Goal: Information Seeking & Learning: Learn about a topic

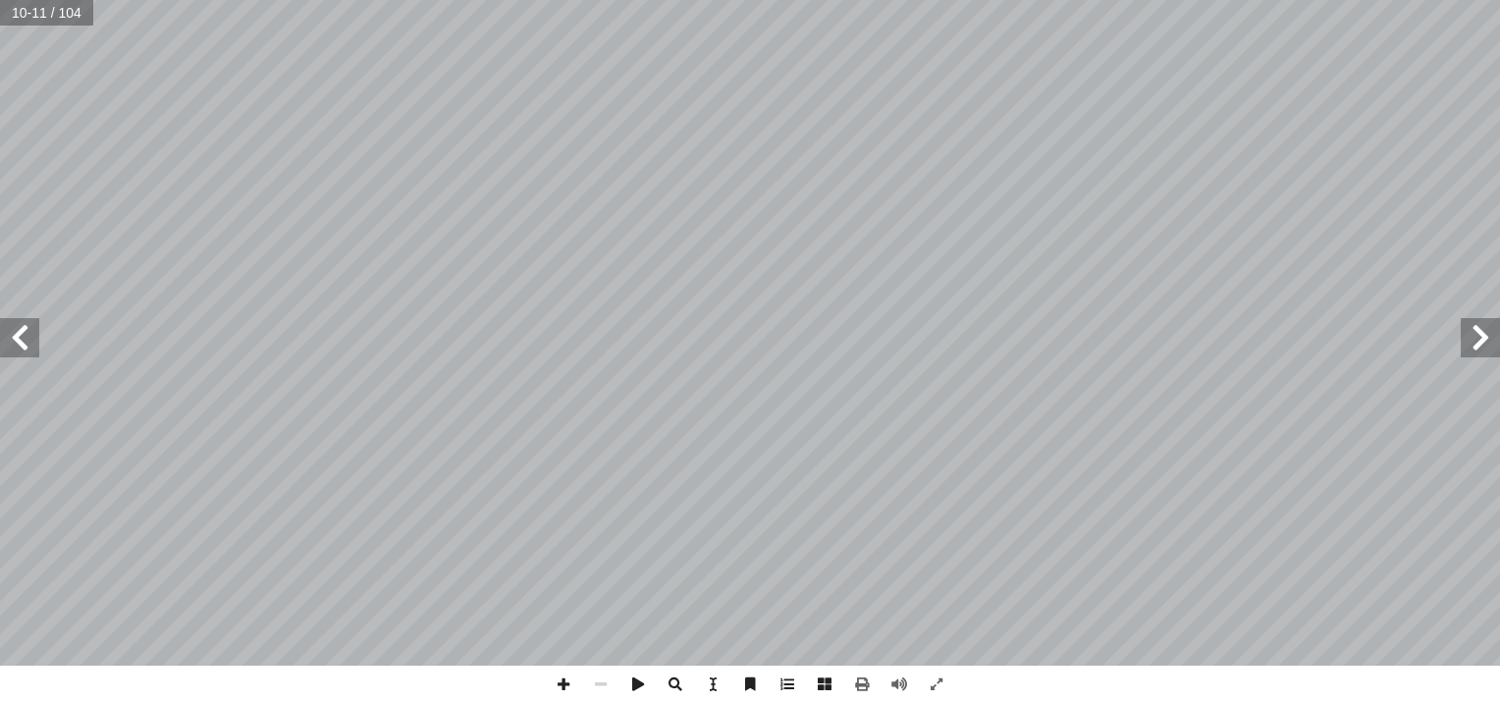
click at [24, 344] on span at bounding box center [19, 337] width 39 height 39
click at [19, 339] on span at bounding box center [19, 337] width 39 height 39
click at [25, 323] on span at bounding box center [19, 337] width 39 height 39
click at [1479, 334] on span at bounding box center [1479, 337] width 39 height 39
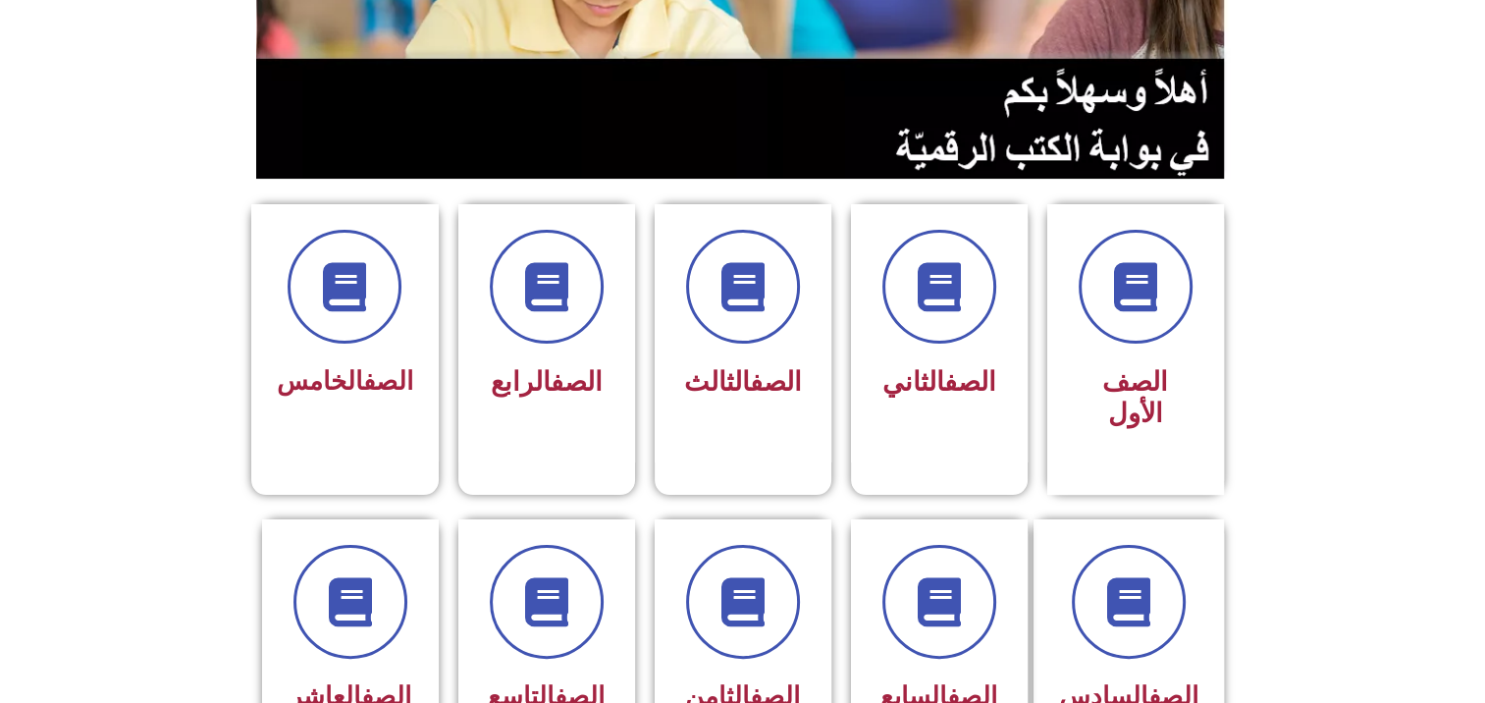
scroll to position [393, 0]
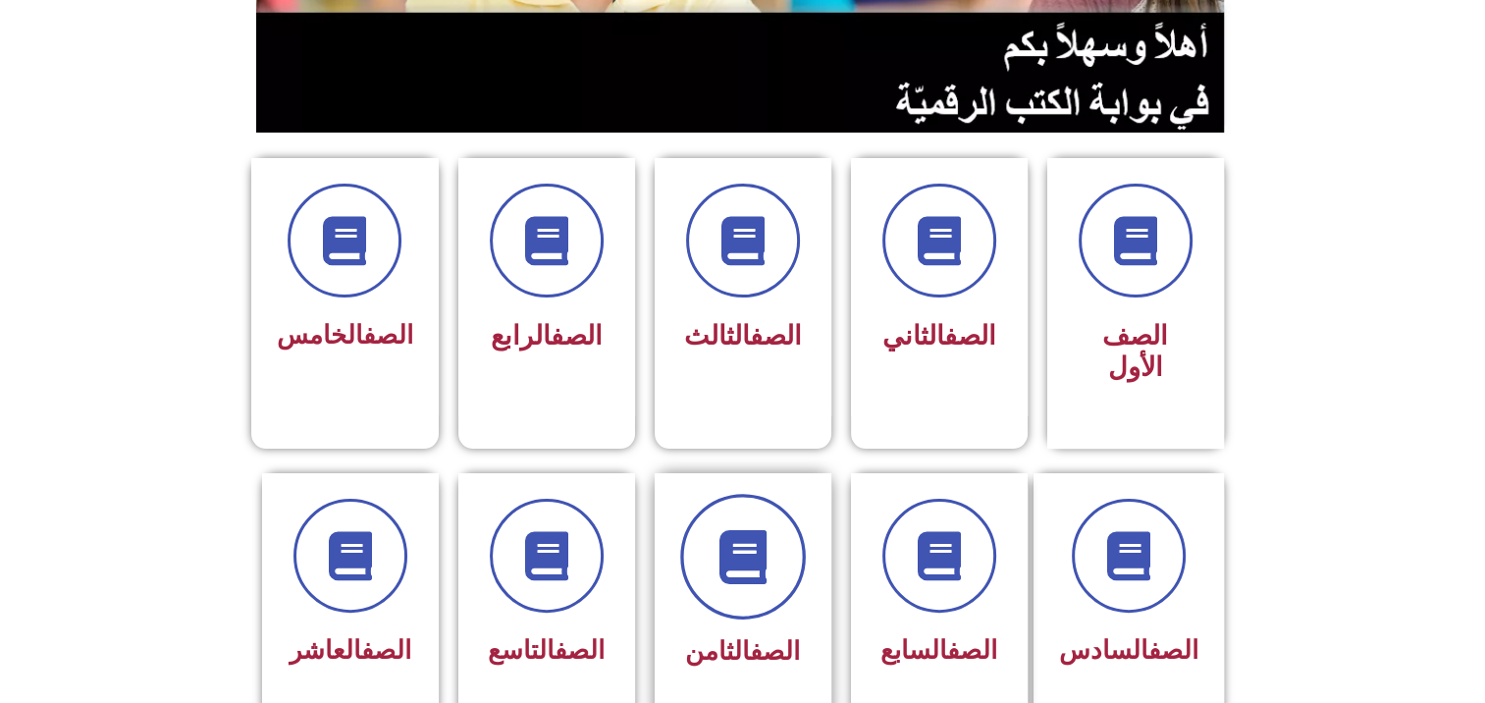
click at [791, 514] on span at bounding box center [743, 557] width 126 height 126
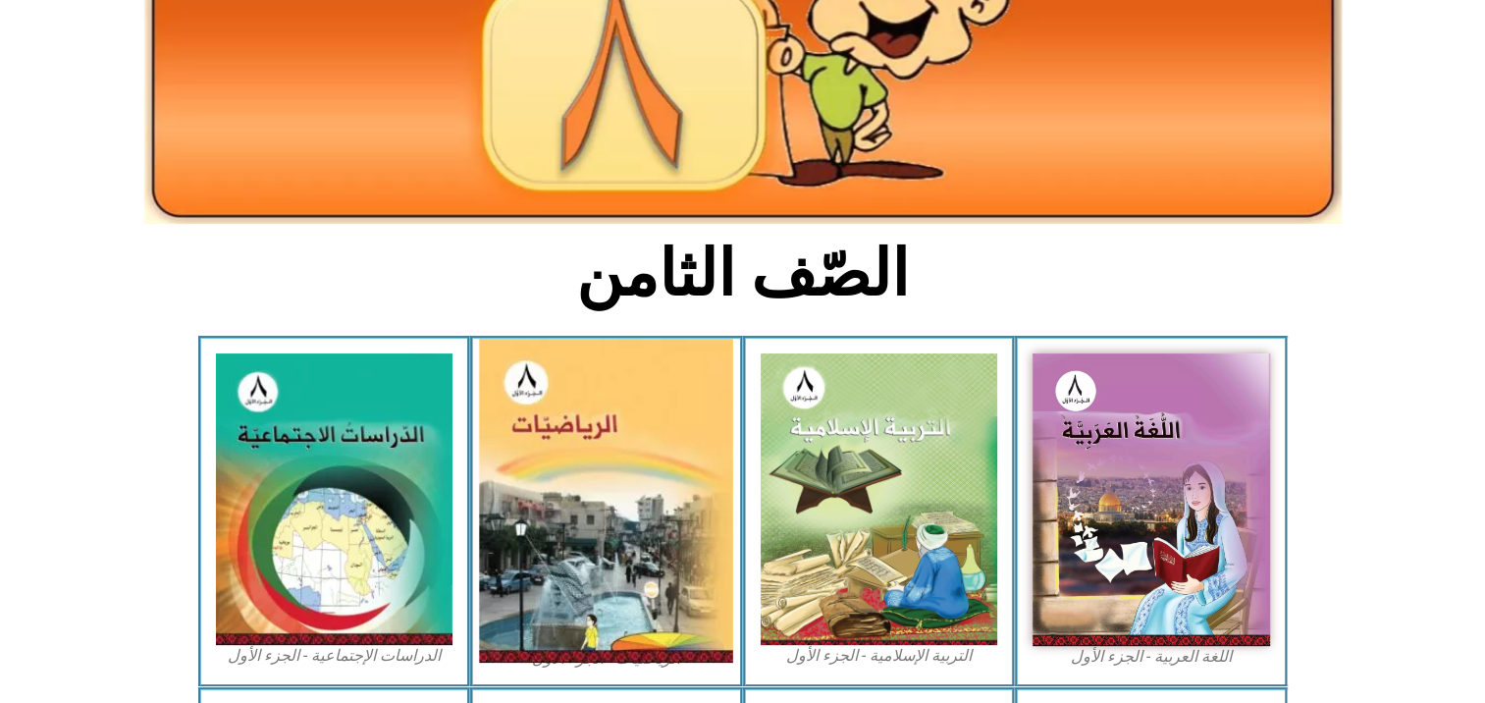
scroll to position [294, 0]
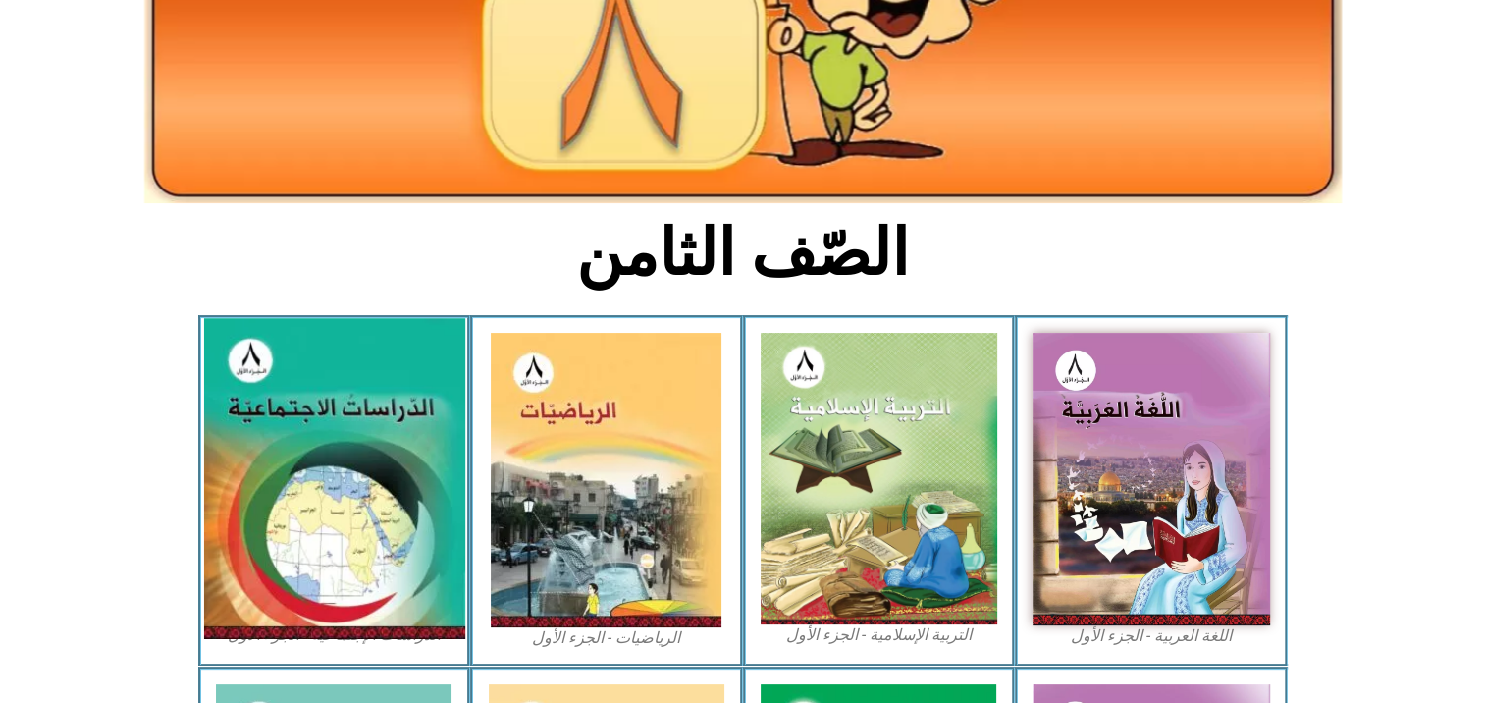
click at [286, 467] on img at bounding box center [333, 478] width 261 height 321
click at [301, 463] on img at bounding box center [333, 478] width 261 height 321
click at [342, 424] on img at bounding box center [333, 478] width 261 height 321
click at [341, 435] on img at bounding box center [333, 478] width 261 height 321
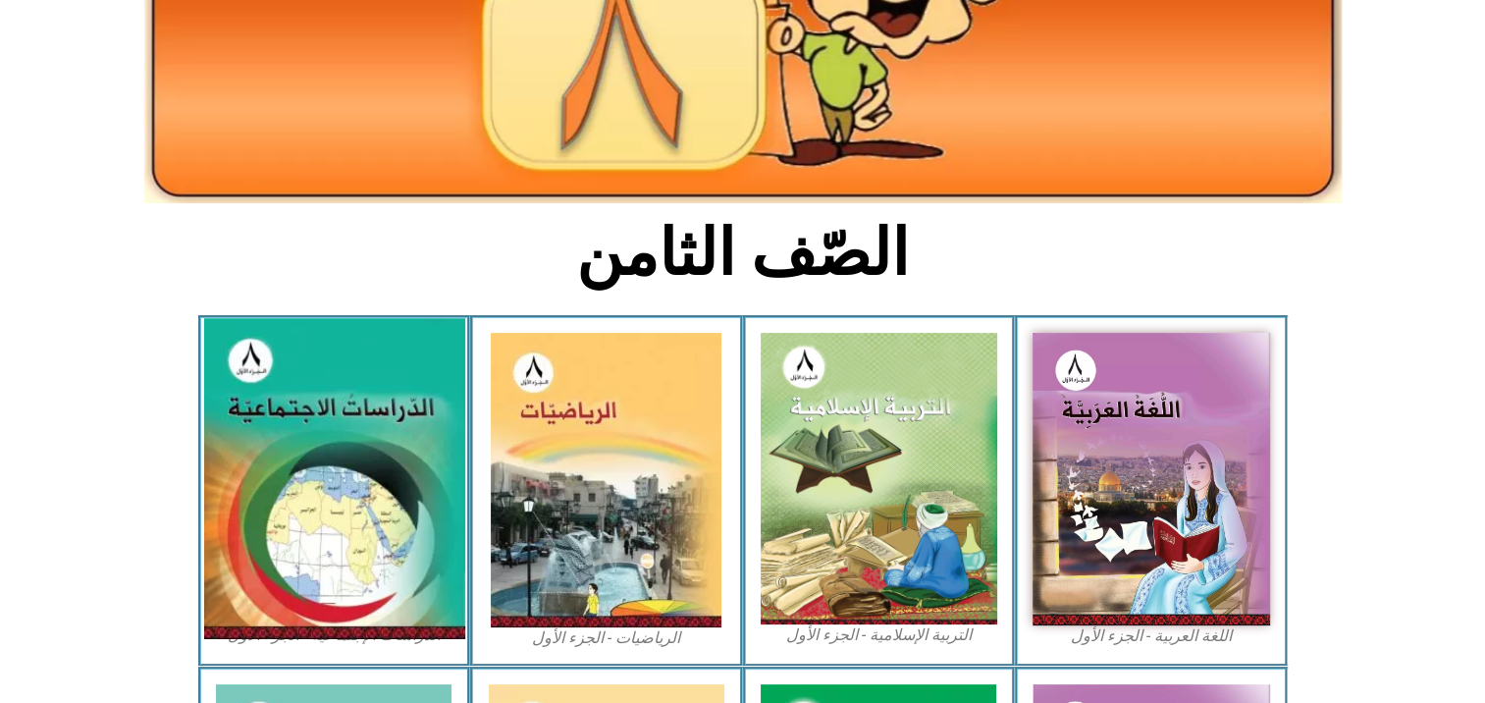
click at [341, 435] on img at bounding box center [333, 478] width 261 height 321
click at [345, 420] on img at bounding box center [333, 478] width 261 height 321
drag, startPoint x: 339, startPoint y: 408, endPoint x: 318, endPoint y: 416, distance: 22.1
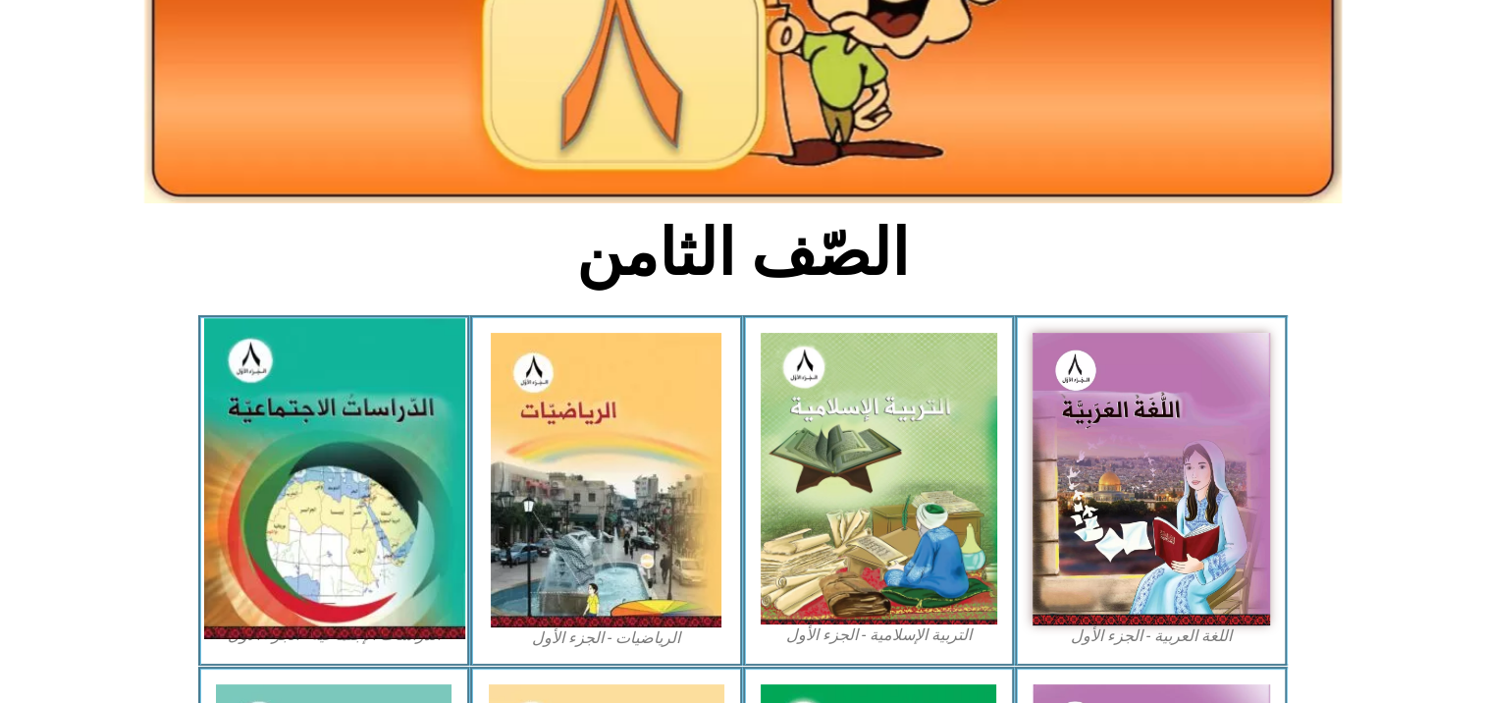
click at [337, 408] on img at bounding box center [333, 478] width 261 height 321
click at [373, 456] on img at bounding box center [333, 478] width 261 height 321
click at [244, 398] on img at bounding box center [333, 478] width 261 height 321
click at [253, 412] on img at bounding box center [333, 478] width 261 height 321
click at [244, 452] on img at bounding box center [333, 478] width 261 height 321
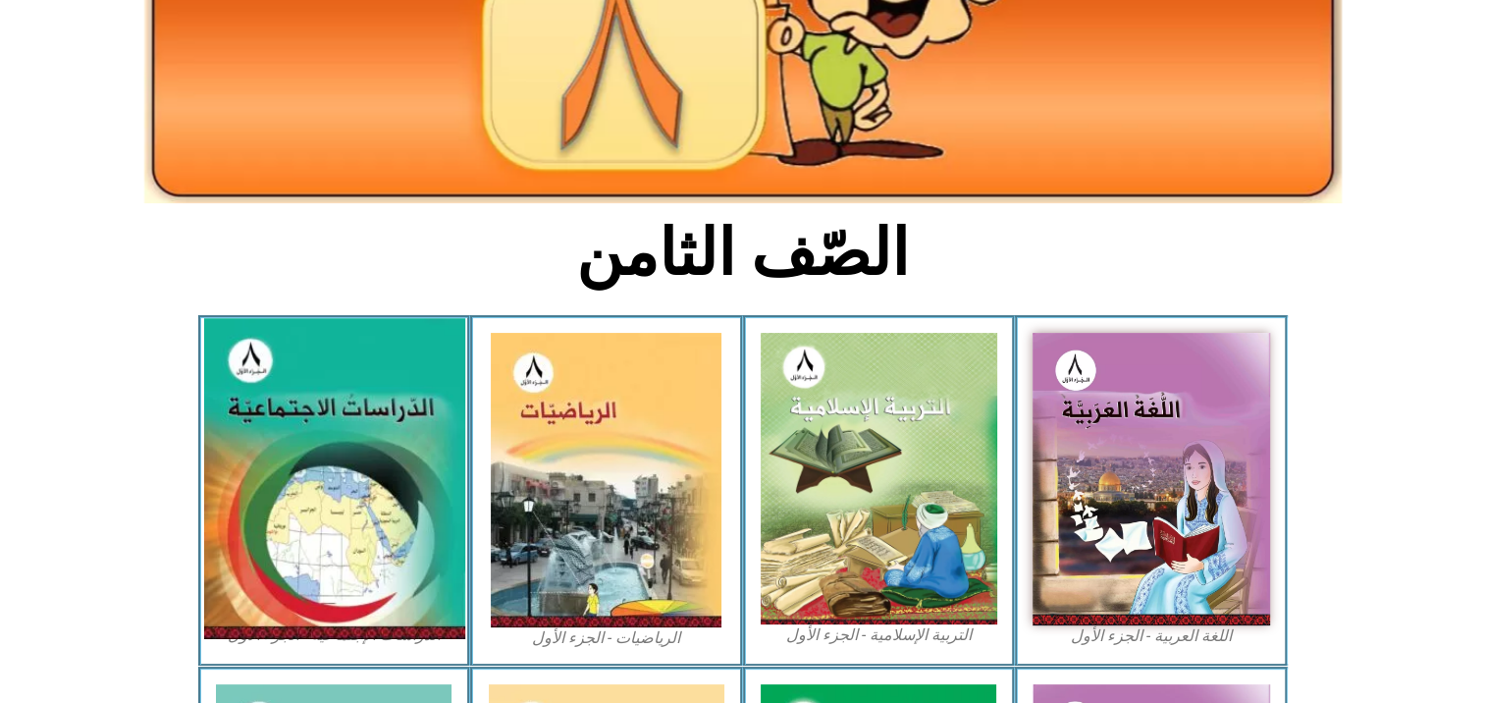
click at [289, 485] on img at bounding box center [333, 478] width 261 height 321
click at [283, 491] on img at bounding box center [333, 478] width 261 height 321
click at [280, 495] on img at bounding box center [333, 478] width 261 height 321
click at [280, 496] on img at bounding box center [333, 478] width 261 height 321
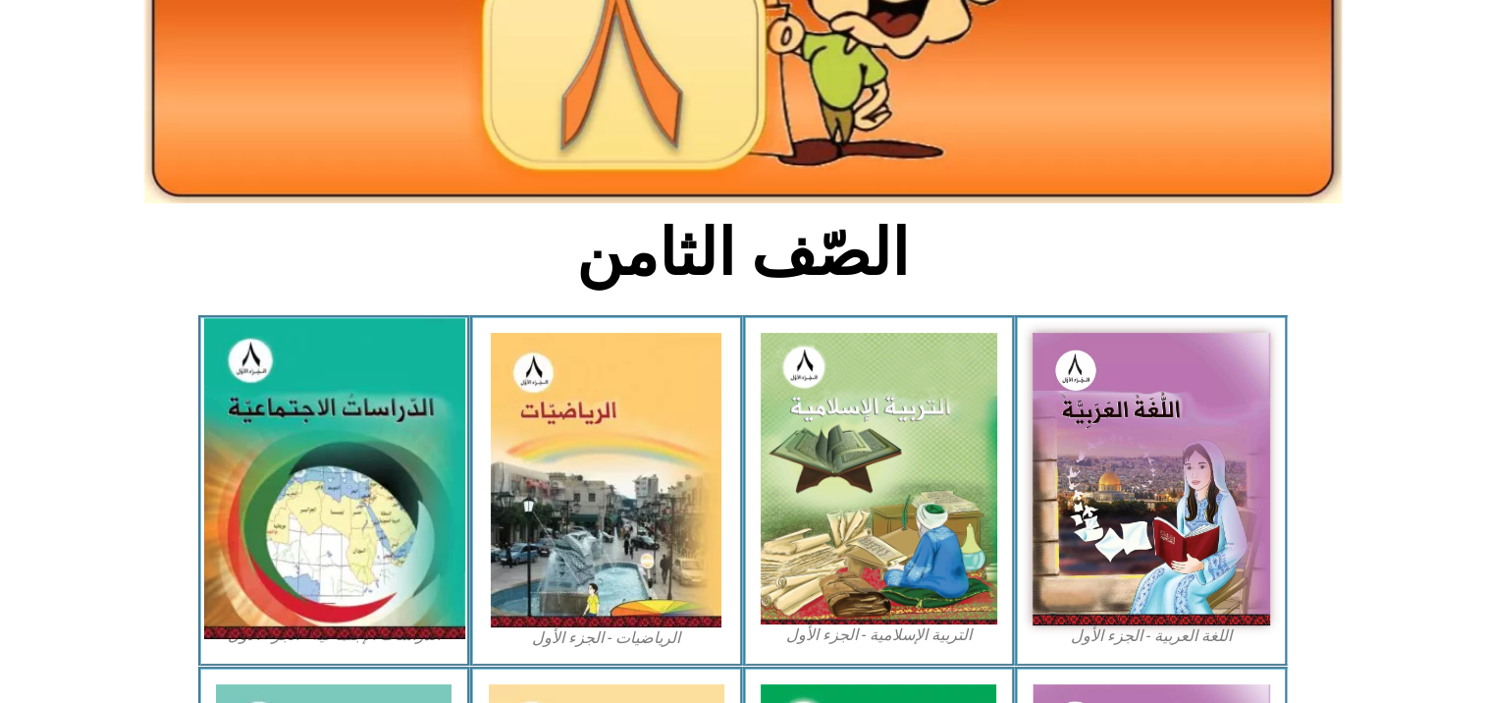
click at [280, 508] on img at bounding box center [333, 478] width 261 height 321
click at [282, 507] on img at bounding box center [333, 478] width 261 height 321
drag, startPoint x: 282, startPoint y: 507, endPoint x: 271, endPoint y: 463, distance: 45.5
click at [272, 466] on img at bounding box center [333, 478] width 261 height 321
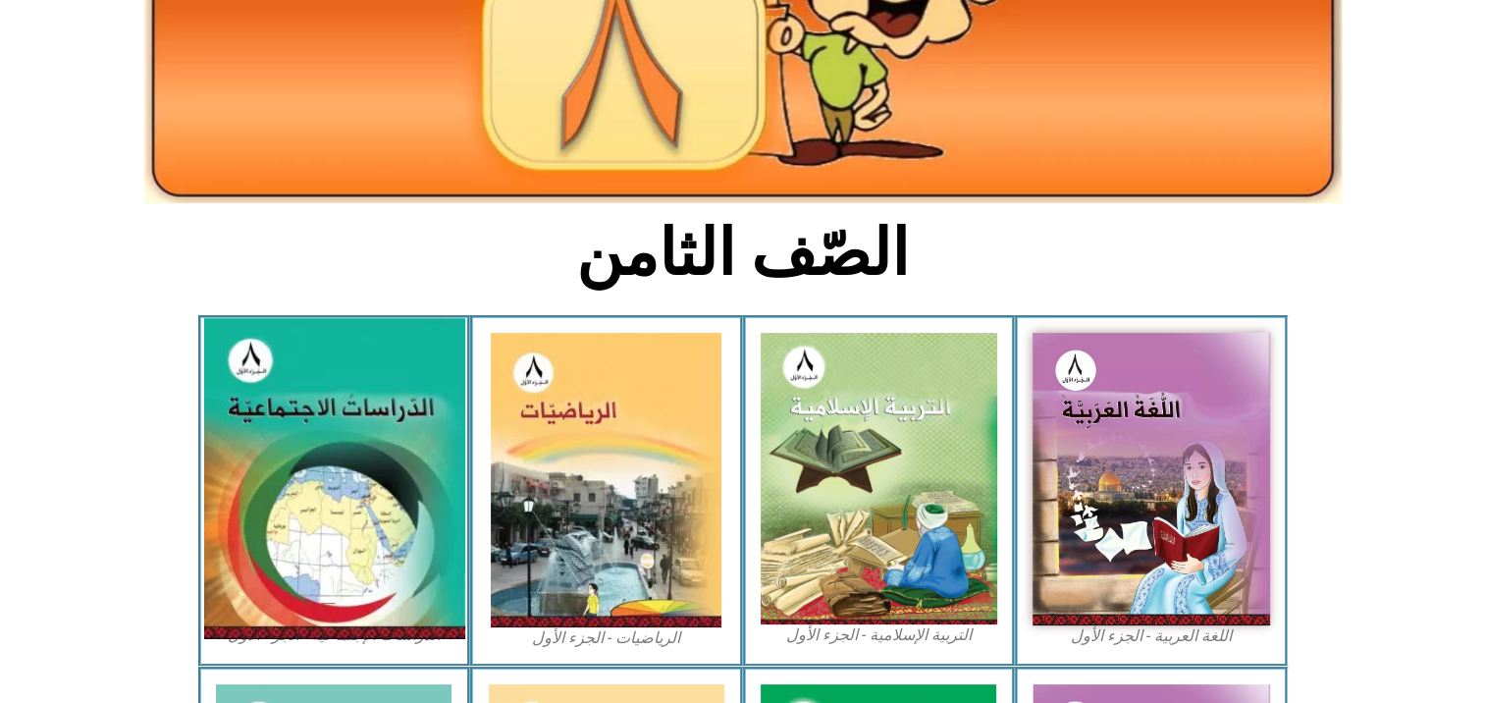
click at [265, 458] on img at bounding box center [333, 478] width 261 height 321
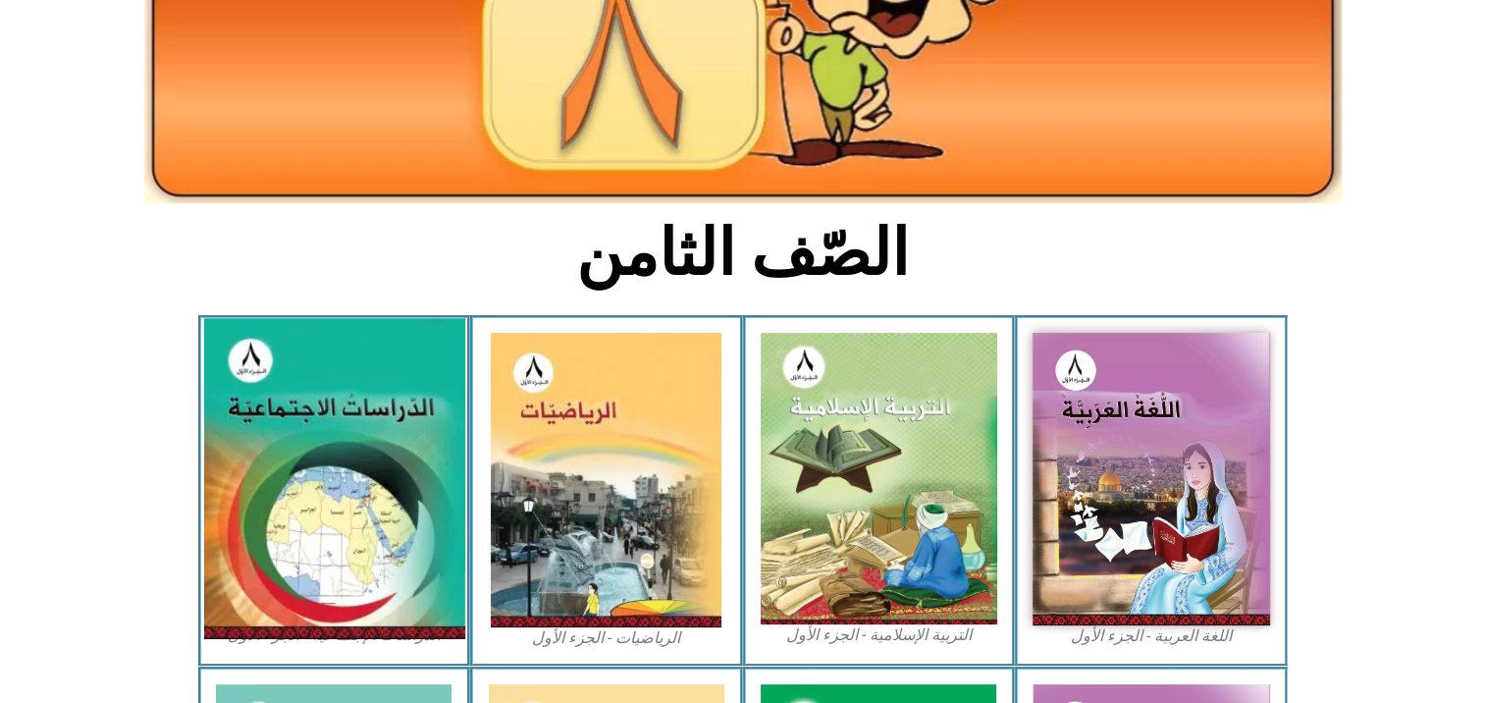
click at [263, 458] on img at bounding box center [333, 478] width 261 height 321
click at [258, 466] on img at bounding box center [333, 478] width 261 height 321
click at [256, 464] on img at bounding box center [333, 478] width 261 height 321
click at [252, 467] on img at bounding box center [333, 478] width 261 height 321
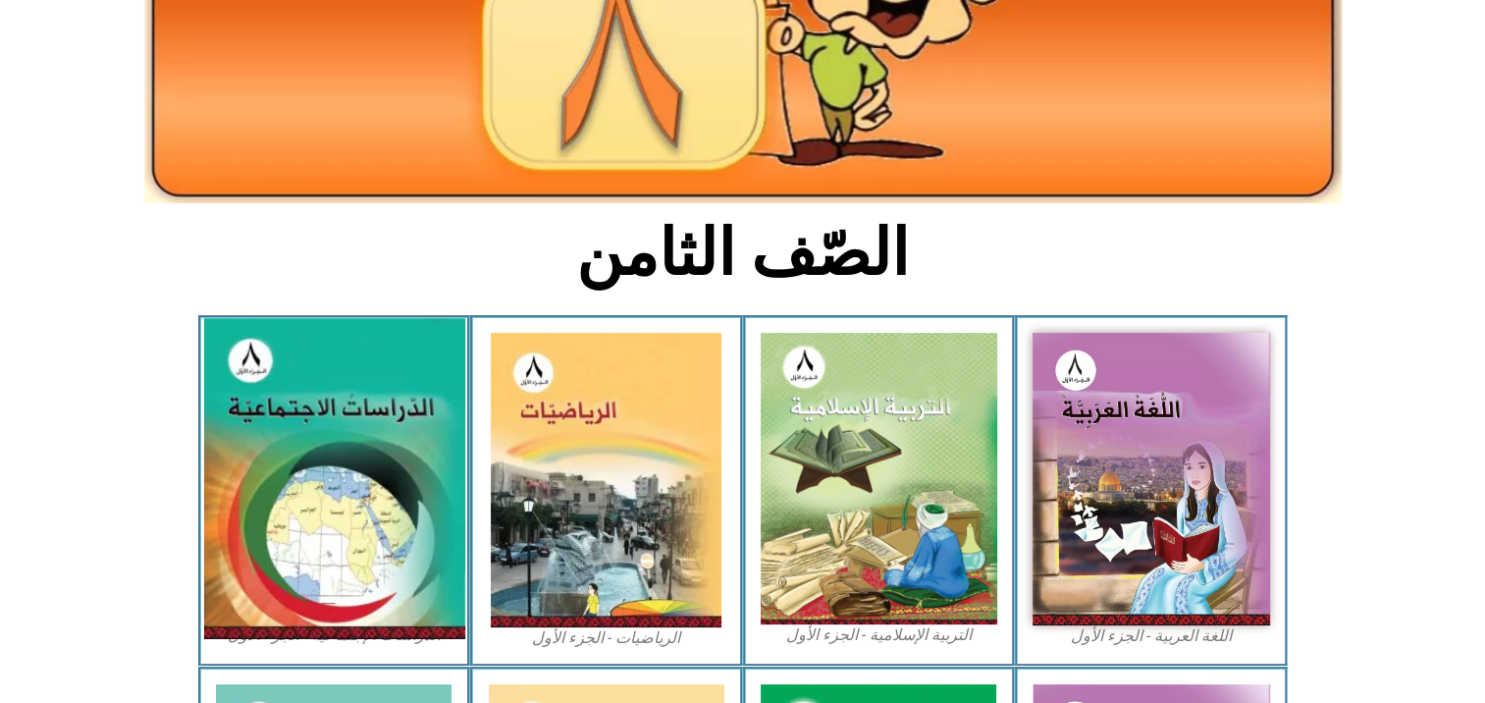
click at [252, 467] on img at bounding box center [333, 478] width 261 height 321
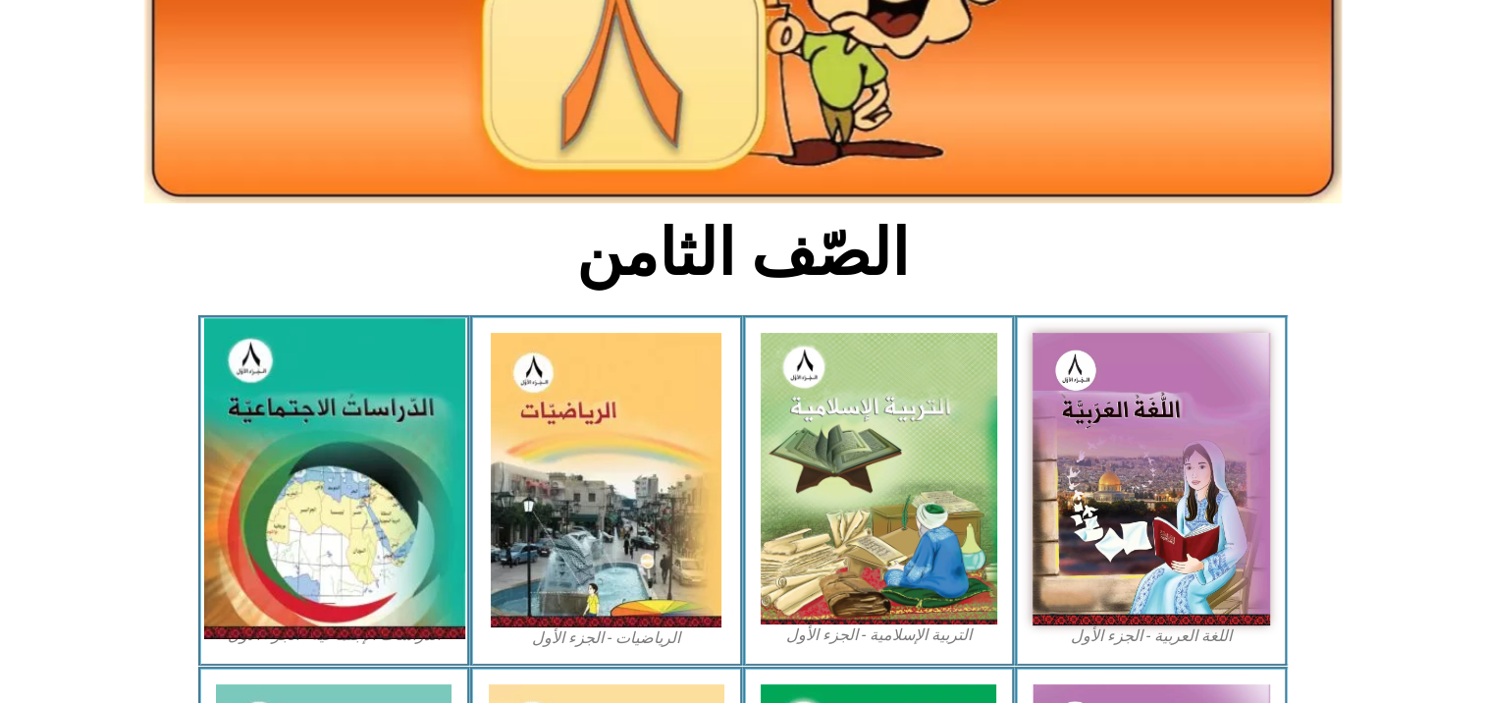
click at [250, 468] on img at bounding box center [333, 478] width 261 height 321
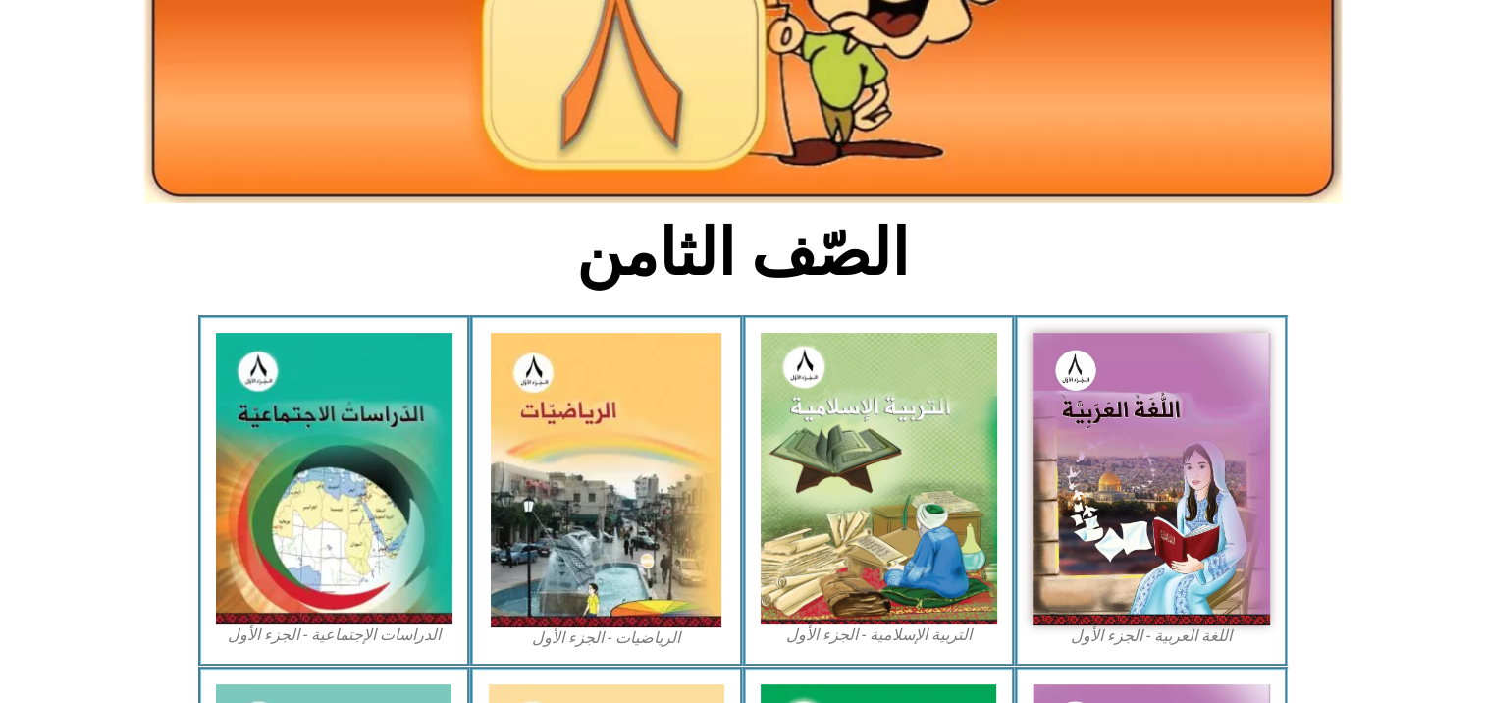
drag, startPoint x: 133, startPoint y: 366, endPoint x: 102, endPoint y: 341, distance: 40.5
click at [109, 340] on icon at bounding box center [742, 388] width 1486 height 148
click at [93, 353] on icon at bounding box center [742, 388] width 1486 height 148
click at [89, 359] on icon at bounding box center [742, 388] width 1486 height 148
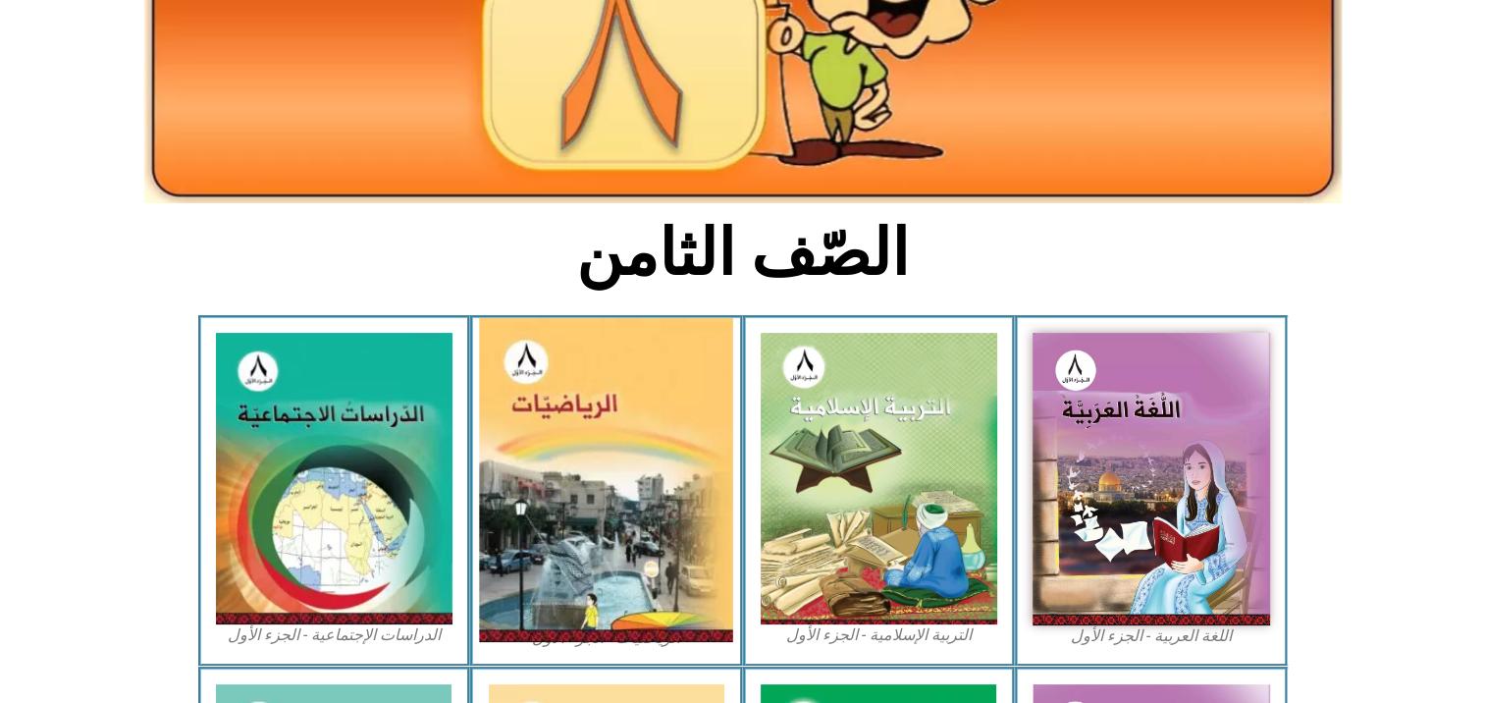
click at [669, 475] on img at bounding box center [607, 480] width 254 height 324
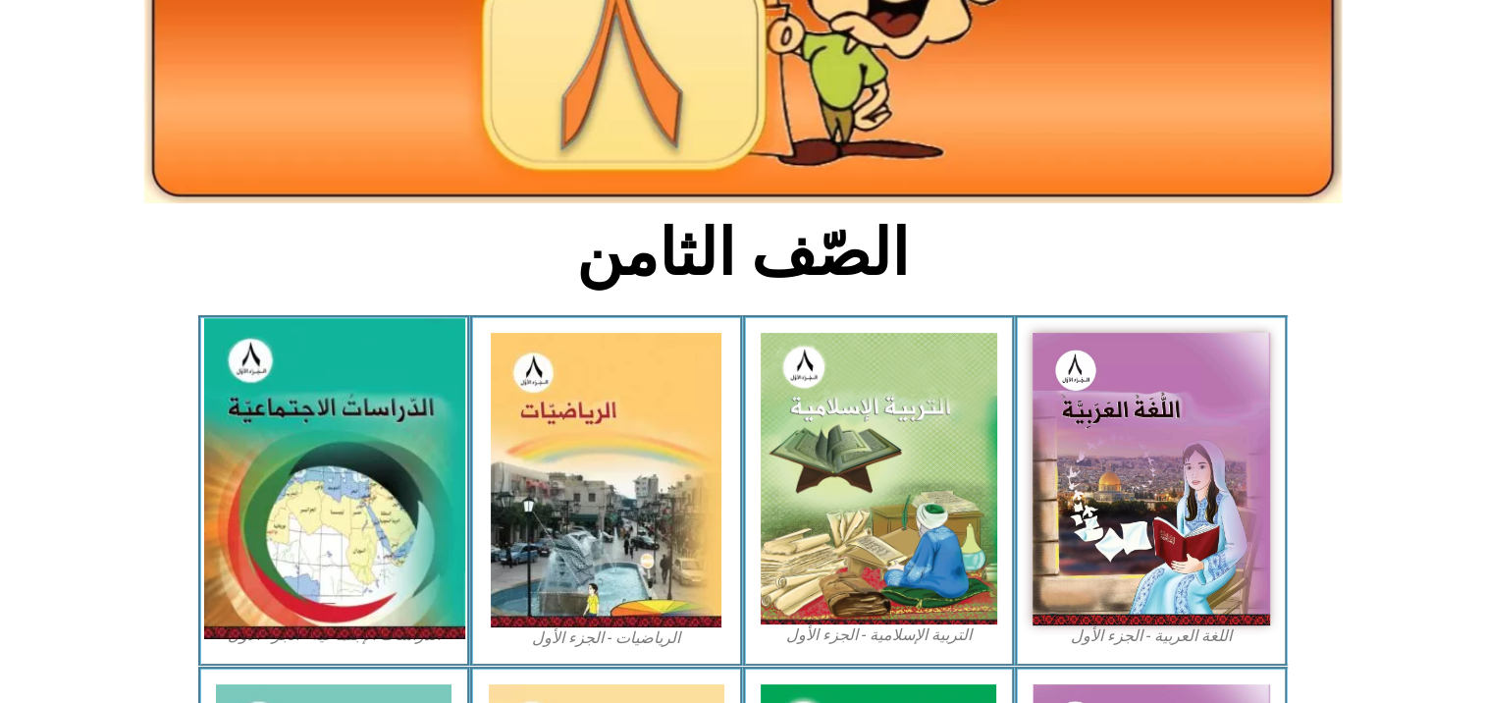
click at [387, 434] on img at bounding box center [333, 478] width 261 height 321
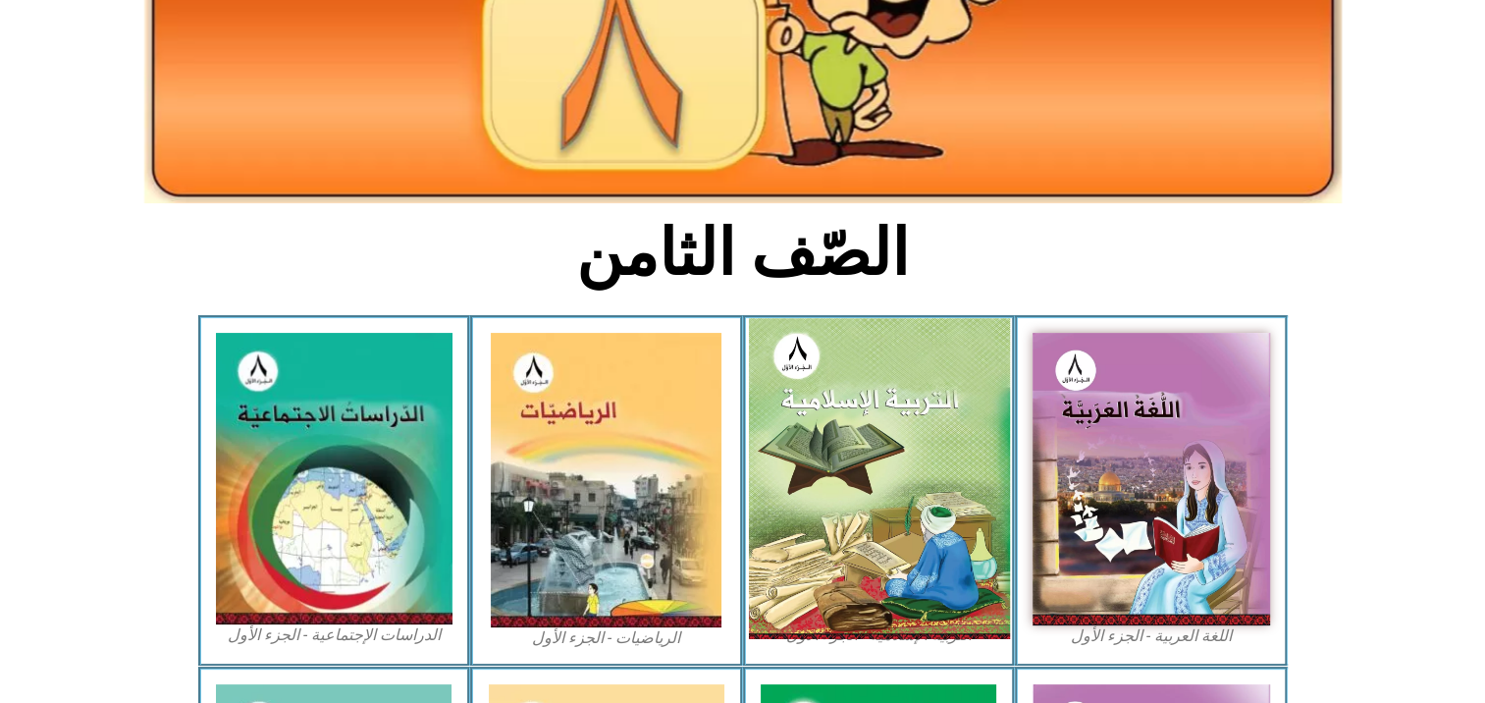
click at [905, 425] on img at bounding box center [878, 478] width 261 height 321
drag, startPoint x: 904, startPoint y: 425, endPoint x: 893, endPoint y: 421, distance: 11.5
click at [893, 421] on img at bounding box center [878, 478] width 261 height 321
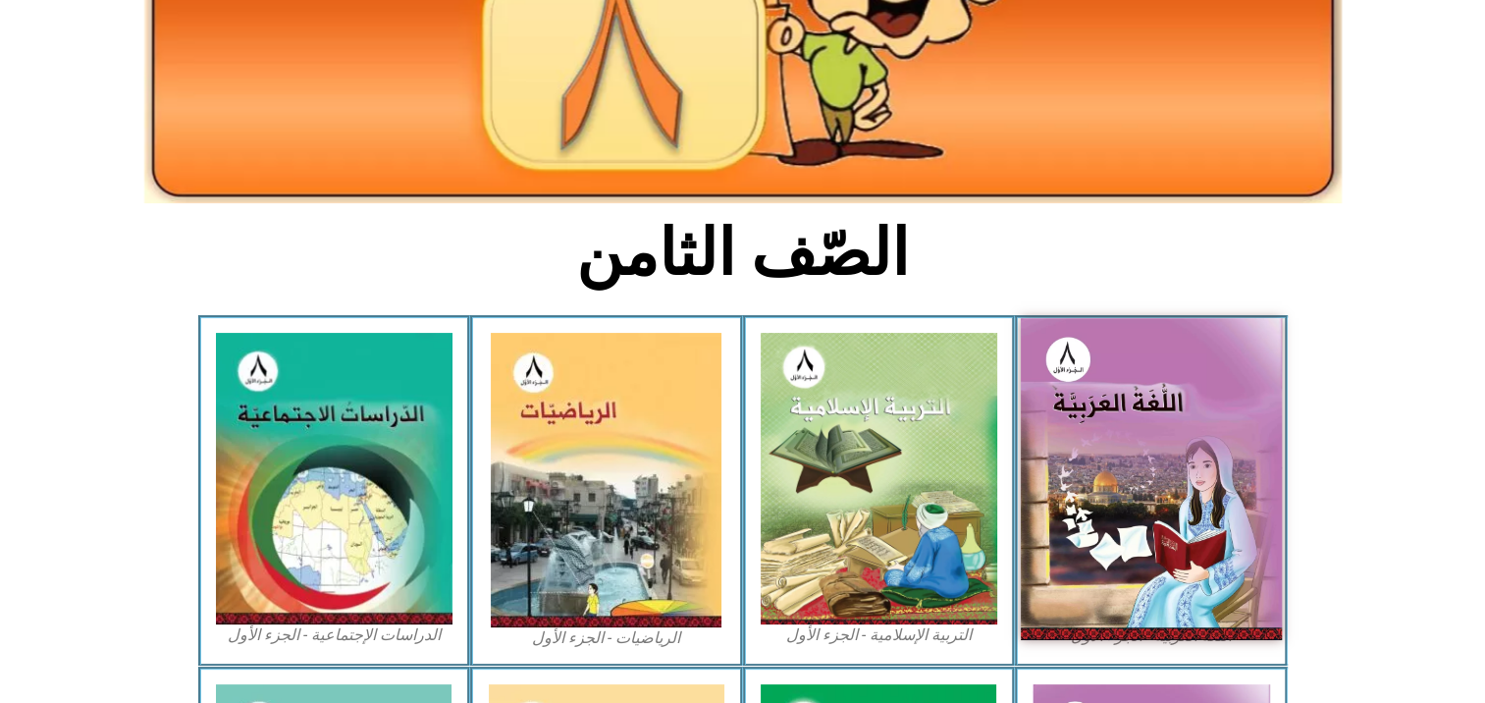
click at [1103, 465] on img at bounding box center [1151, 478] width 261 height 321
click at [1108, 464] on img at bounding box center [1151, 478] width 261 height 321
click at [1109, 464] on img at bounding box center [1151, 478] width 261 height 321
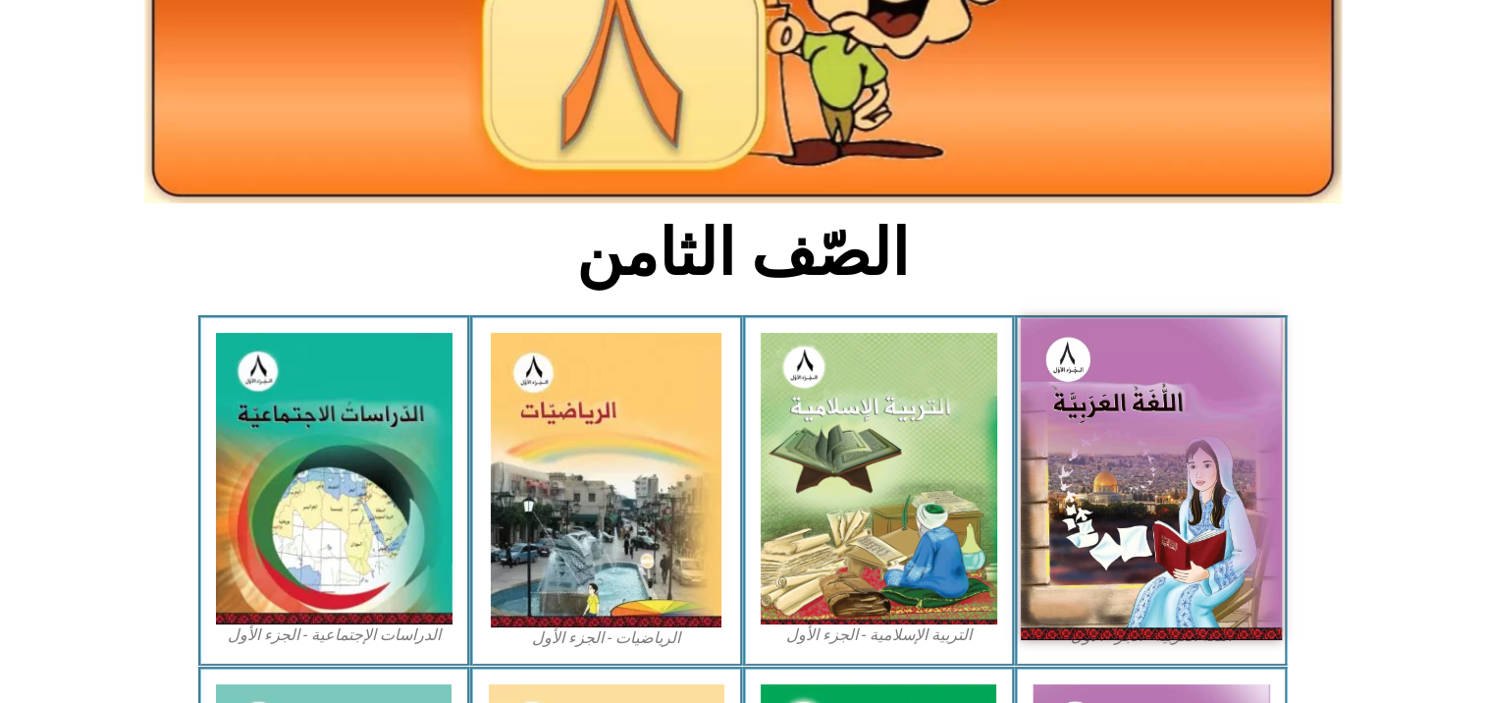
click at [1107, 463] on img at bounding box center [1151, 478] width 261 height 321
click at [1105, 463] on img at bounding box center [1151, 478] width 261 height 321
click at [1103, 463] on img at bounding box center [1151, 478] width 261 height 321
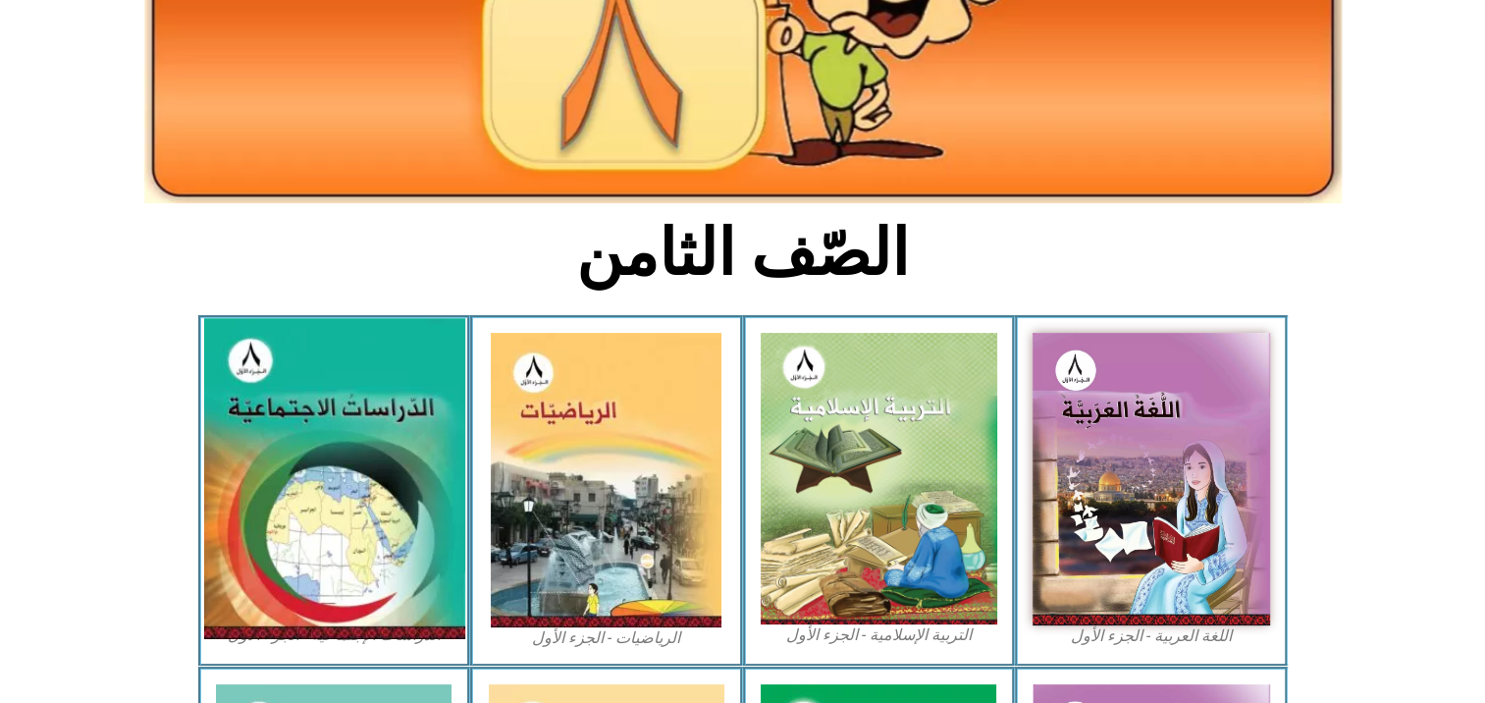
click at [360, 557] on img at bounding box center [333, 478] width 261 height 321
click at [263, 500] on img at bounding box center [333, 478] width 261 height 321
click at [265, 497] on img at bounding box center [333, 478] width 261 height 321
drag, startPoint x: 265, startPoint y: 497, endPoint x: 281, endPoint y: 485, distance: 19.6
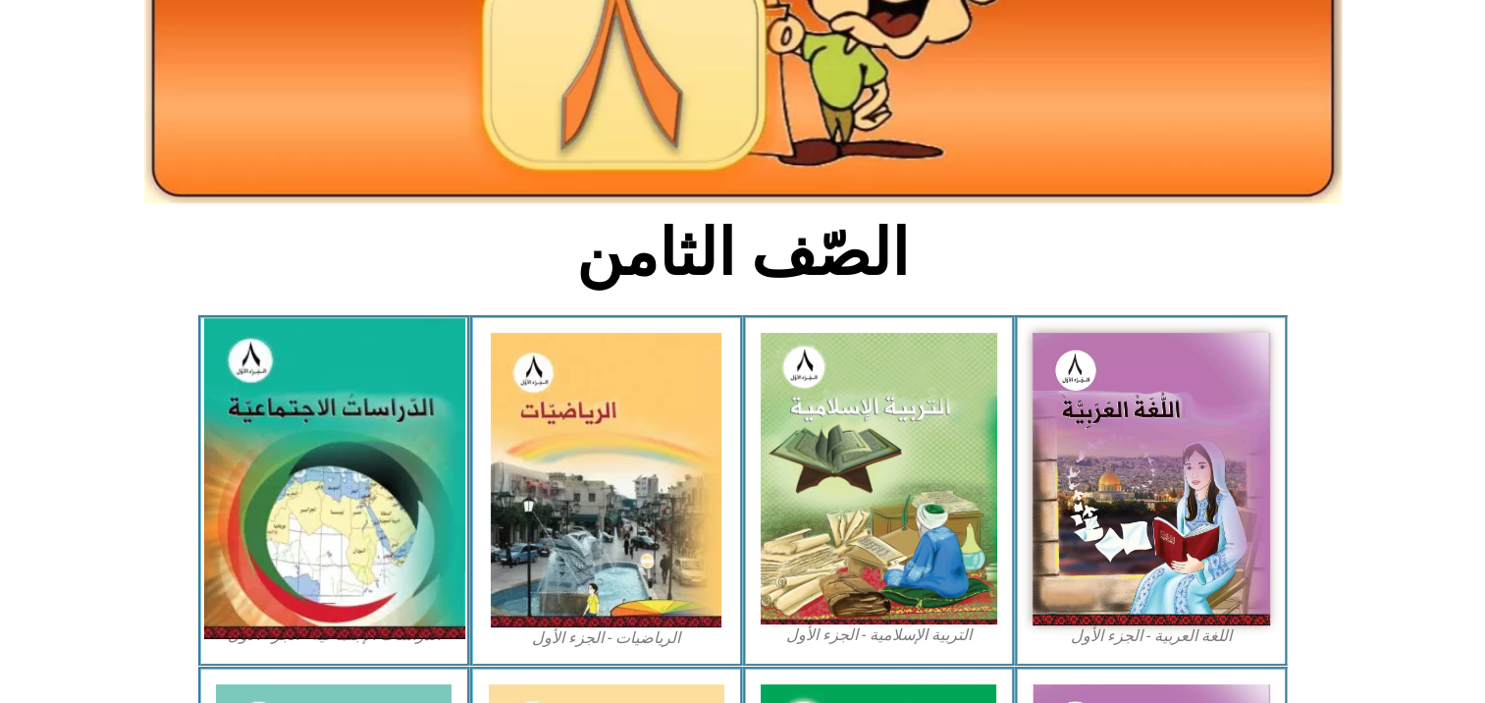
click at [267, 495] on img at bounding box center [333, 478] width 261 height 321
click at [283, 483] on img at bounding box center [333, 478] width 261 height 321
click at [233, 428] on img at bounding box center [333, 478] width 261 height 321
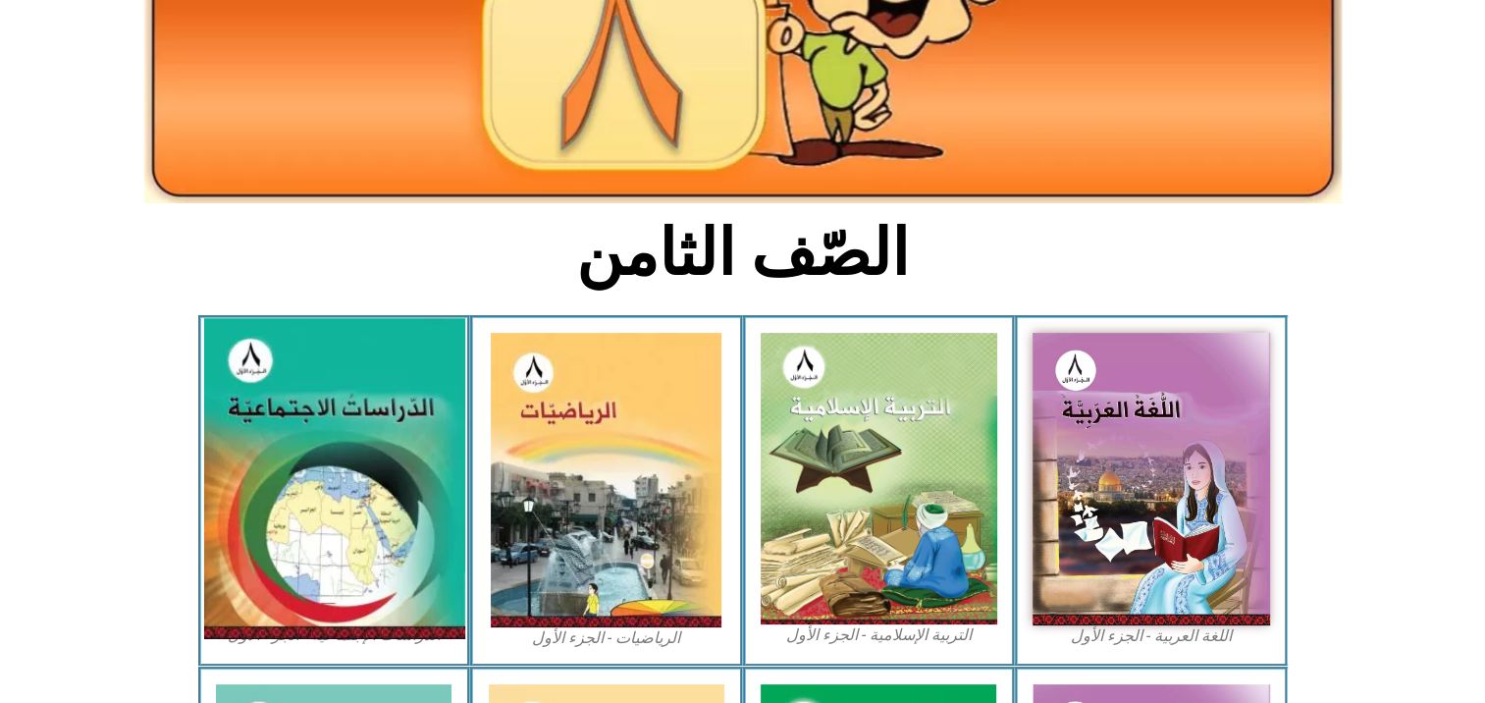
click at [233, 428] on img at bounding box center [333, 478] width 261 height 321
click at [228, 420] on img at bounding box center [333, 478] width 261 height 321
click at [227, 418] on img at bounding box center [333, 478] width 261 height 321
click at [226, 418] on img at bounding box center [333, 478] width 261 height 321
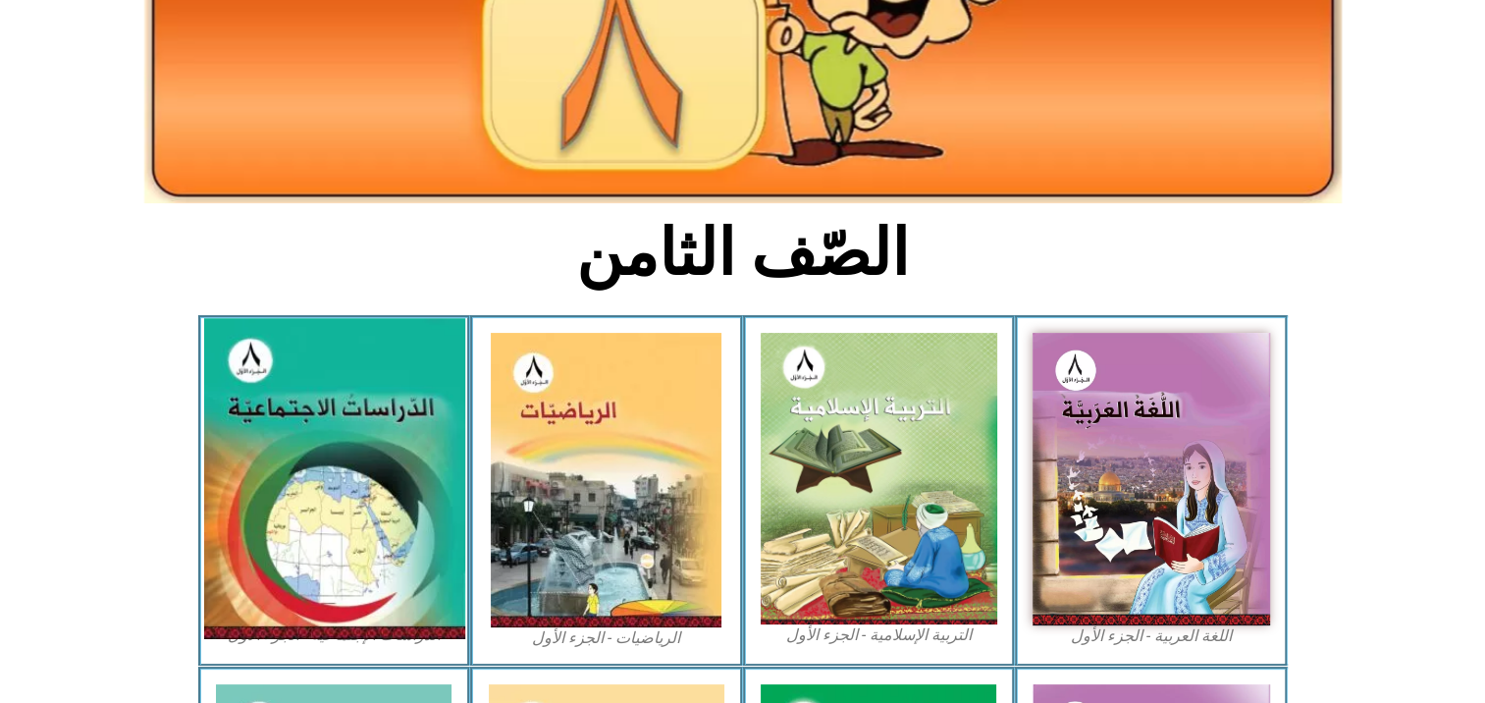
click at [224, 418] on img at bounding box center [333, 478] width 261 height 321
click at [222, 420] on img at bounding box center [333, 478] width 261 height 321
drag, startPoint x: 221, startPoint y: 420, endPoint x: 210, endPoint y: 406, distance: 17.5
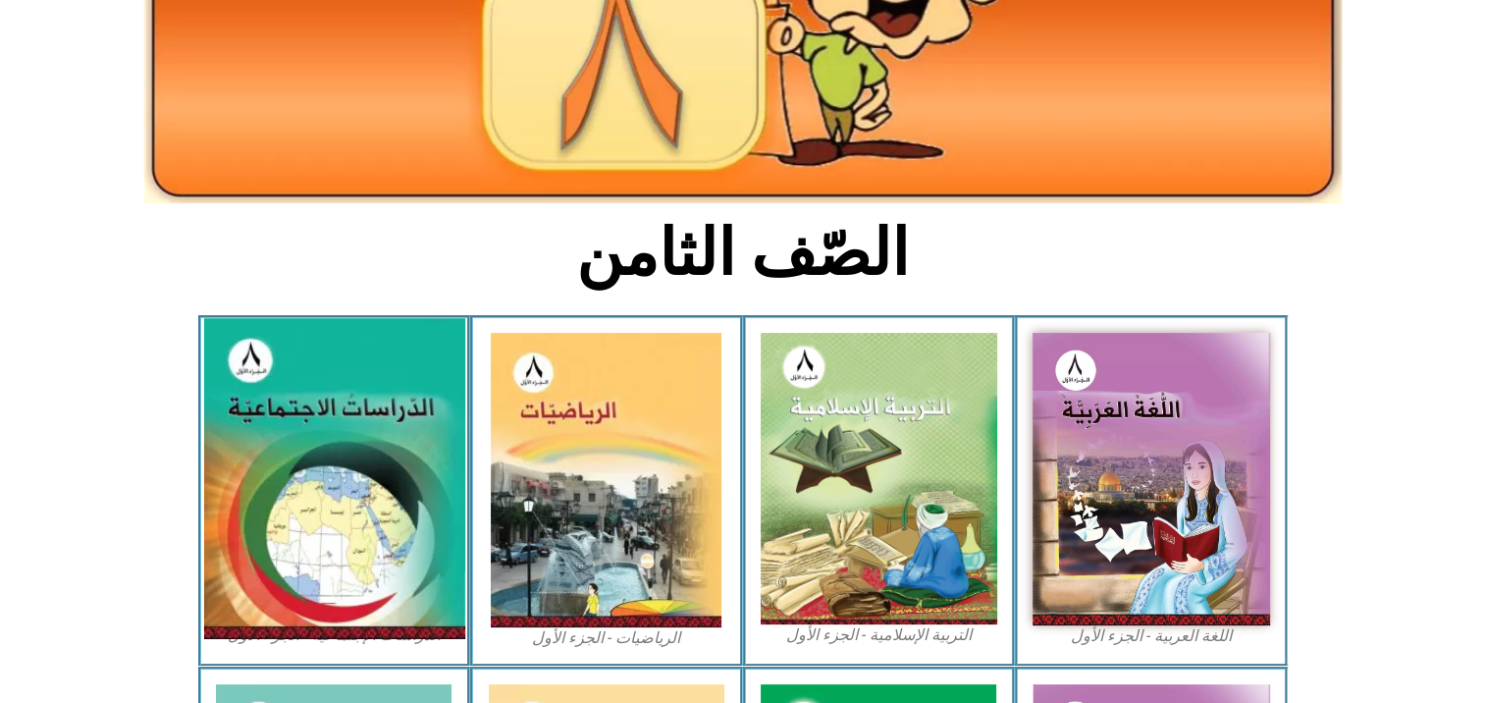
click at [210, 406] on img at bounding box center [333, 478] width 261 height 321
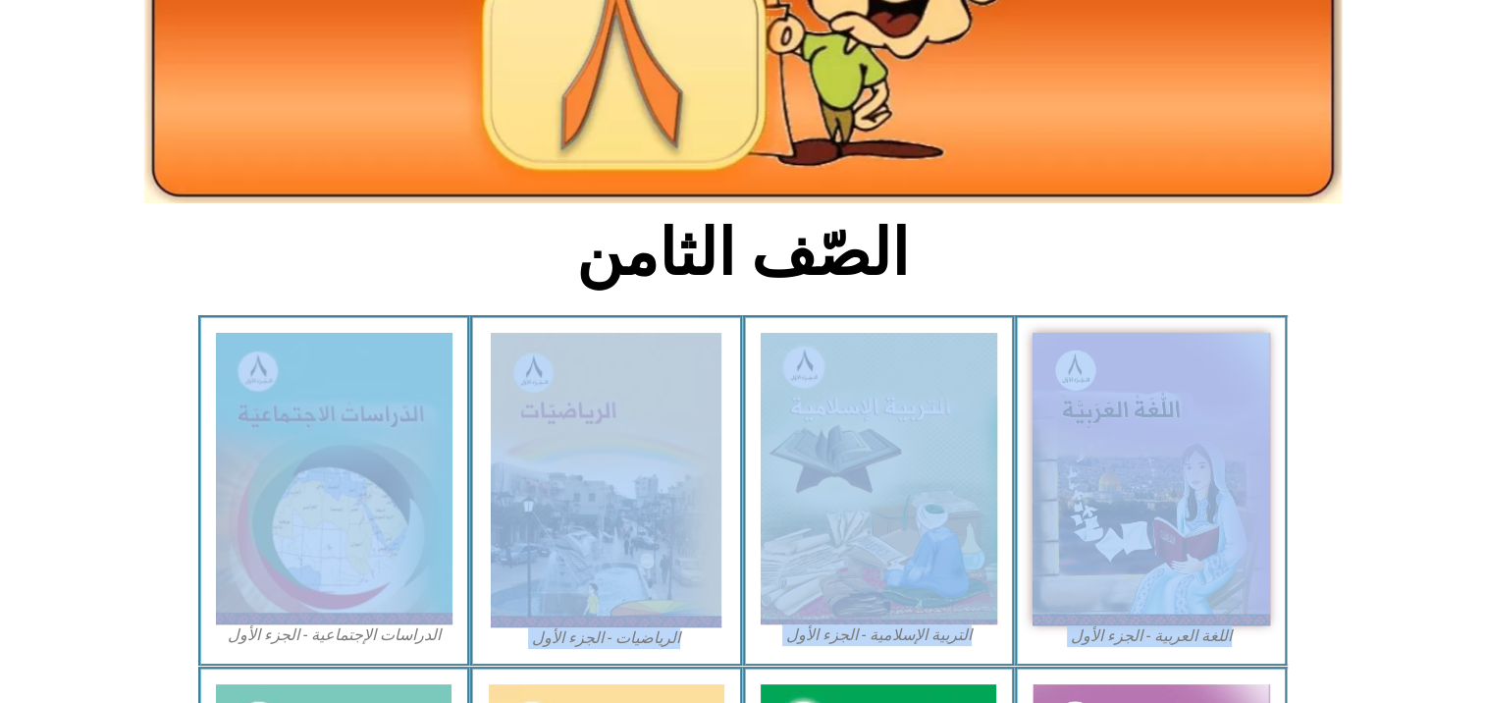
drag, startPoint x: 196, startPoint y: 400, endPoint x: 186, endPoint y: 397, distance: 10.6
click at [186, 397] on section "اللغة العربية - الجزء الأول​ التربية الإسلامية - الجزء الأول الرياضيات - الجزء …" at bounding box center [742, 490] width 1485 height 351
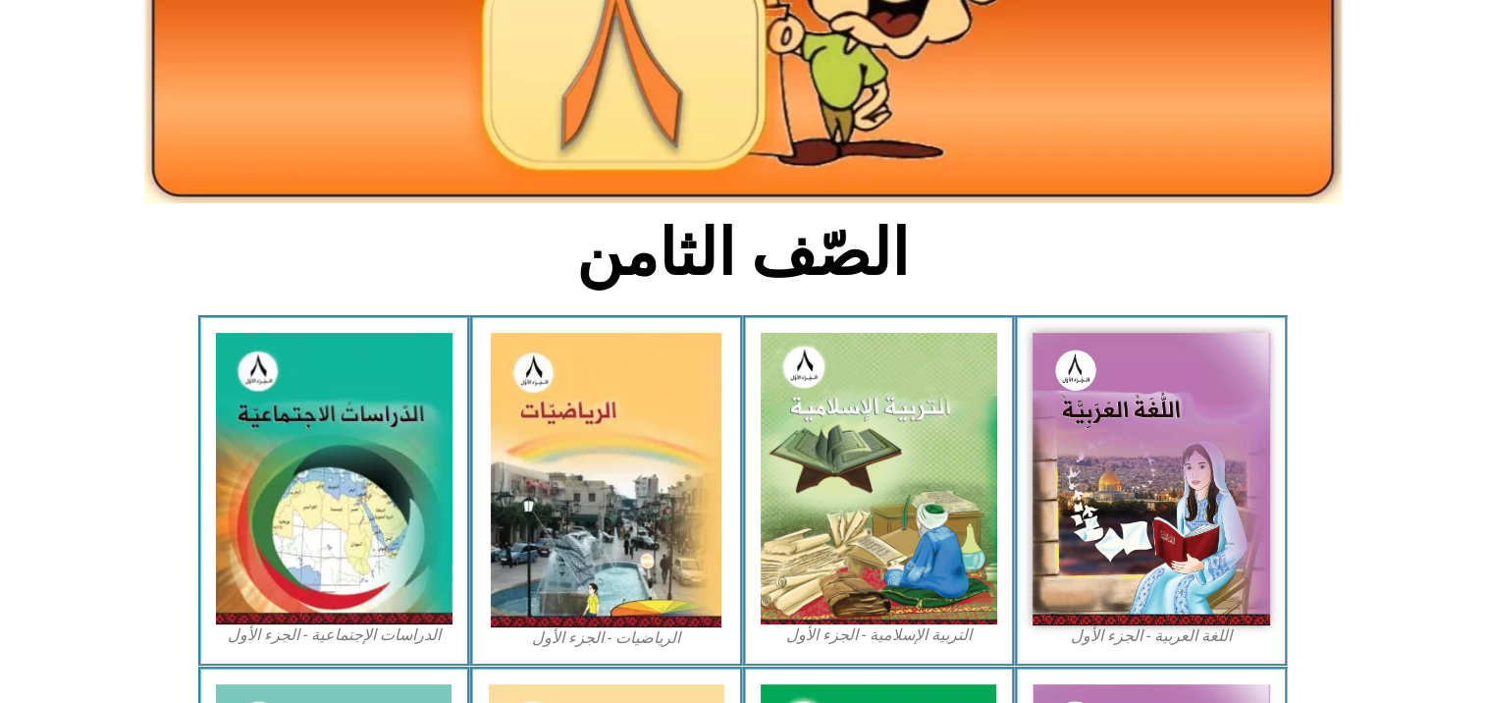
drag, startPoint x: 186, startPoint y: 397, endPoint x: 172, endPoint y: 389, distance: 16.7
click at [172, 389] on icon at bounding box center [742, 388] width 1486 height 148
drag, startPoint x: 0, startPoint y: 361, endPoint x: 124, endPoint y: 422, distance: 137.8
click at [62, 396] on icon at bounding box center [742, 388] width 1486 height 148
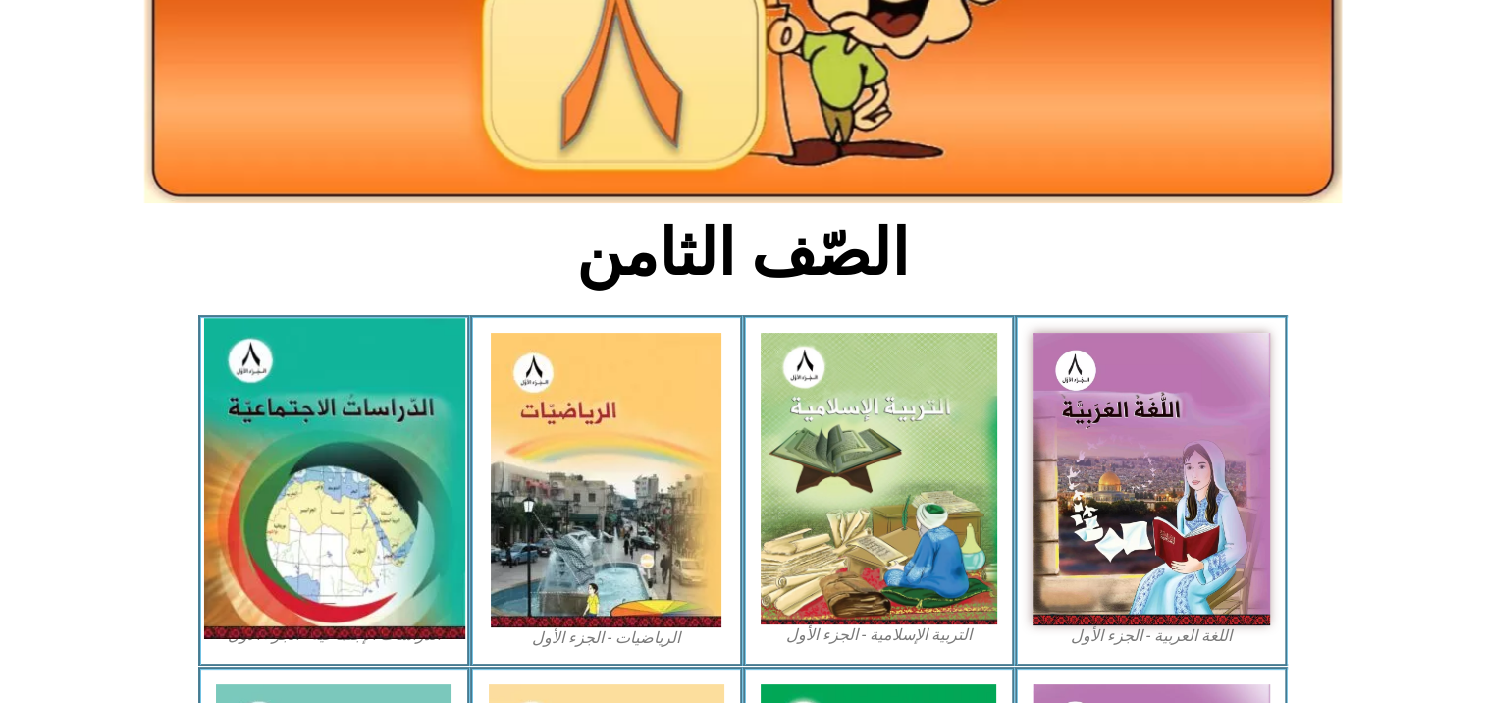
click at [286, 488] on img at bounding box center [333, 478] width 261 height 321
click at [274, 495] on img at bounding box center [333, 478] width 261 height 321
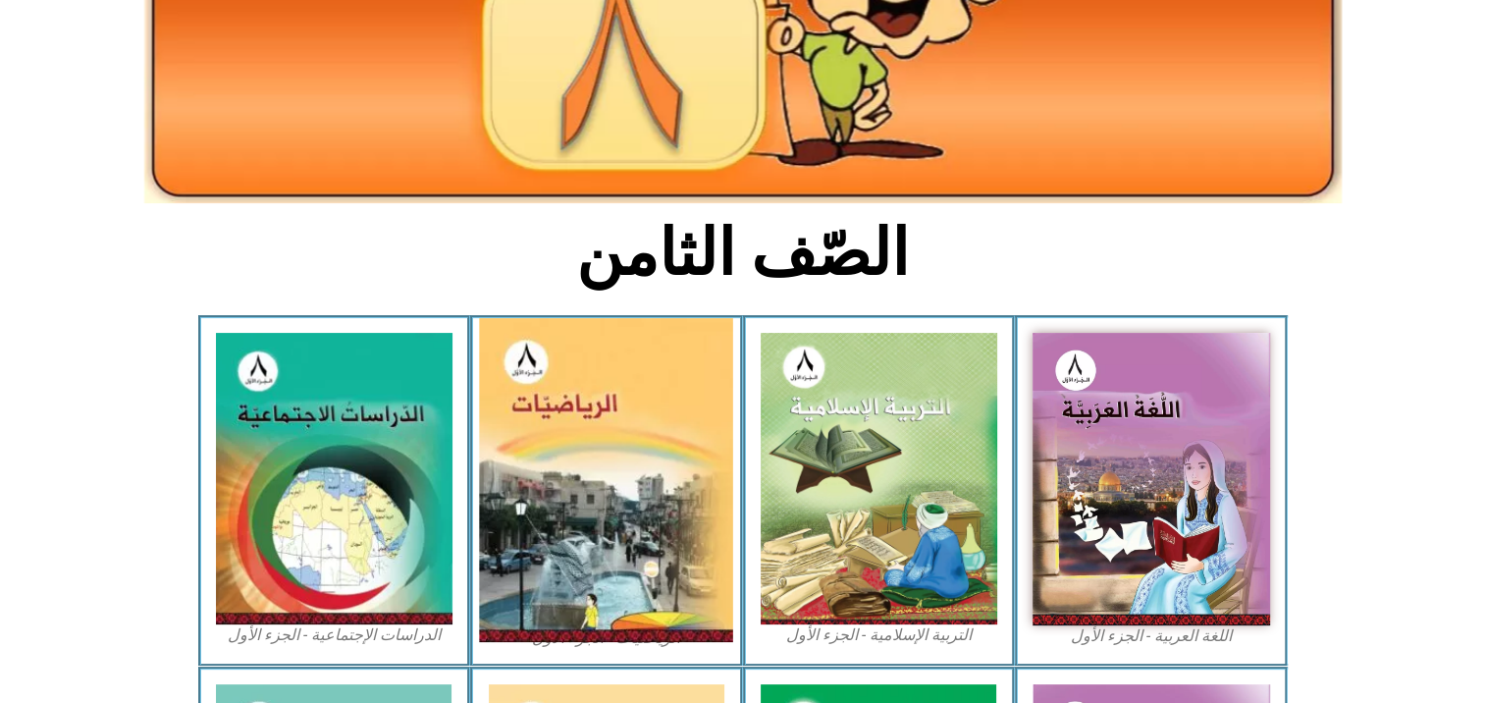
click at [593, 505] on img at bounding box center [607, 480] width 254 height 324
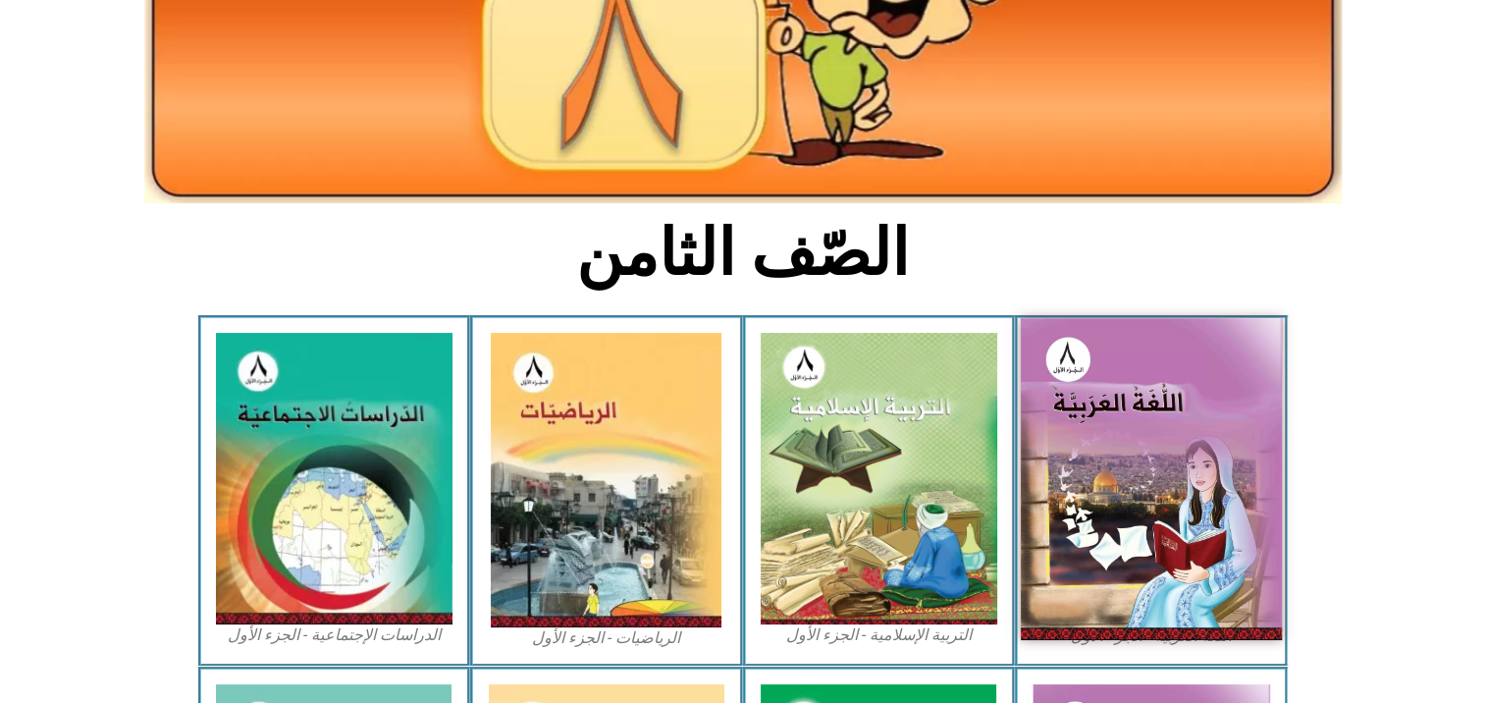
click at [1087, 512] on img at bounding box center [1151, 478] width 261 height 321
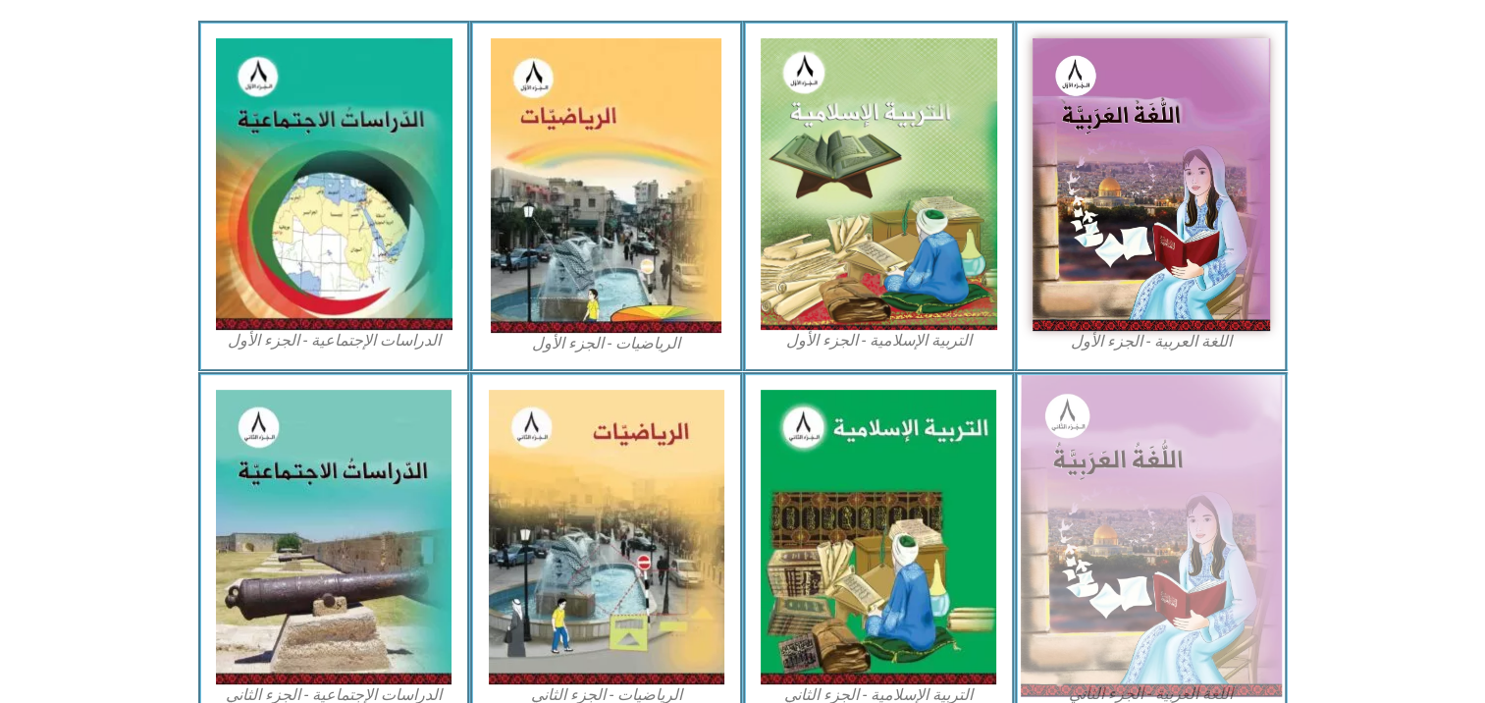
scroll to position [589, 0]
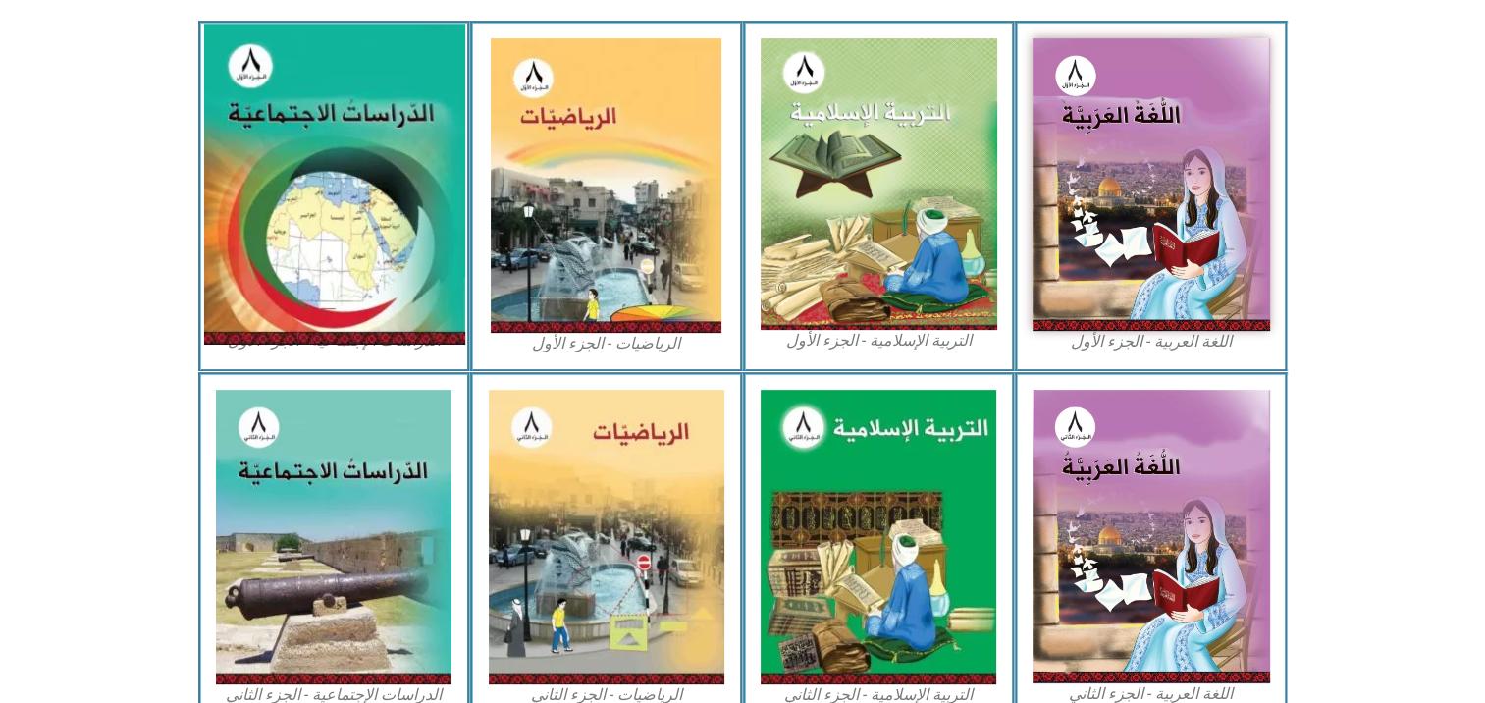
click at [245, 272] on img at bounding box center [333, 184] width 261 height 321
drag, startPoint x: 247, startPoint y: 272, endPoint x: 257, endPoint y: 277, distance: 11.0
click at [247, 272] on img at bounding box center [333, 184] width 261 height 321
click at [274, 272] on img at bounding box center [333, 184] width 261 height 321
click at [411, 214] on img at bounding box center [333, 184] width 261 height 321
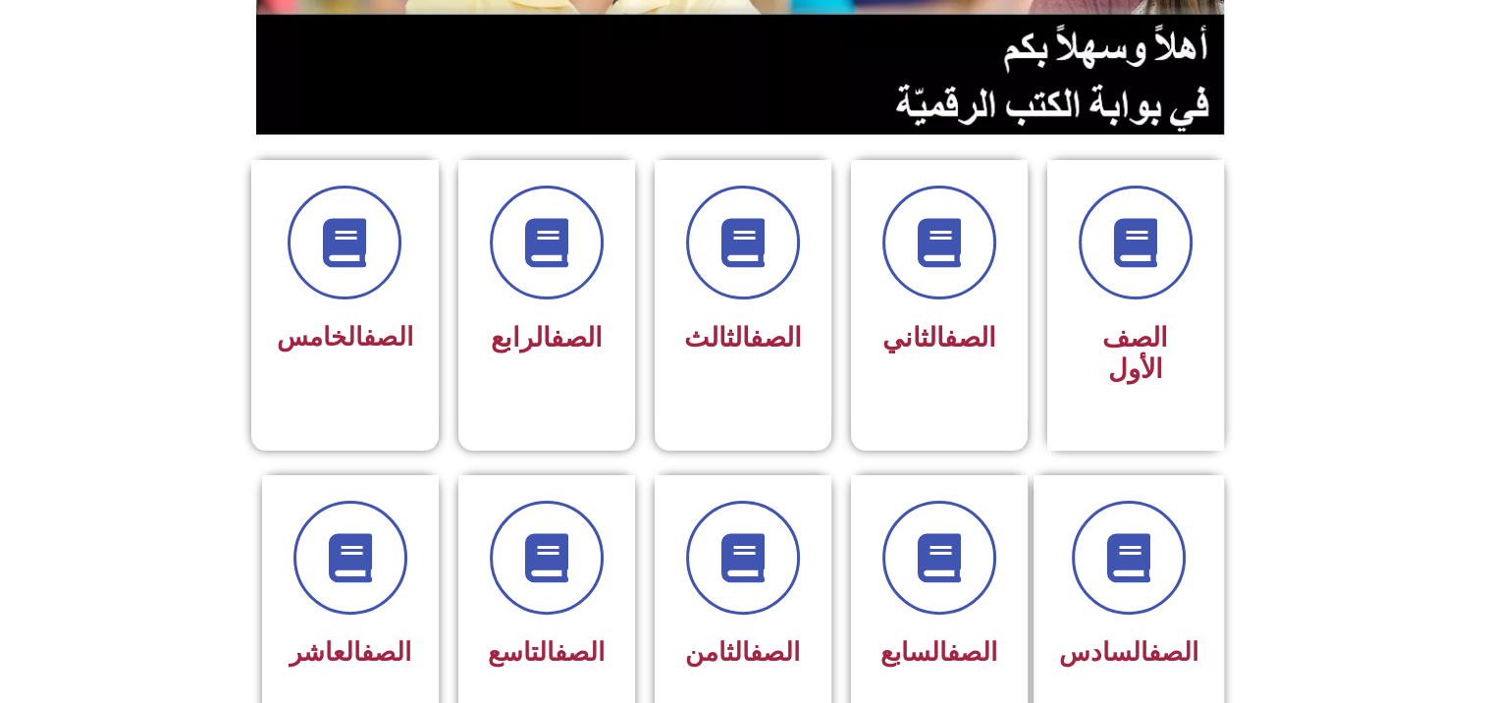
scroll to position [393, 0]
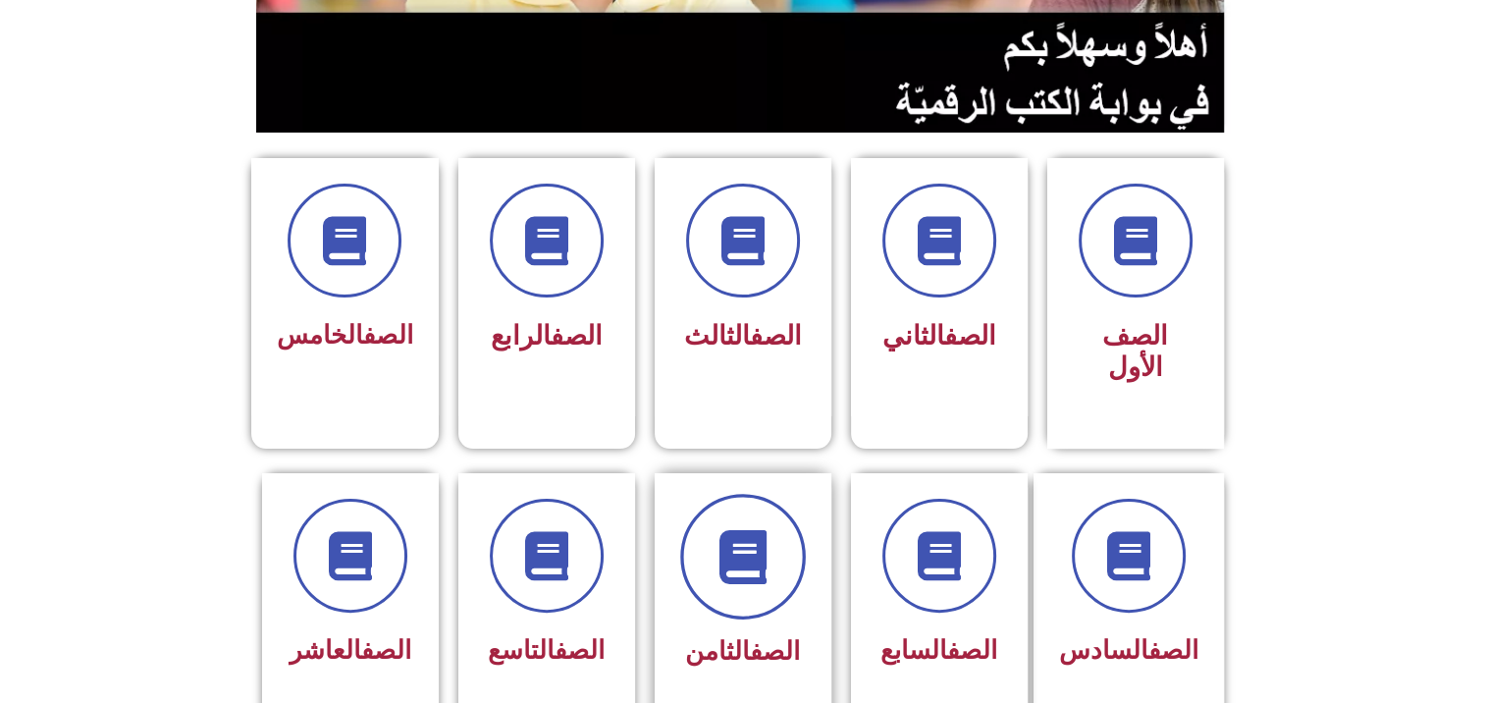
click at [769, 535] on span at bounding box center [743, 557] width 126 height 126
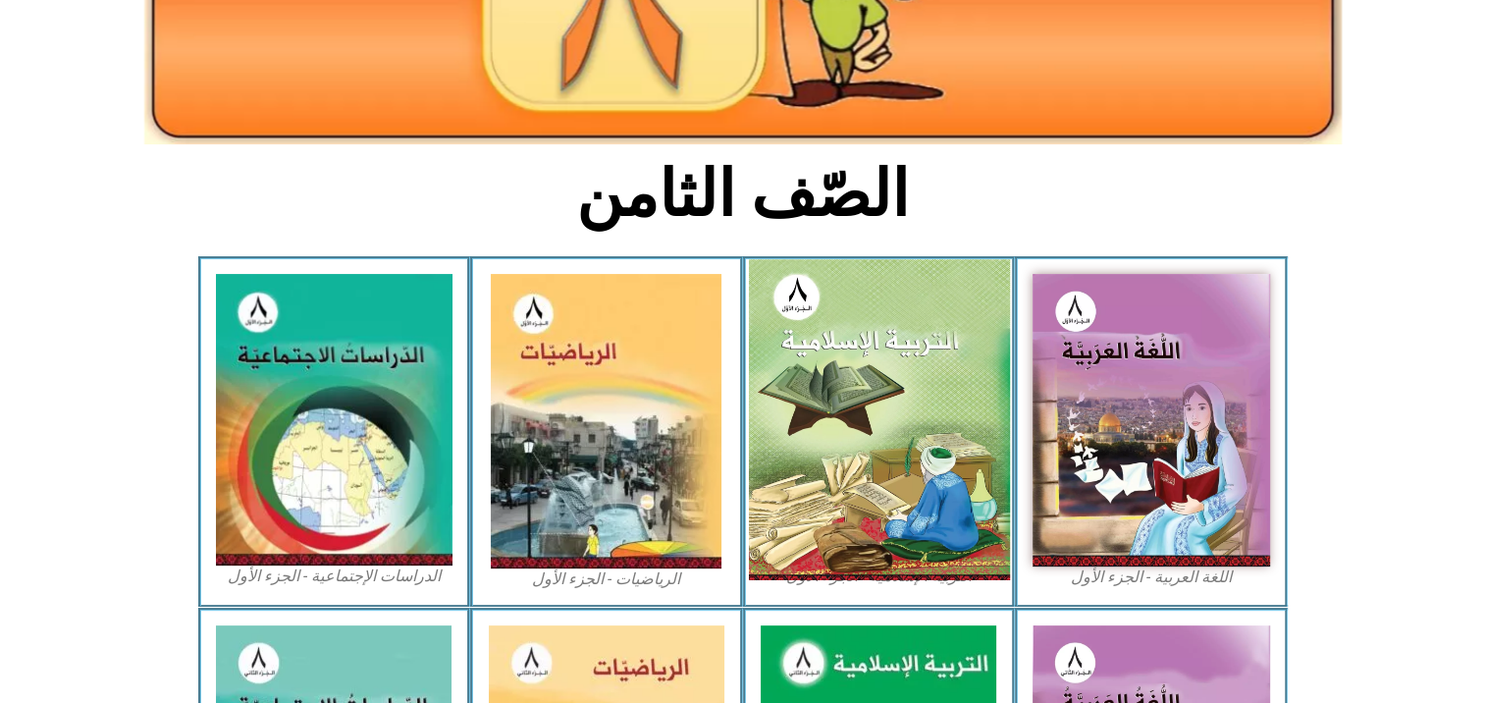
scroll to position [393, 0]
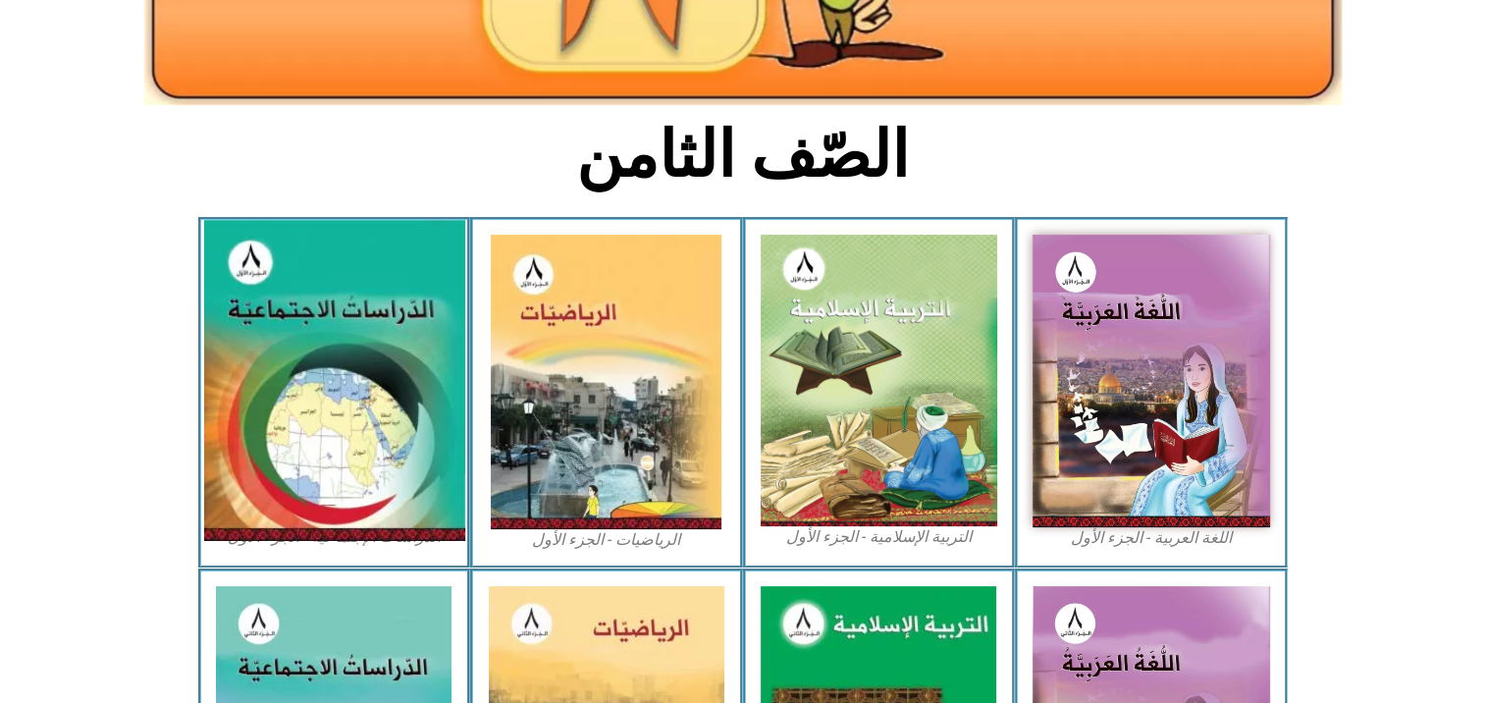
click at [267, 368] on img at bounding box center [333, 380] width 261 height 321
click at [270, 369] on img at bounding box center [333, 380] width 261 height 321
click at [300, 385] on img at bounding box center [333, 380] width 261 height 321
click at [300, 384] on img at bounding box center [333, 380] width 261 height 321
click at [303, 381] on img at bounding box center [333, 380] width 261 height 321
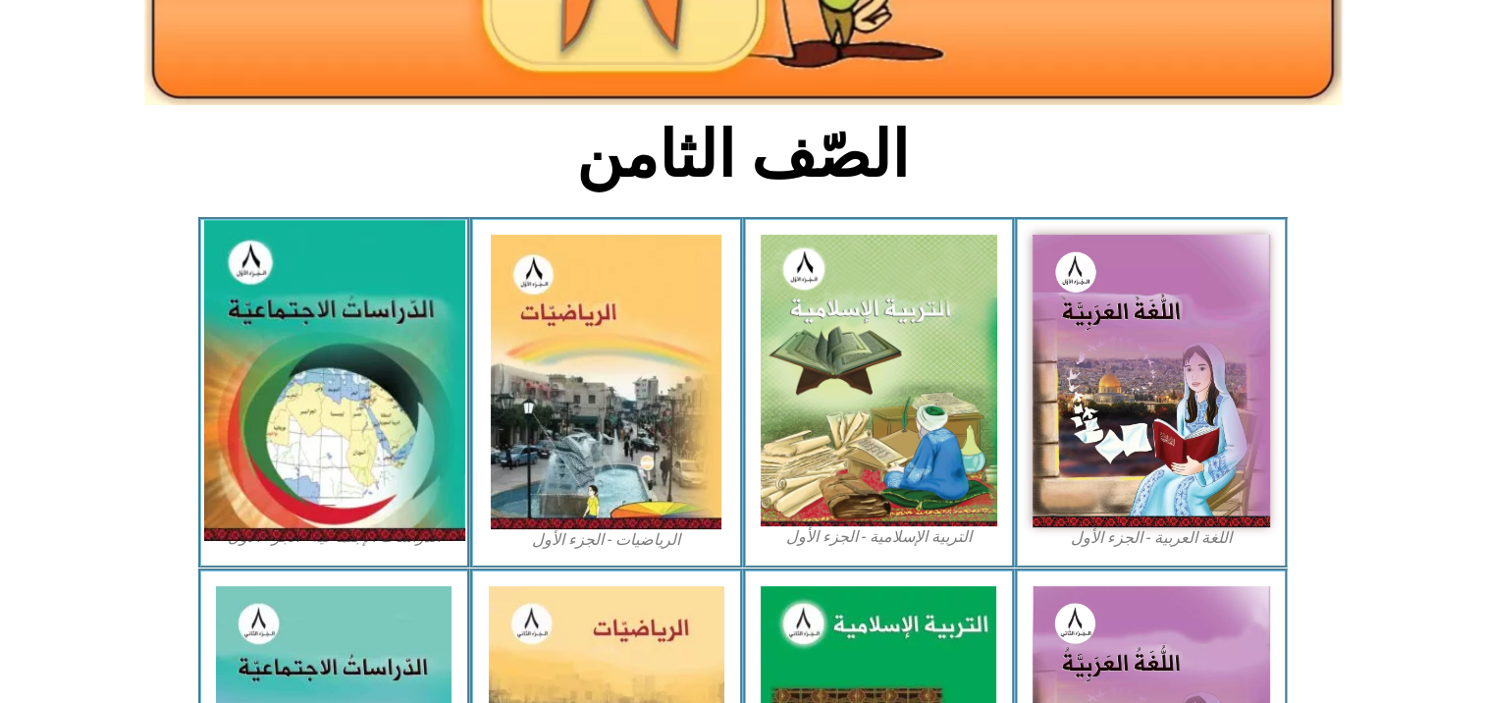
click at [304, 381] on img at bounding box center [333, 380] width 261 height 321
click at [353, 367] on img at bounding box center [333, 380] width 261 height 321
click at [349, 369] on img at bounding box center [333, 380] width 261 height 321
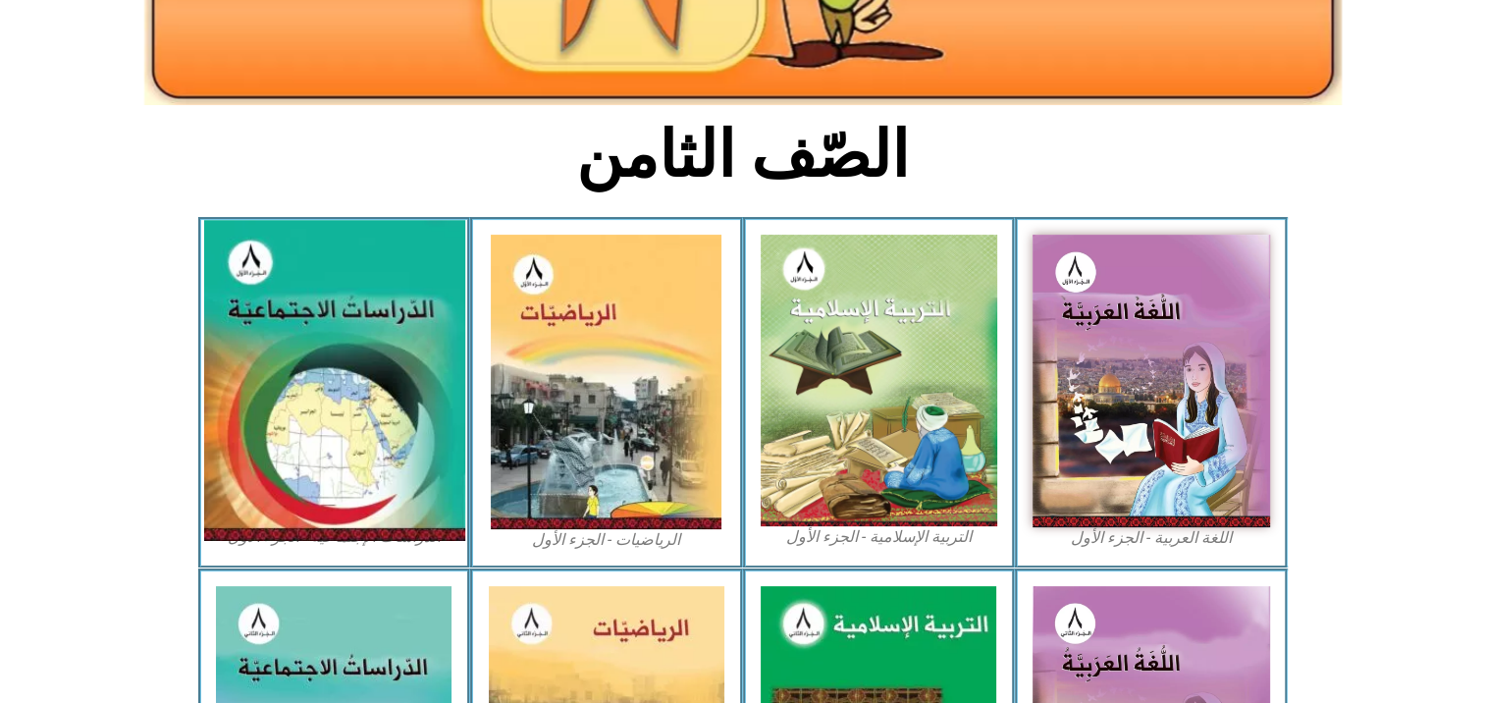
click at [345, 356] on img at bounding box center [333, 380] width 261 height 321
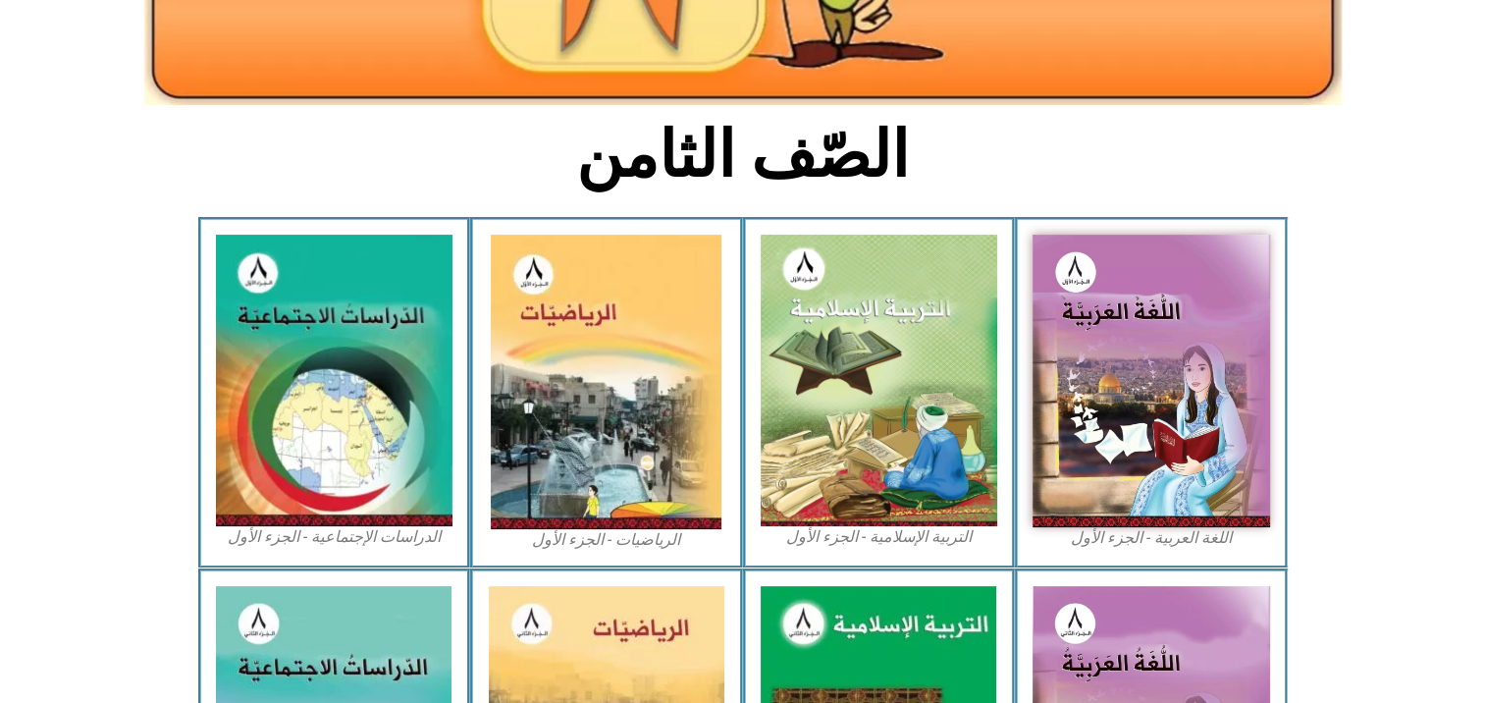
drag, startPoint x: 345, startPoint y: 356, endPoint x: 536, endPoint y: 212, distance: 238.9
click at [536, 212] on div "الصّف الثامن اللغة العربية - الجزء الأول​ التربية الإسلامية - الجزء الأول الريا…" at bounding box center [742, 529] width 1485 height 1486
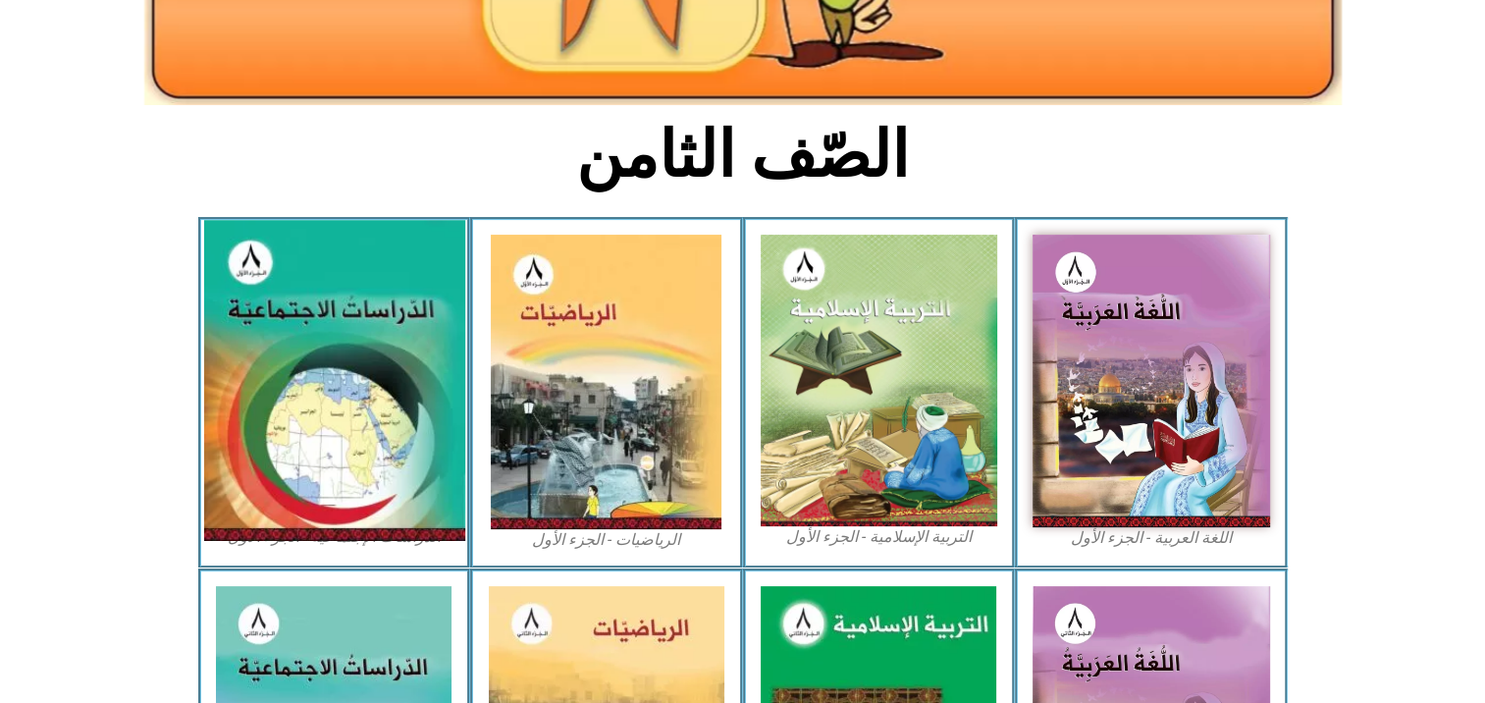
click at [298, 330] on img at bounding box center [333, 380] width 261 height 321
drag, startPoint x: 298, startPoint y: 330, endPoint x: 281, endPoint y: 371, distance: 44.8
click at [281, 370] on img at bounding box center [333, 380] width 261 height 321
click at [413, 379] on img at bounding box center [333, 380] width 261 height 321
drag, startPoint x: 413, startPoint y: 379, endPoint x: 402, endPoint y: 376, distance: 11.2
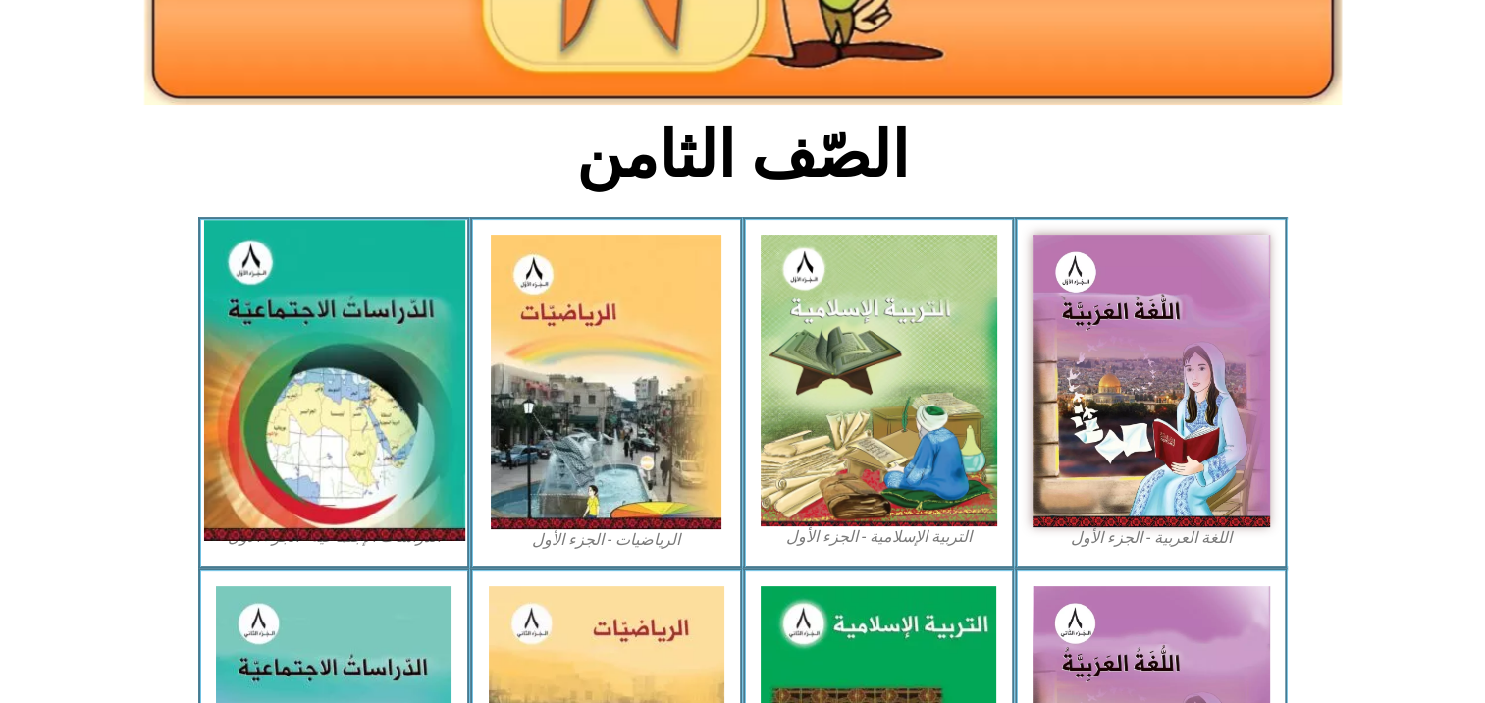
click at [413, 378] on img at bounding box center [333, 380] width 261 height 321
click at [267, 408] on img at bounding box center [333, 380] width 261 height 321
click at [272, 408] on img at bounding box center [333, 380] width 261 height 321
click at [274, 408] on img at bounding box center [333, 380] width 261 height 321
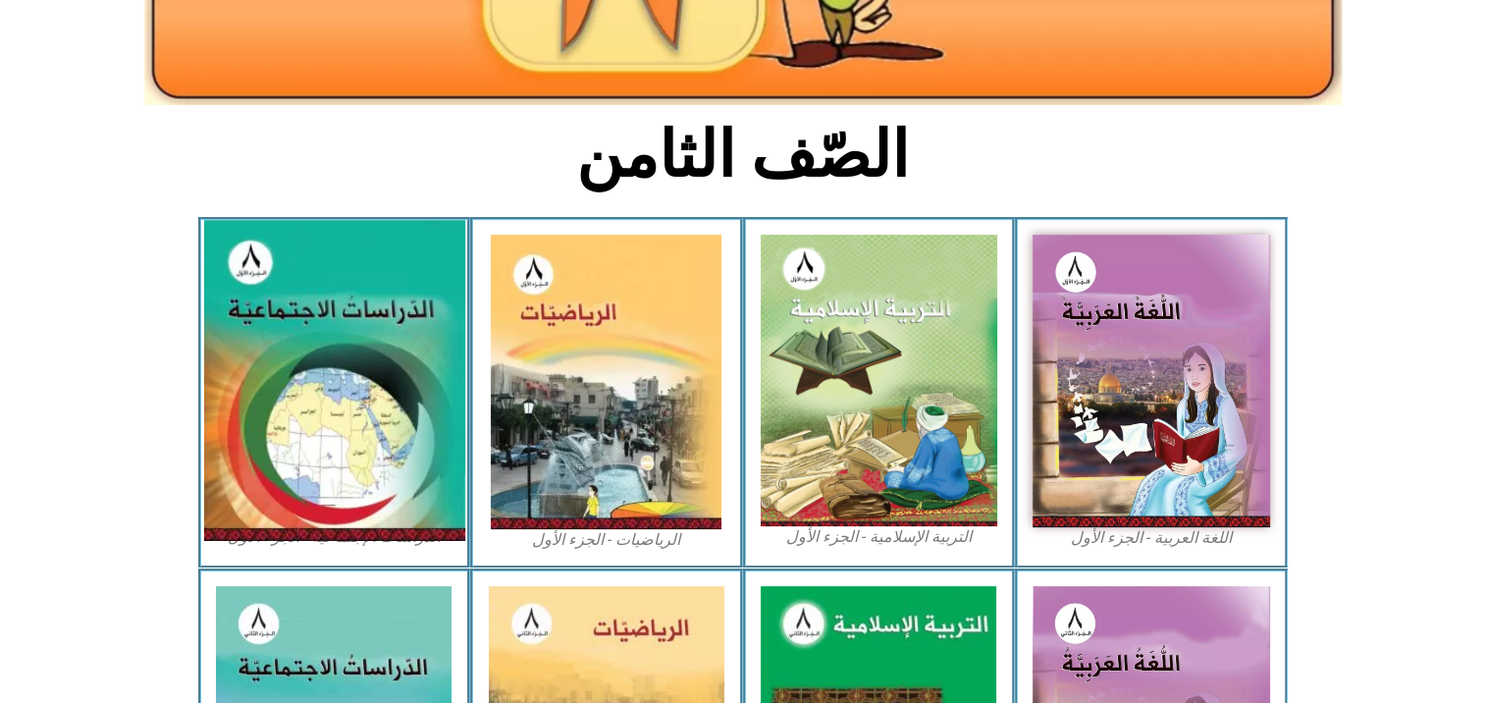
click at [266, 403] on img at bounding box center [333, 380] width 261 height 321
drag, startPoint x: 265, startPoint y: 403, endPoint x: 258, endPoint y: 391, distance: 14.5
click at [258, 394] on img at bounding box center [333, 380] width 261 height 321
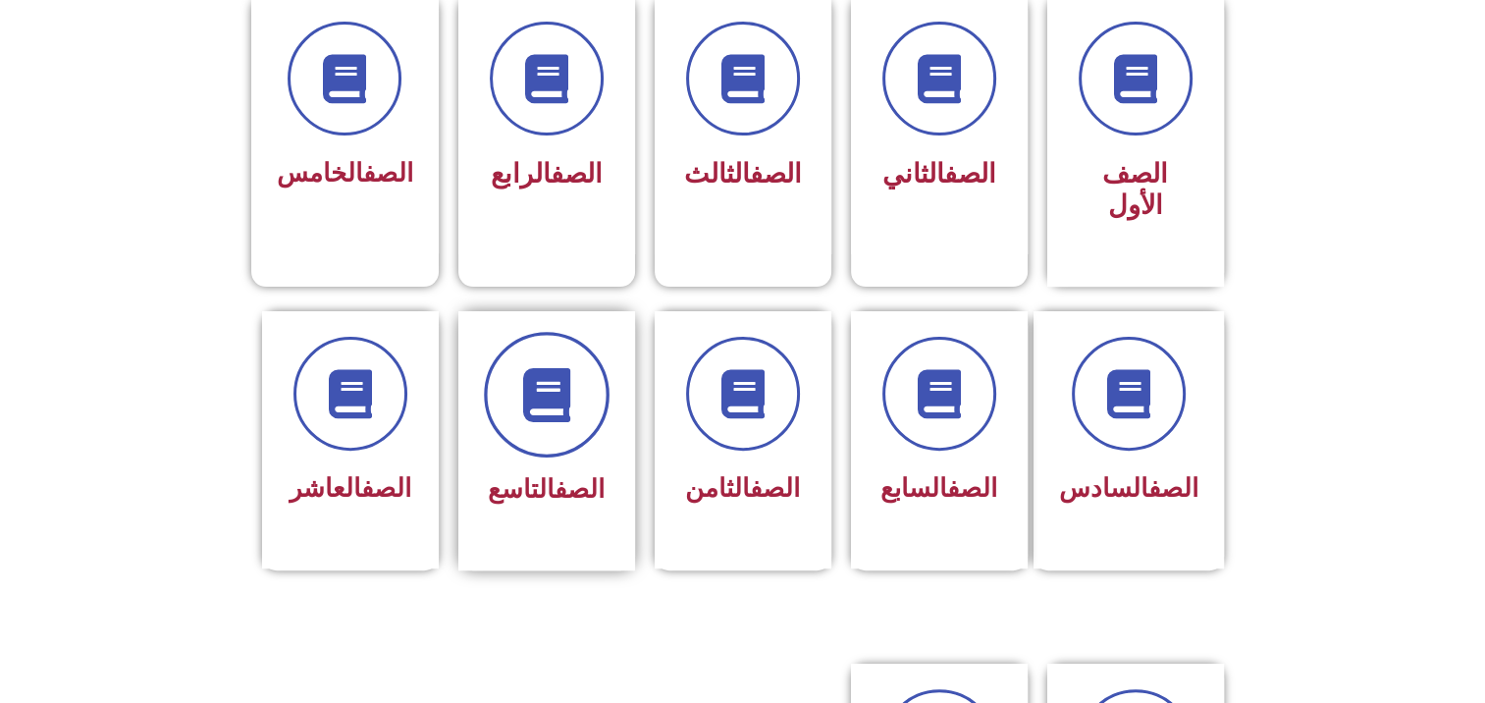
scroll to position [589, 0]
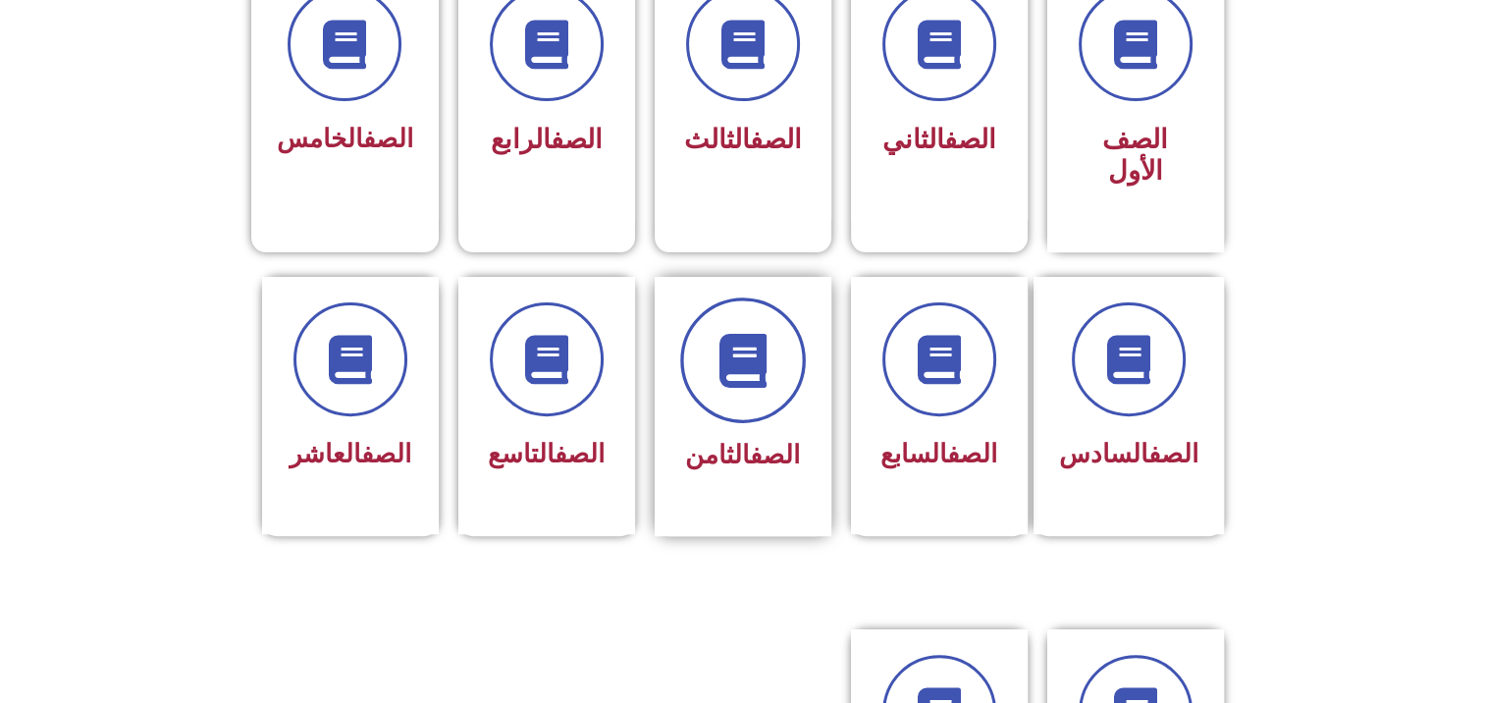
click at [754, 333] on icon at bounding box center [743, 360] width 54 height 54
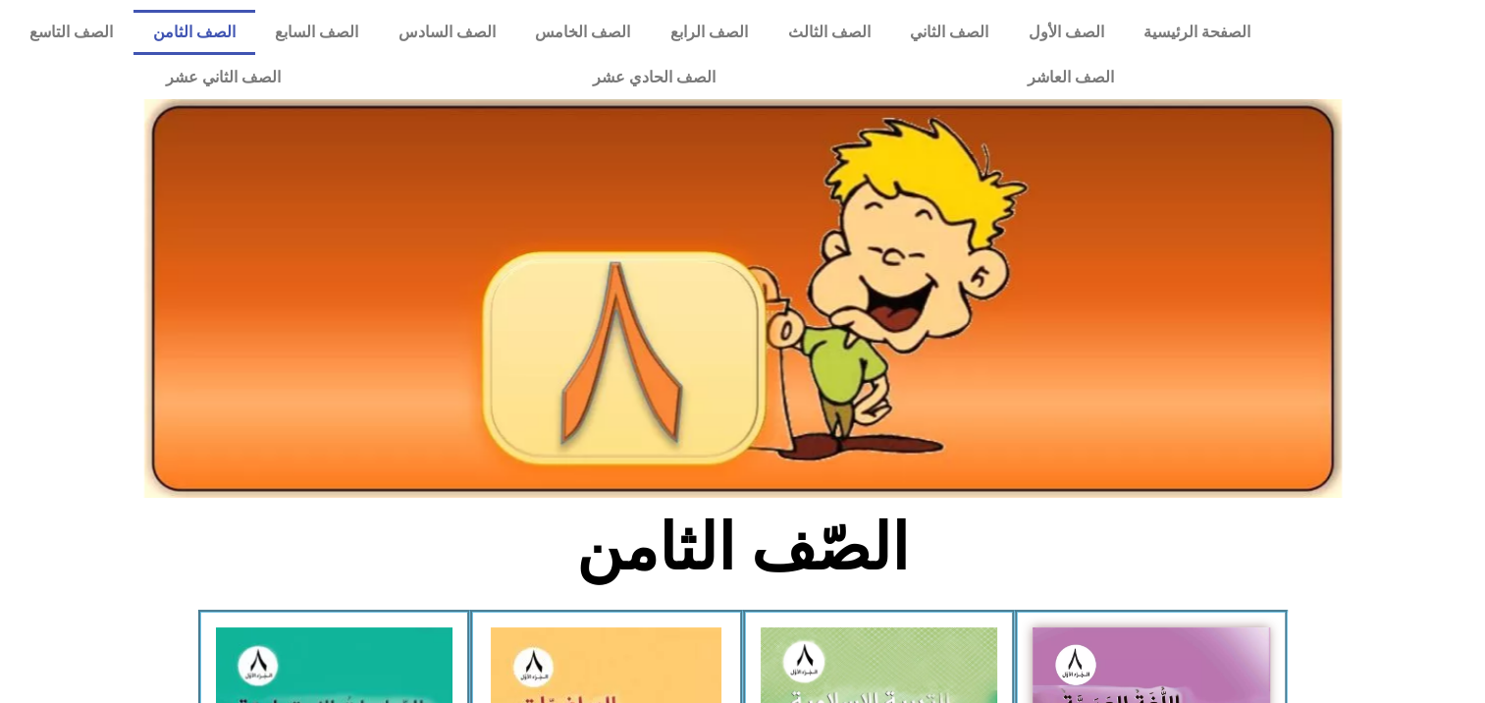
scroll to position [393, 0]
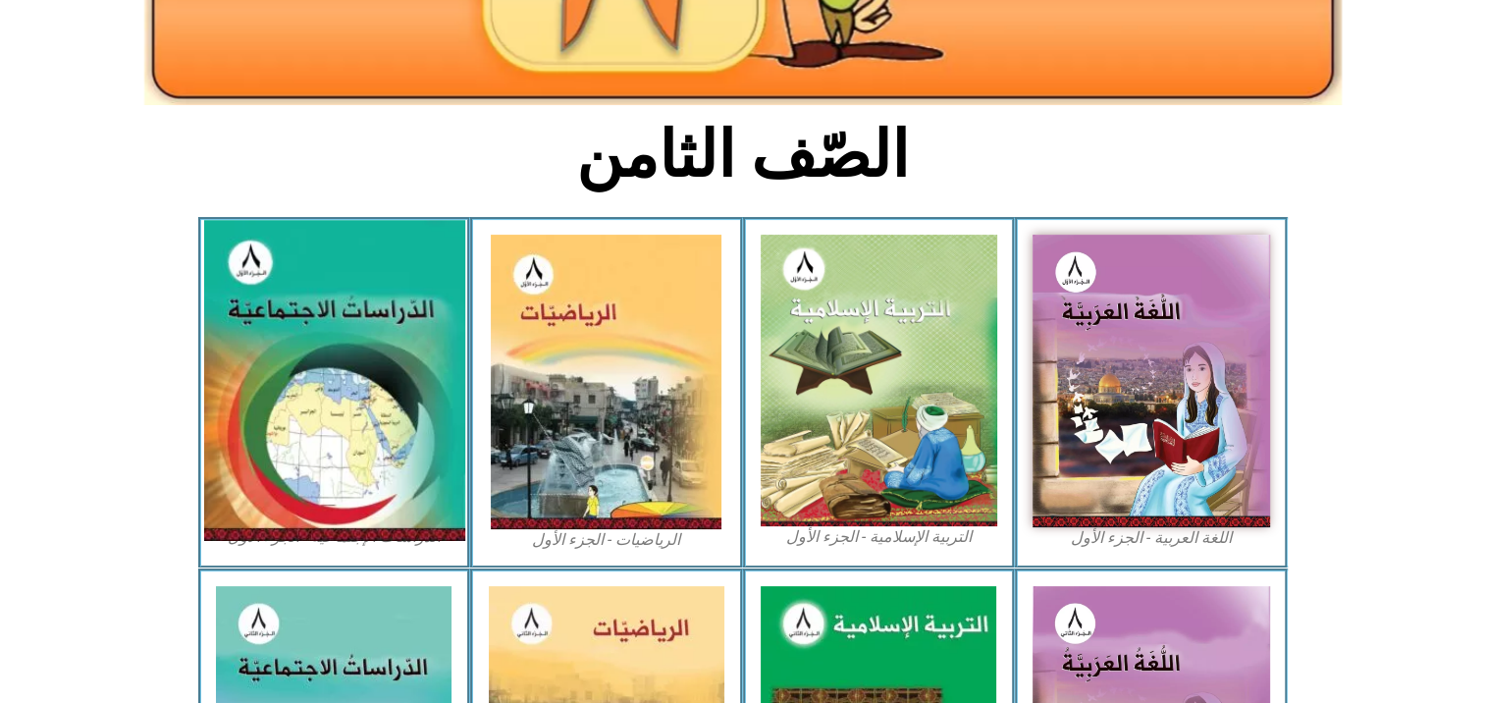
click at [257, 342] on img at bounding box center [333, 380] width 261 height 321
click at [259, 344] on img at bounding box center [333, 380] width 261 height 321
click at [267, 346] on img at bounding box center [333, 380] width 261 height 321
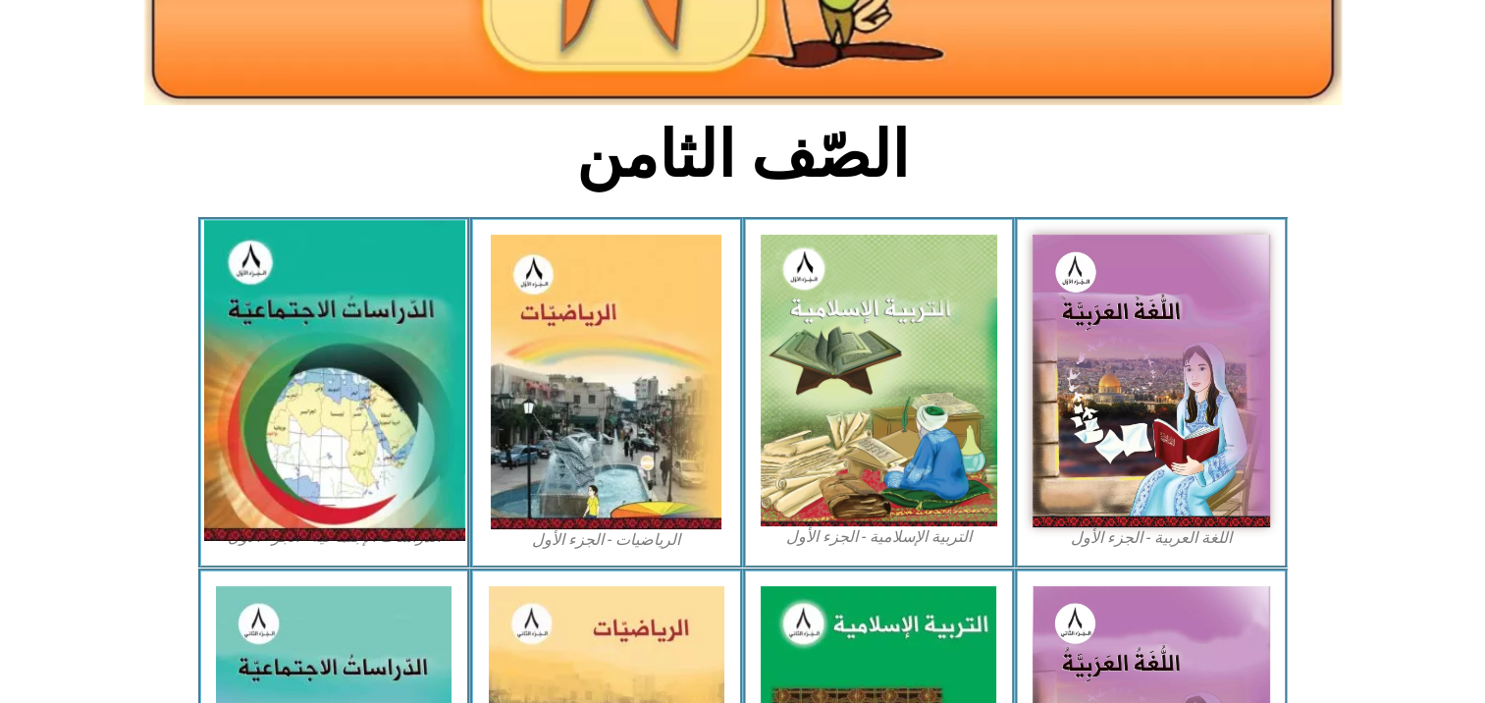
click at [267, 346] on img at bounding box center [333, 380] width 261 height 321
drag, startPoint x: 267, startPoint y: 347, endPoint x: 286, endPoint y: 363, distance: 24.4
click at [268, 347] on img at bounding box center [333, 380] width 261 height 321
click at [314, 404] on img at bounding box center [333, 380] width 261 height 321
drag, startPoint x: 314, startPoint y: 404, endPoint x: 326, endPoint y: 415, distance: 16.0
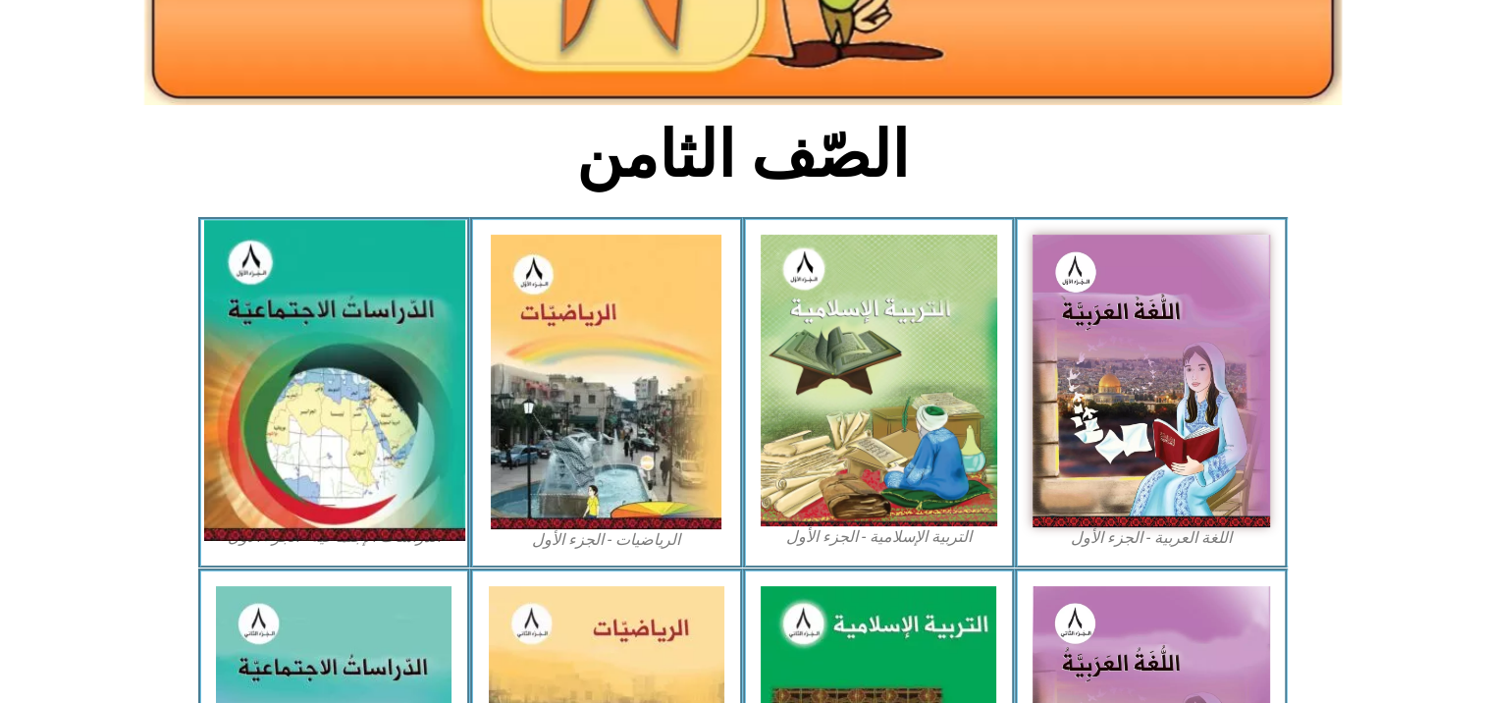
click at [318, 408] on img at bounding box center [333, 380] width 261 height 321
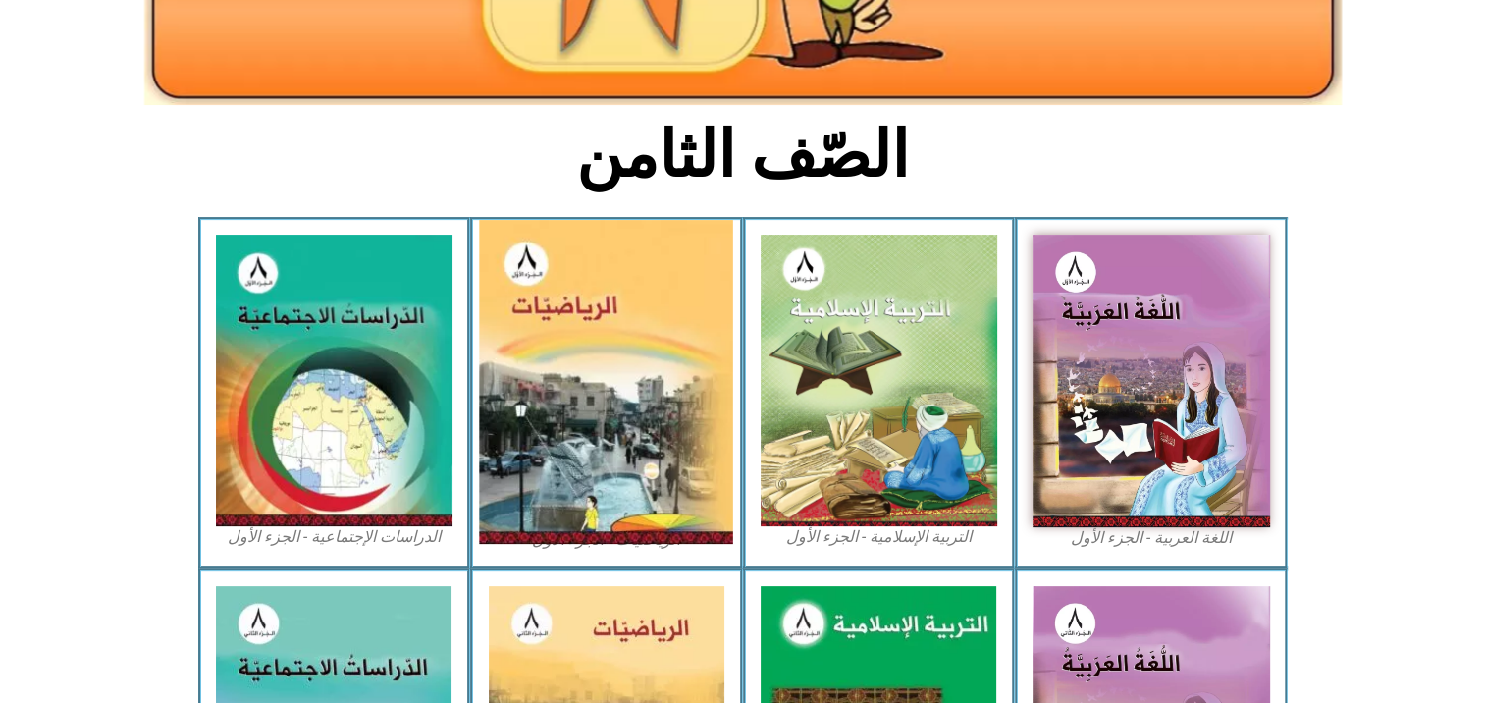
click at [593, 392] on img at bounding box center [607, 382] width 254 height 324
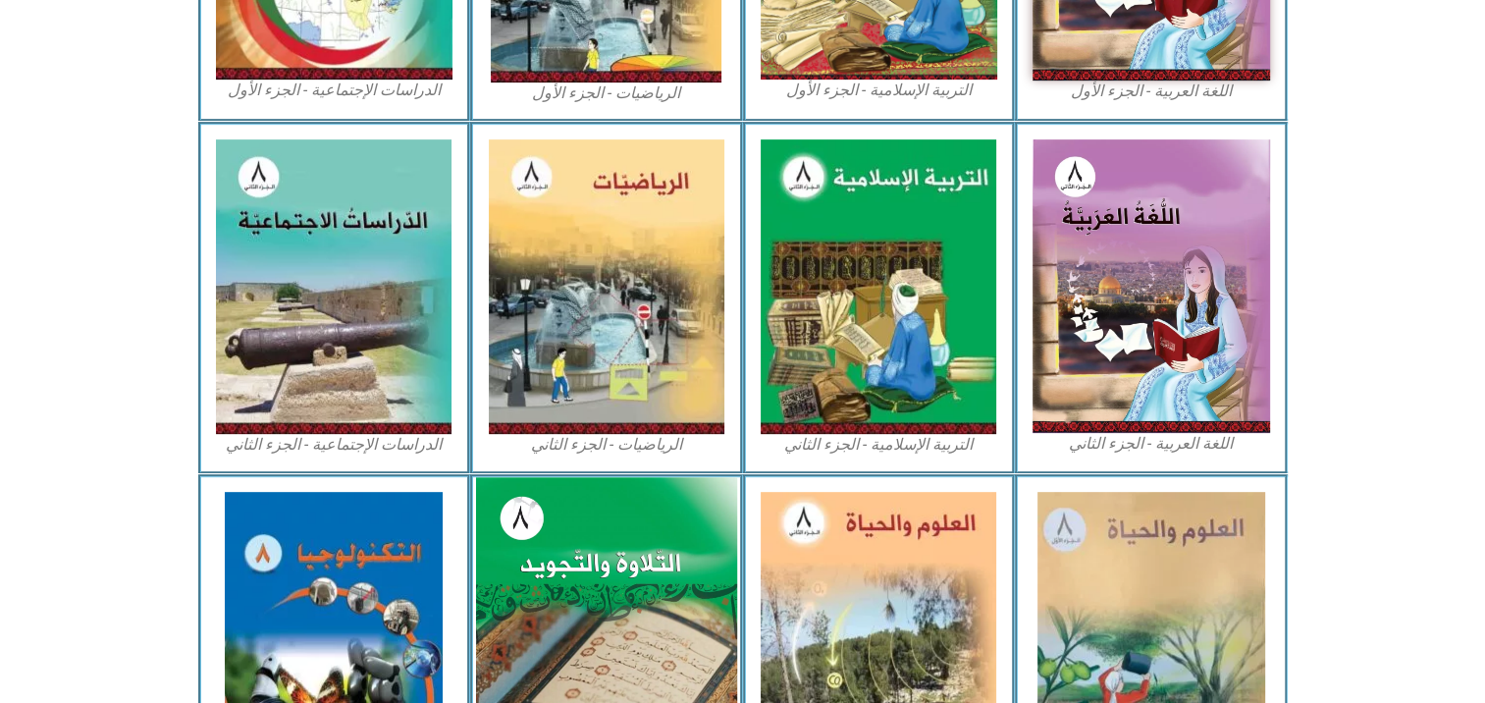
scroll to position [981, 0]
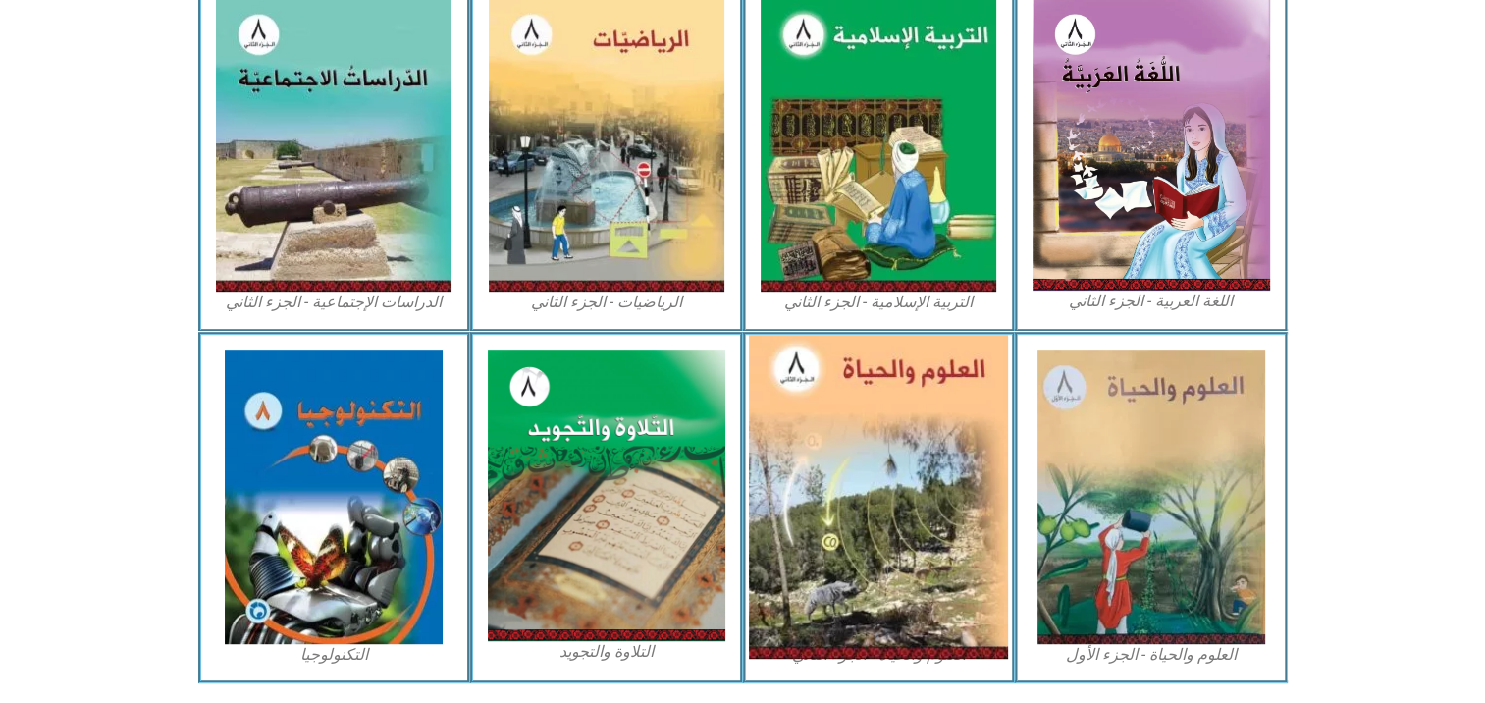
click at [868, 522] on img at bounding box center [878, 497] width 259 height 324
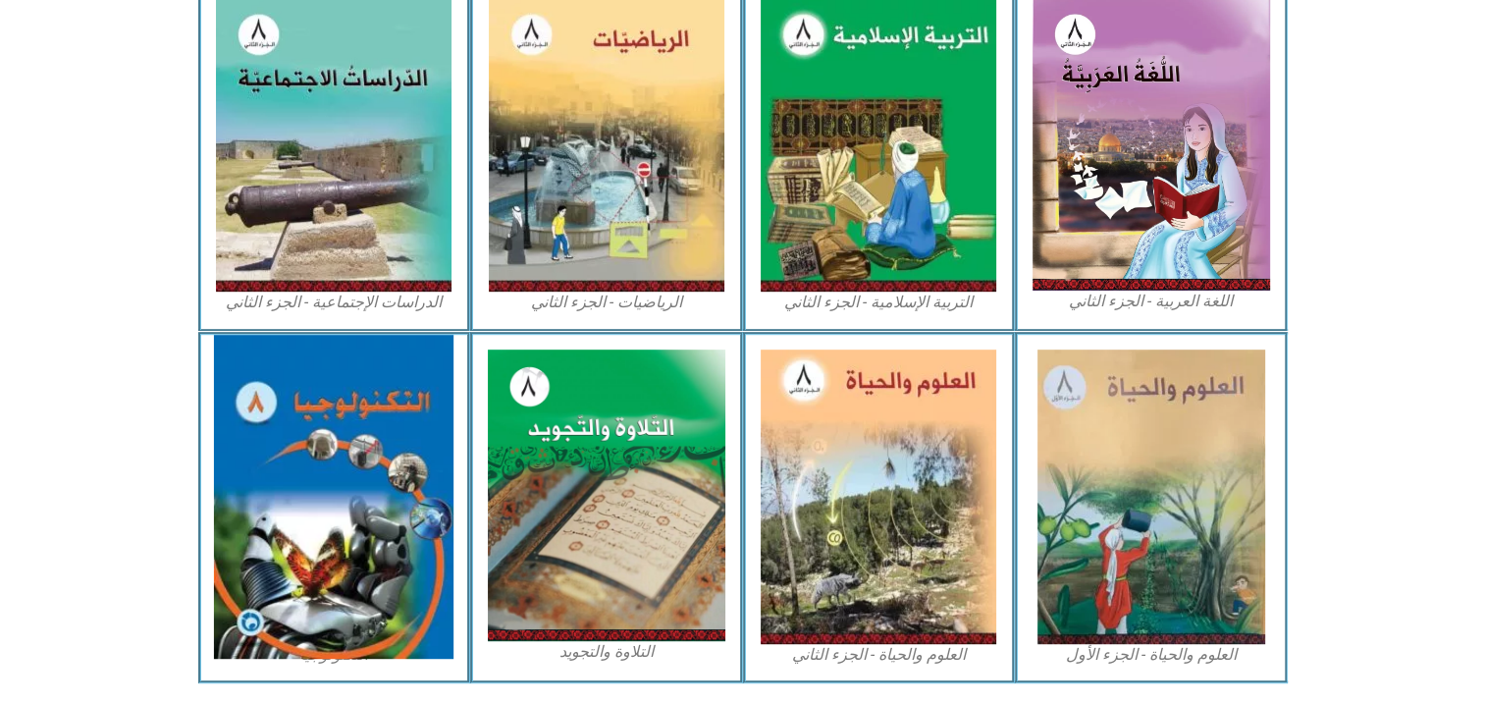
click at [393, 517] on img at bounding box center [333, 497] width 239 height 324
click at [331, 494] on img at bounding box center [333, 497] width 239 height 324
click at [330, 495] on img at bounding box center [333, 497] width 239 height 324
click at [328, 499] on img at bounding box center [333, 497] width 239 height 324
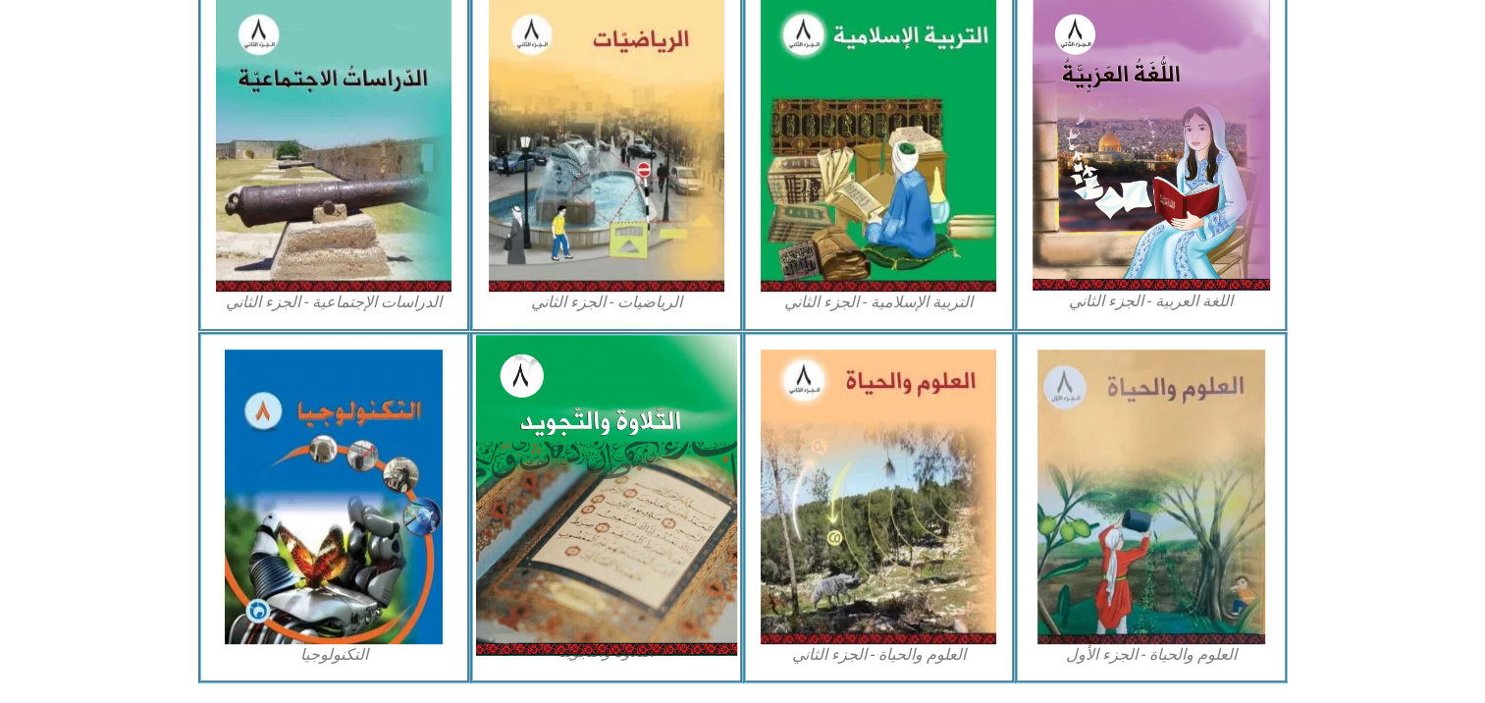
click at [612, 538] on img at bounding box center [606, 495] width 261 height 321
click at [614, 538] on img at bounding box center [606, 495] width 261 height 321
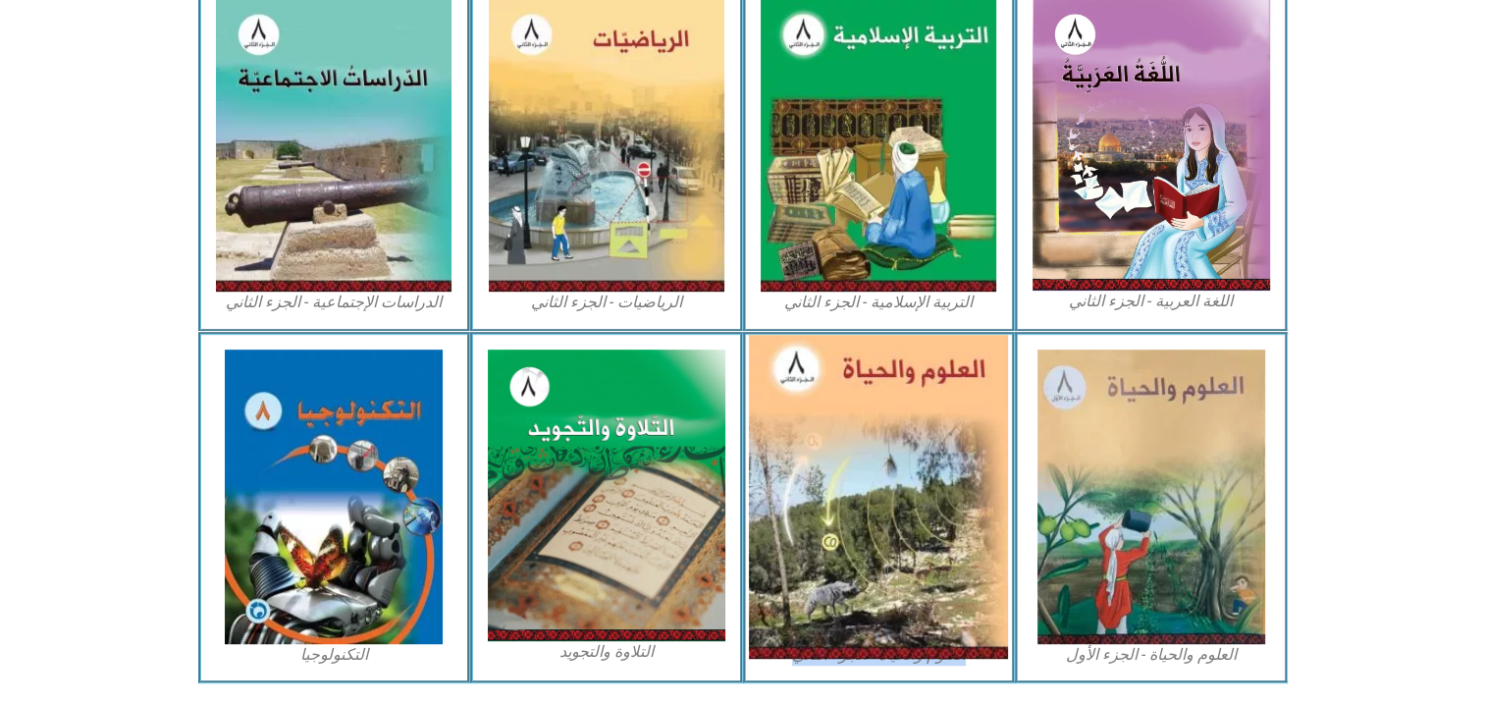
drag, startPoint x: 789, startPoint y: 514, endPoint x: 825, endPoint y: 517, distance: 36.4
click at [824, 517] on div "العلوم والحياة - الجزء الأول العلوم والحياة - الجزء الثاني التلاوة والتجويد الت…" at bounding box center [742, 507] width 1089 height 351
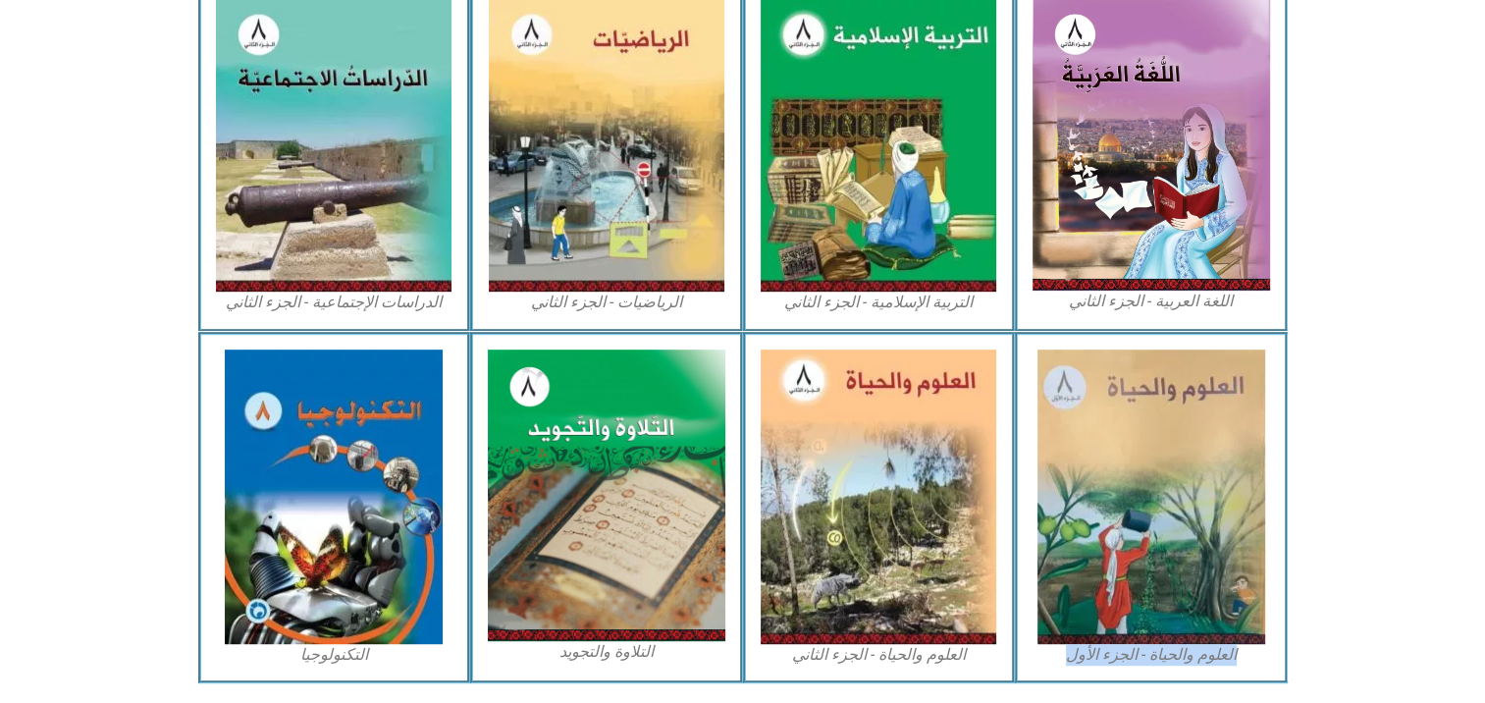
drag, startPoint x: 1013, startPoint y: 505, endPoint x: 1031, endPoint y: 493, distance: 21.8
click at [1031, 493] on div "العلوم والحياة - الجزء الأول العلوم والحياة - الجزء الثاني التلاوة والتجويد الت…" at bounding box center [742, 507] width 1089 height 351
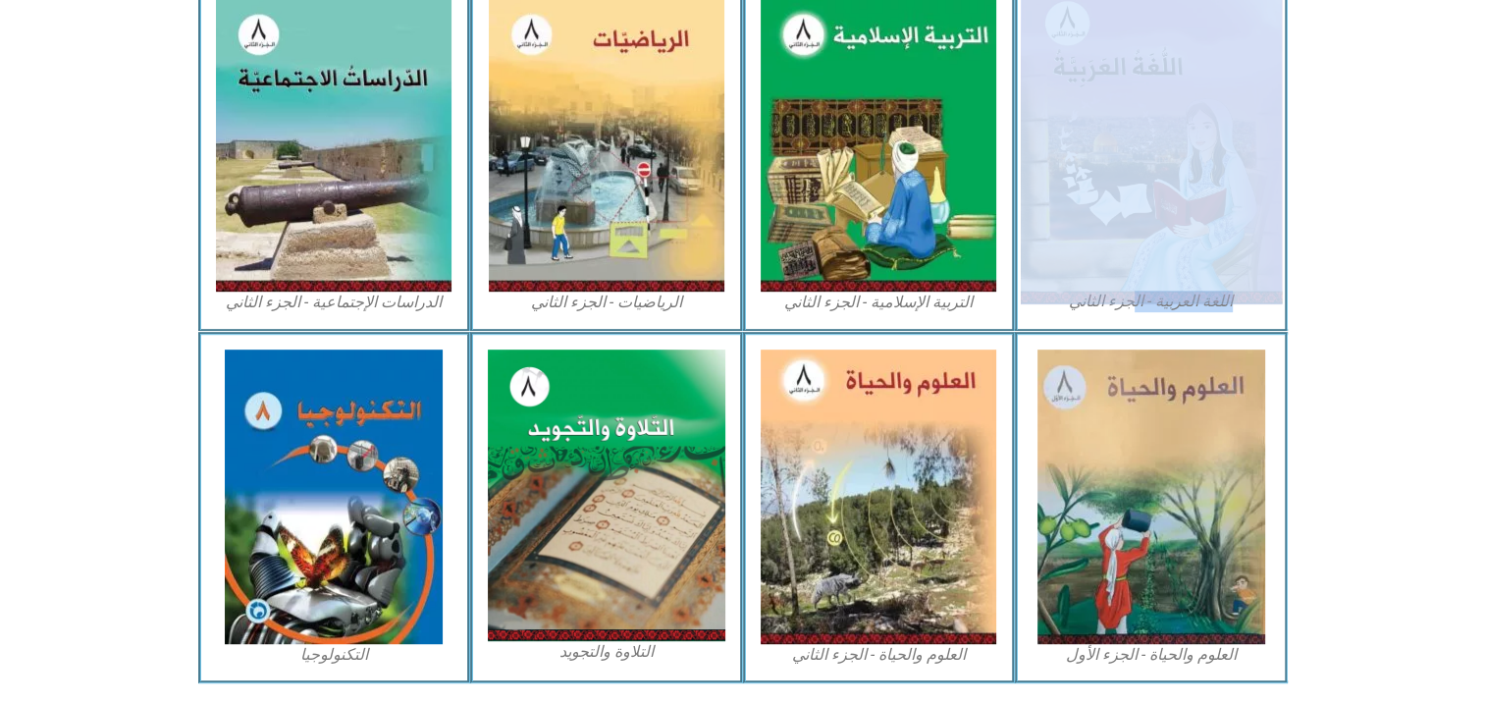
drag, startPoint x: 1167, startPoint y: 230, endPoint x: 1179, endPoint y: 212, distance: 21.2
click at [1176, 215] on div "اللغة العربية - الجزء الثاني" at bounding box center [1151, 154] width 273 height 351
click at [1171, 203] on img at bounding box center [1151, 143] width 261 height 322
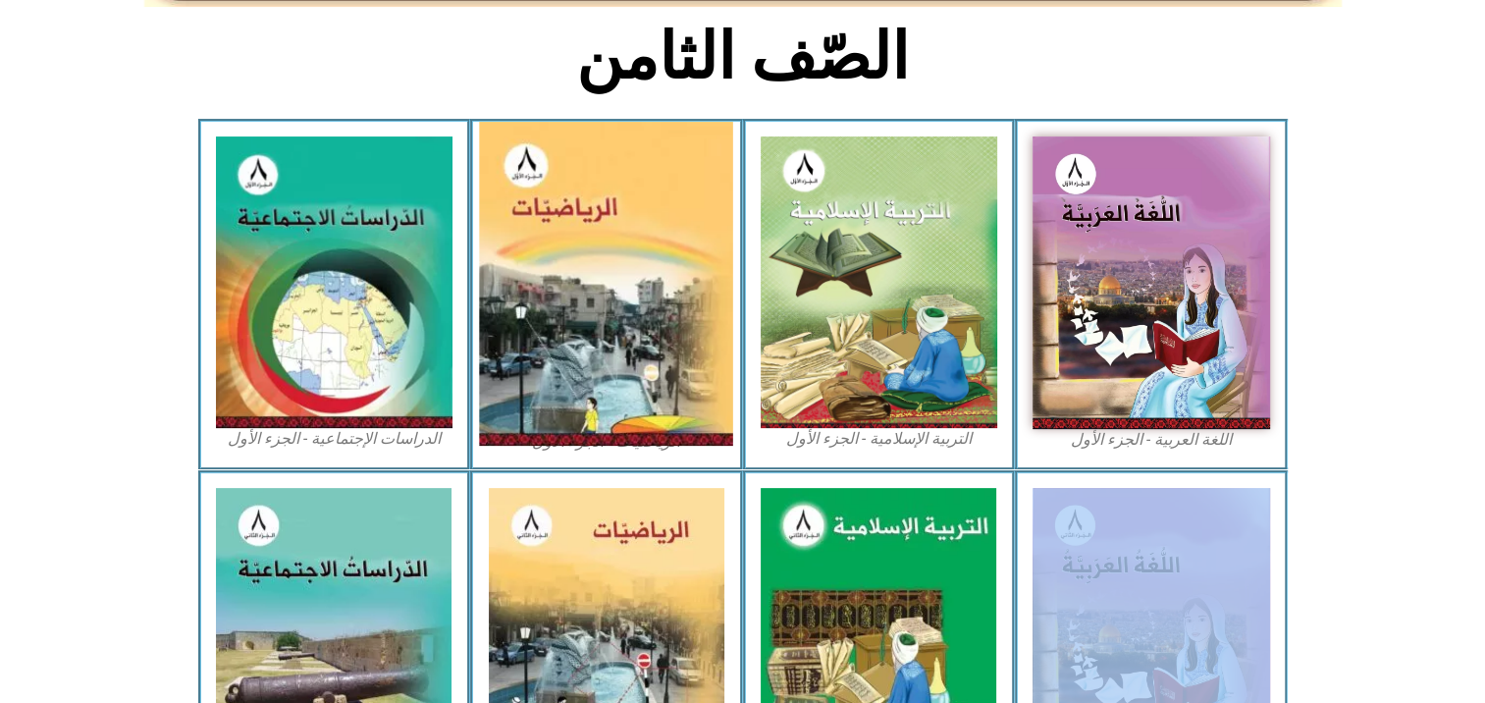
scroll to position [393, 0]
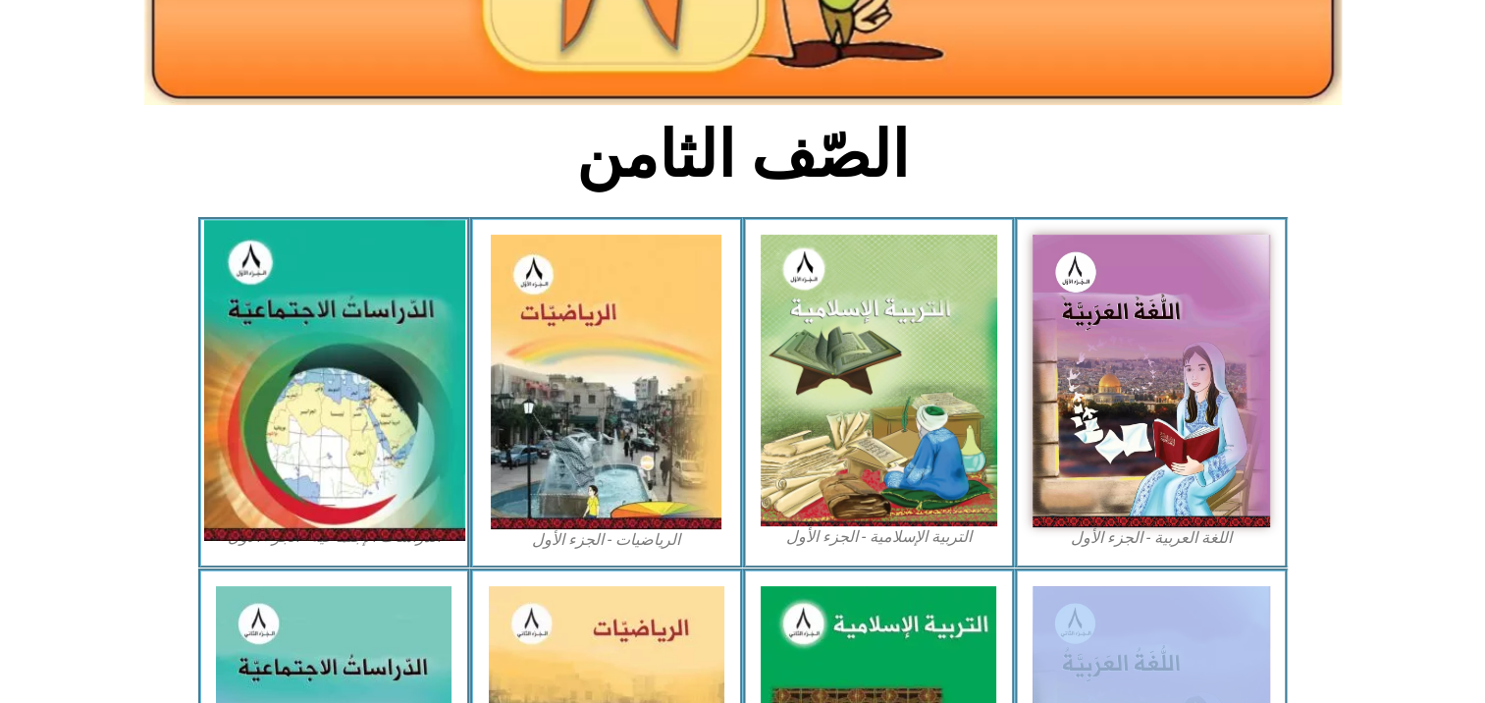
click at [303, 410] on img at bounding box center [333, 380] width 261 height 321
click at [307, 405] on img at bounding box center [333, 380] width 261 height 321
click at [305, 410] on img at bounding box center [333, 380] width 261 height 321
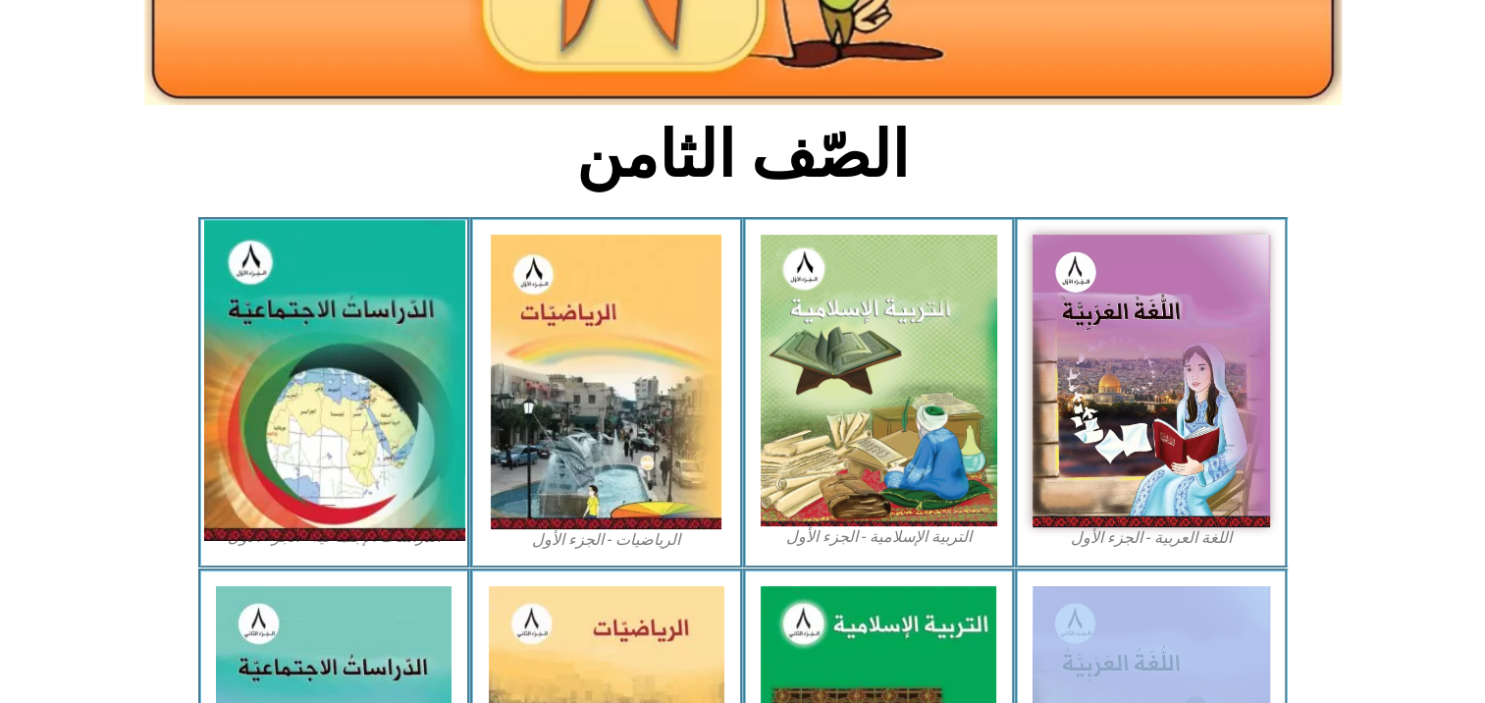
click at [263, 448] on img at bounding box center [333, 380] width 261 height 321
click at [262, 451] on img at bounding box center [333, 380] width 261 height 321
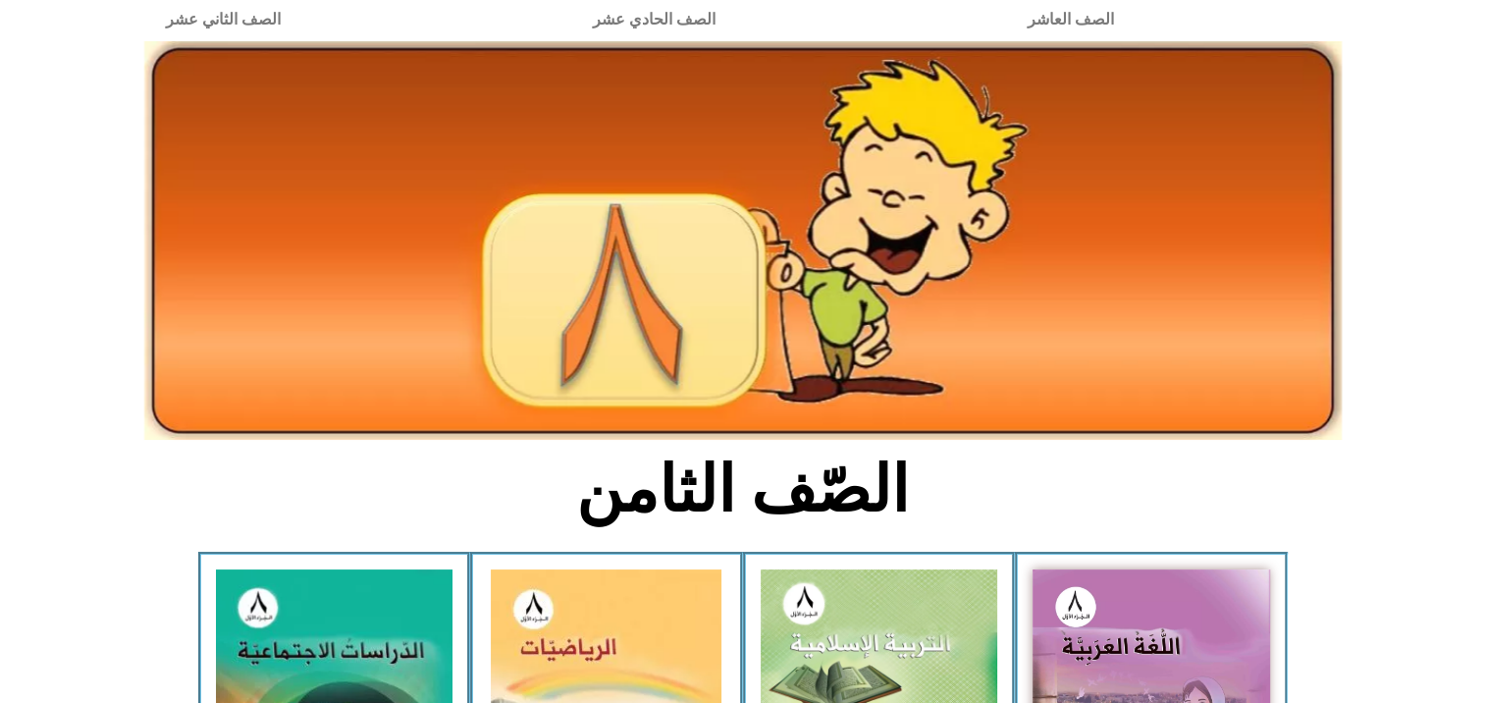
scroll to position [0, 0]
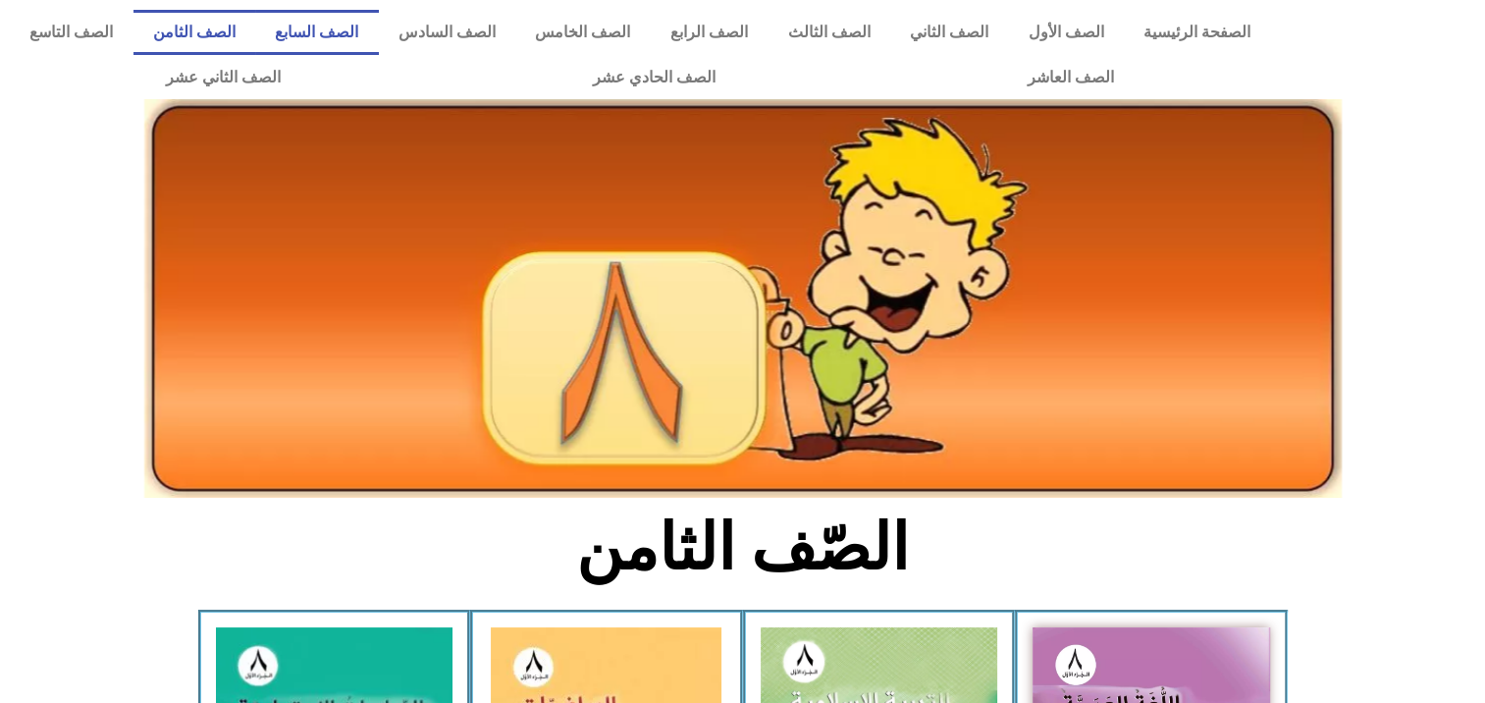
click at [379, 20] on link "الصف السابع" at bounding box center [317, 32] width 124 height 45
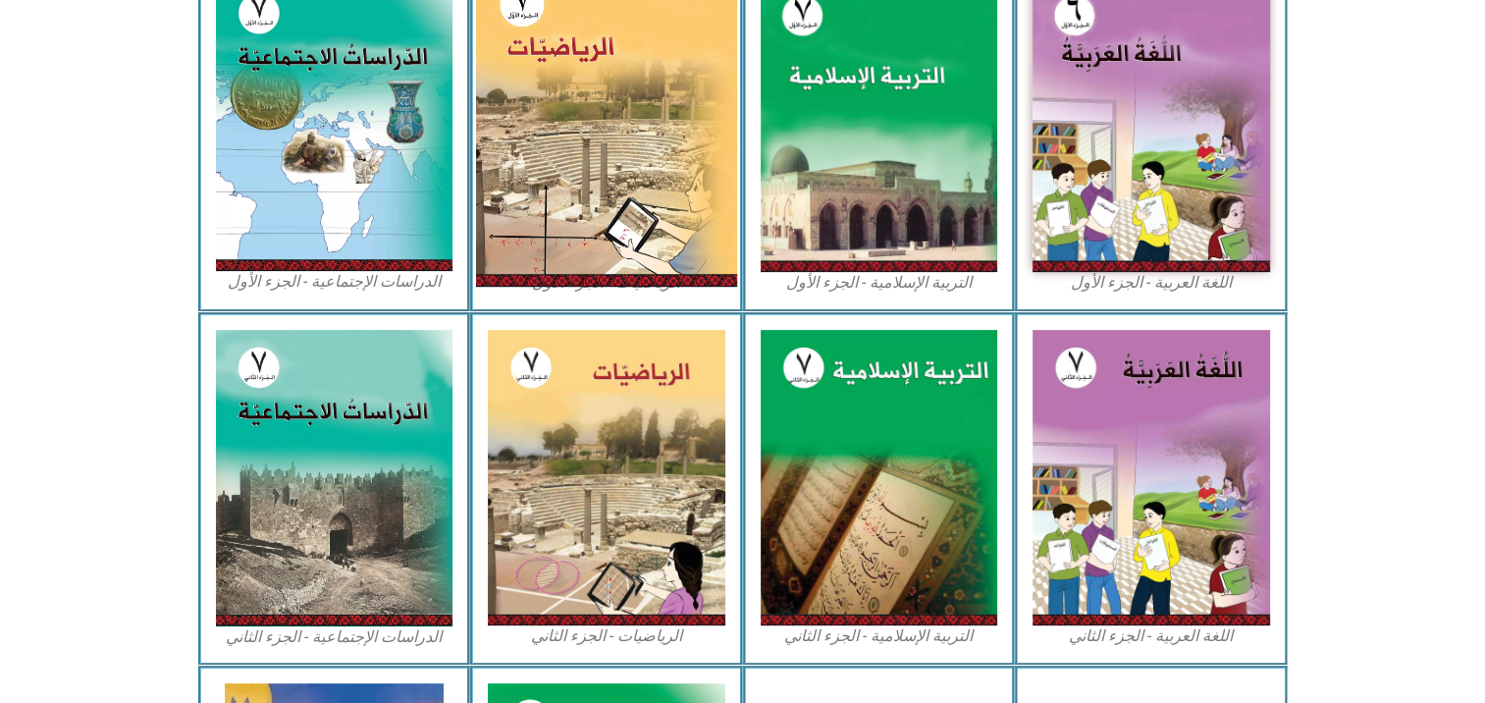
scroll to position [687, 0]
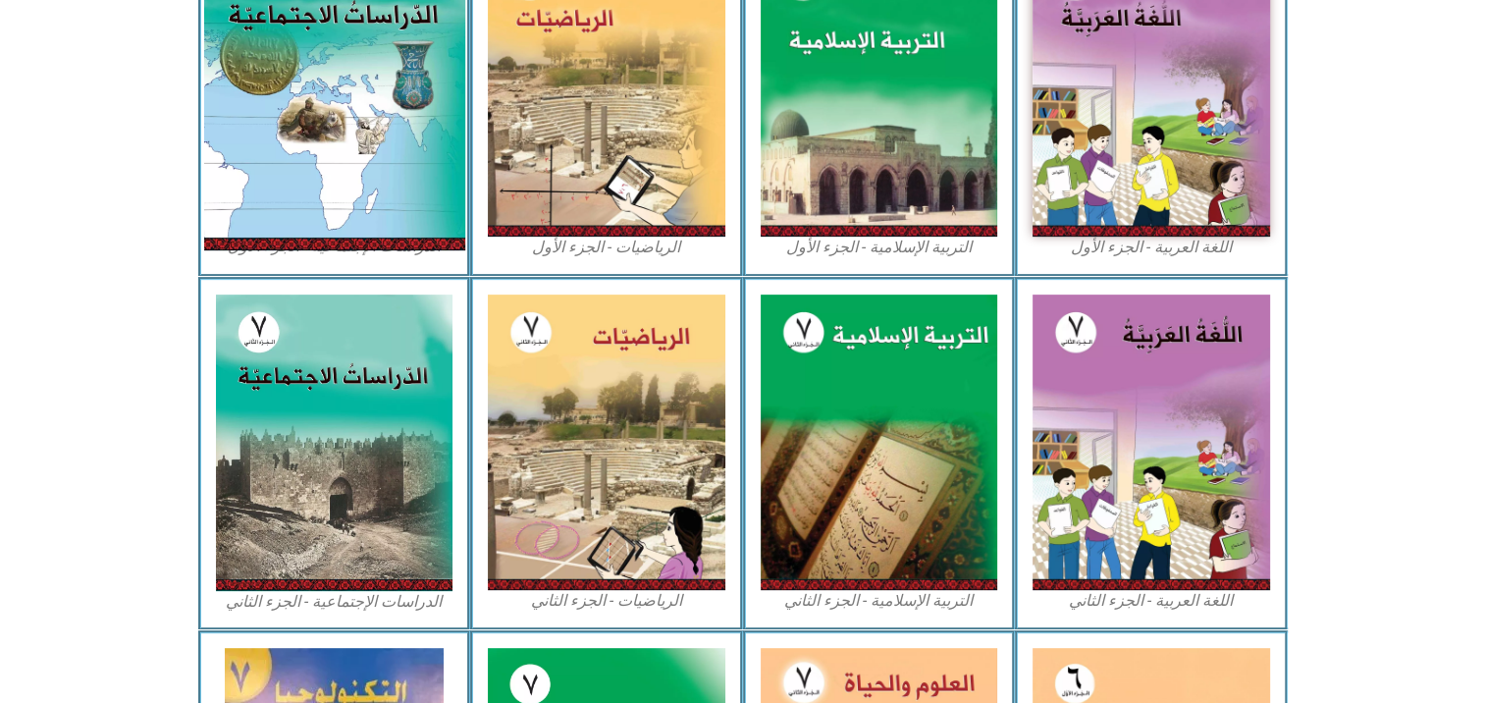
click at [342, 165] on img at bounding box center [333, 87] width 261 height 325
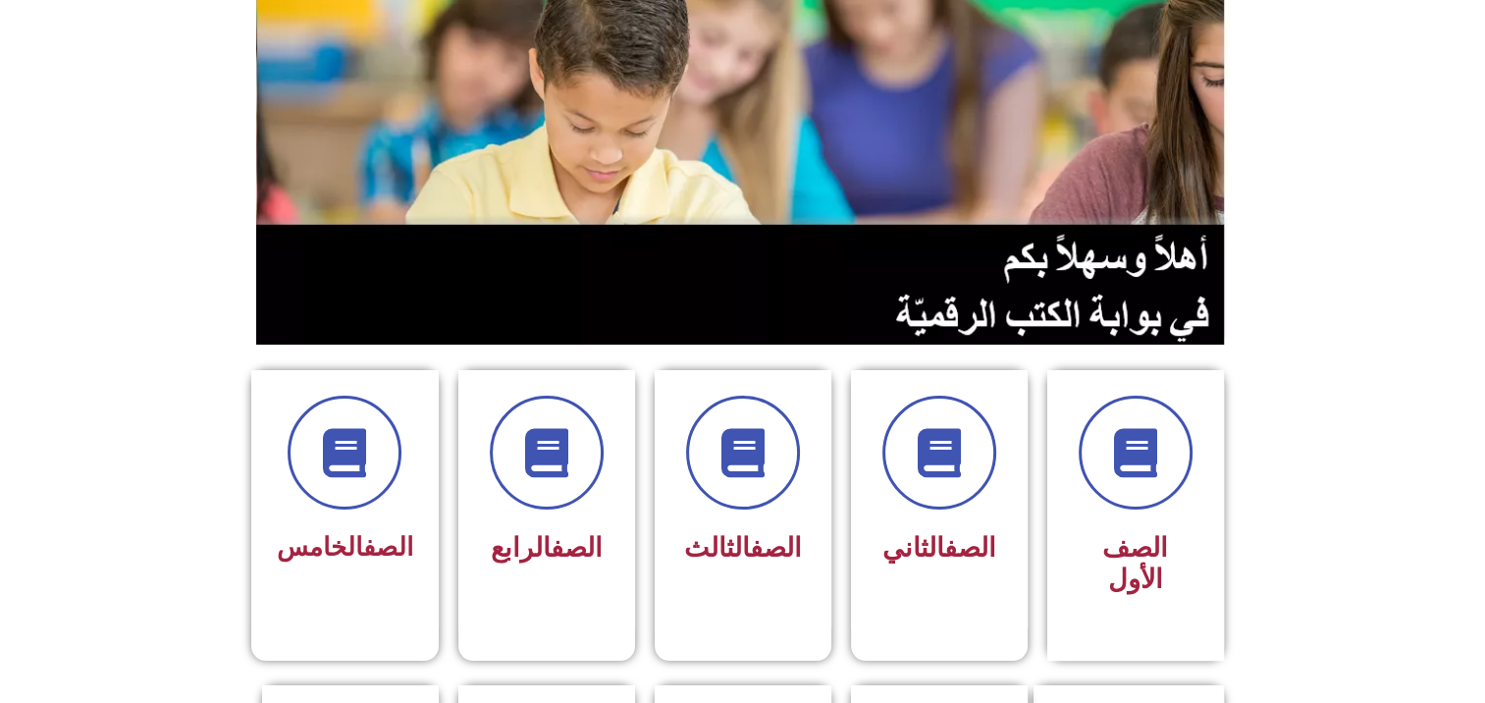
scroll to position [393, 0]
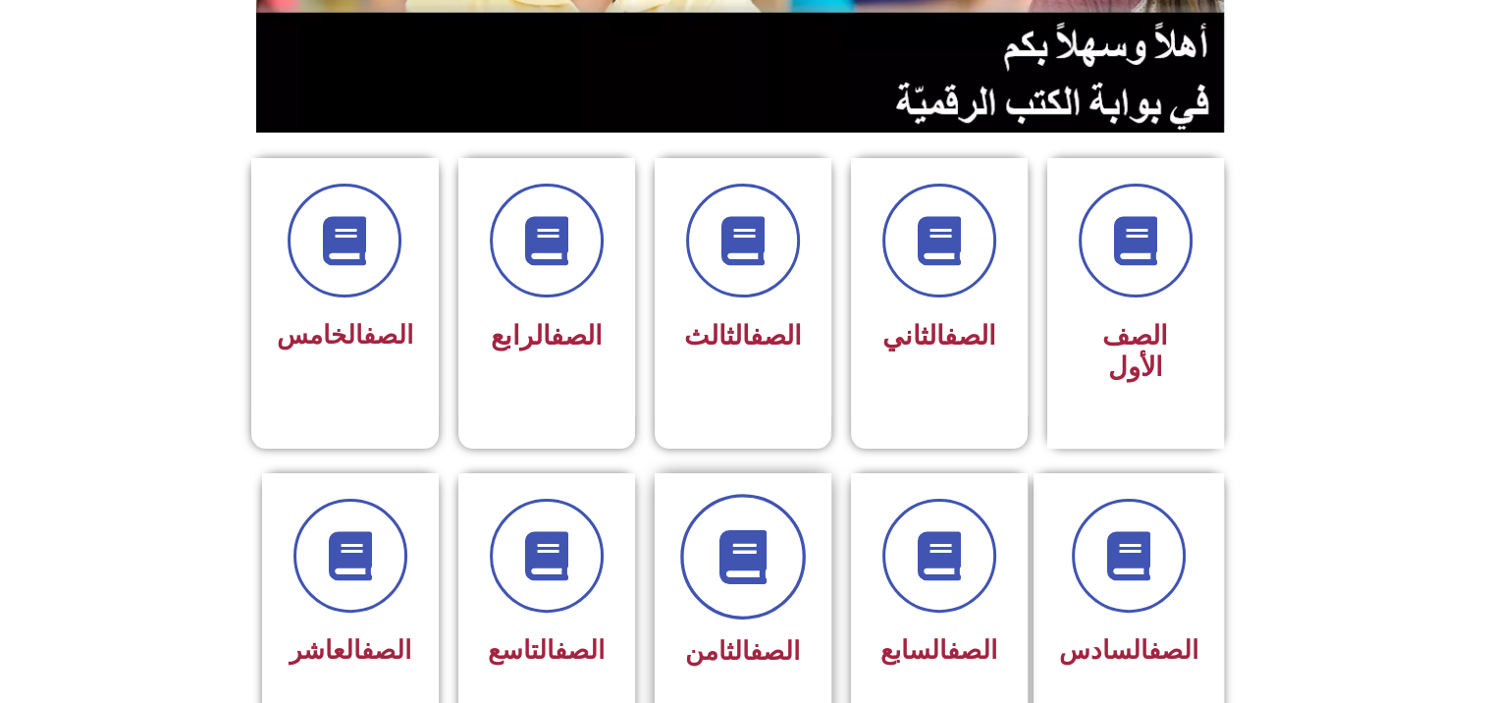
click at [744, 538] on icon at bounding box center [743, 556] width 54 height 54
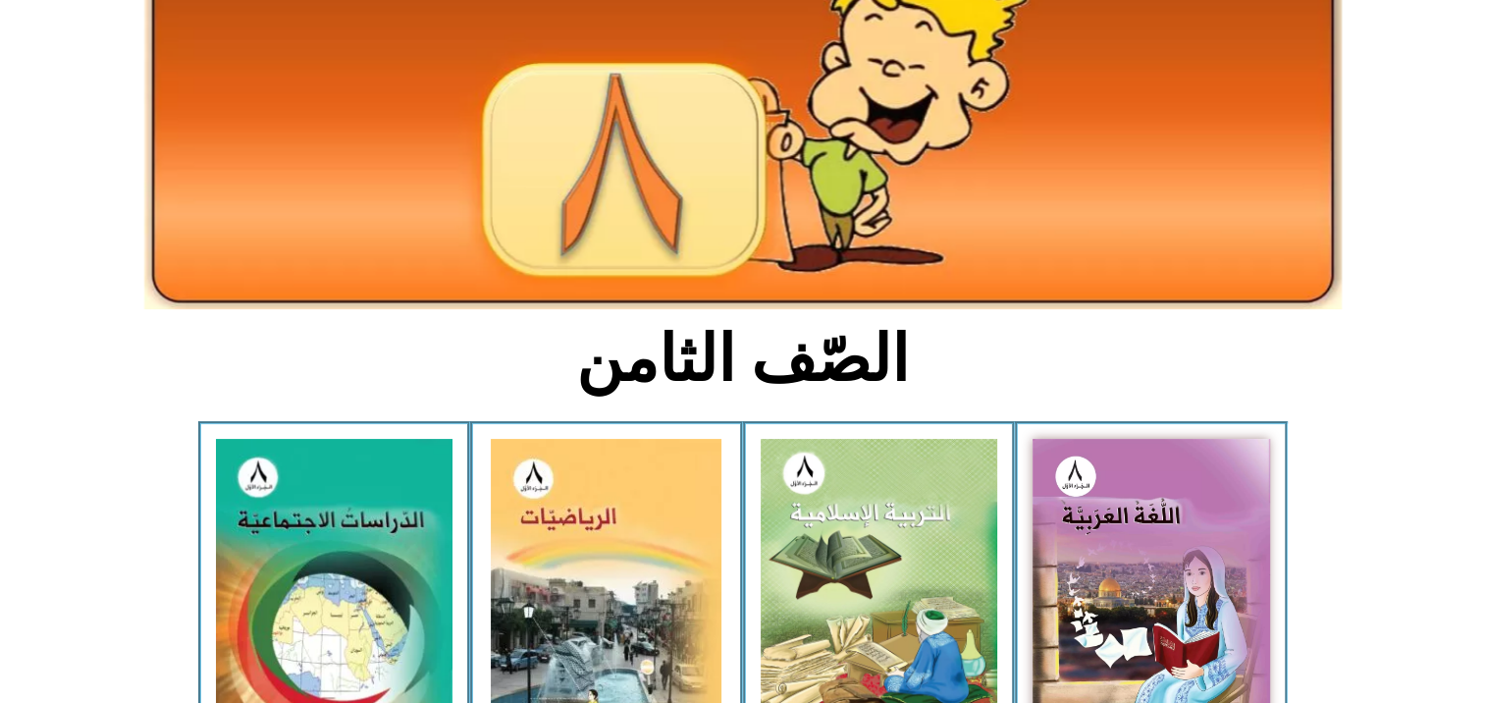
scroll to position [196, 0]
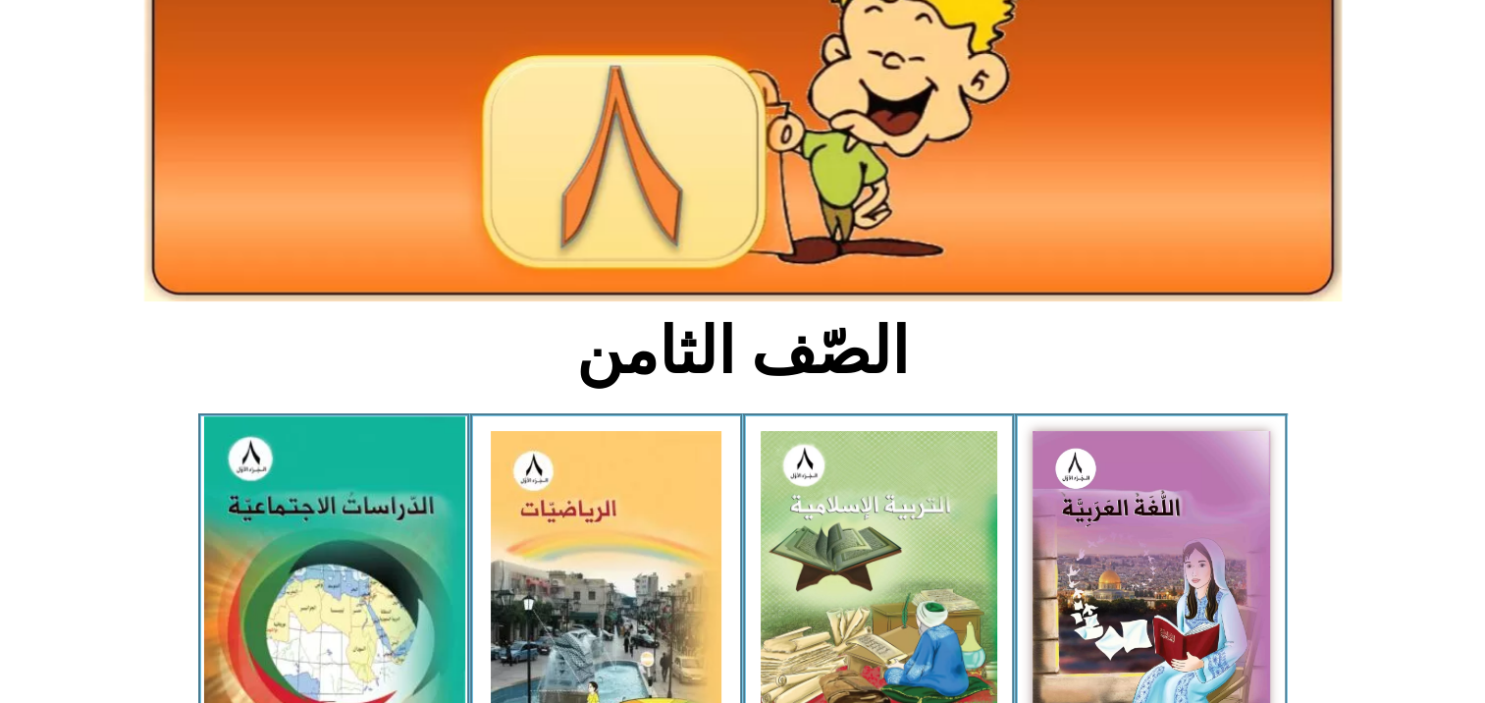
click at [353, 542] on img at bounding box center [333, 576] width 261 height 321
click at [350, 530] on img at bounding box center [333, 576] width 261 height 321
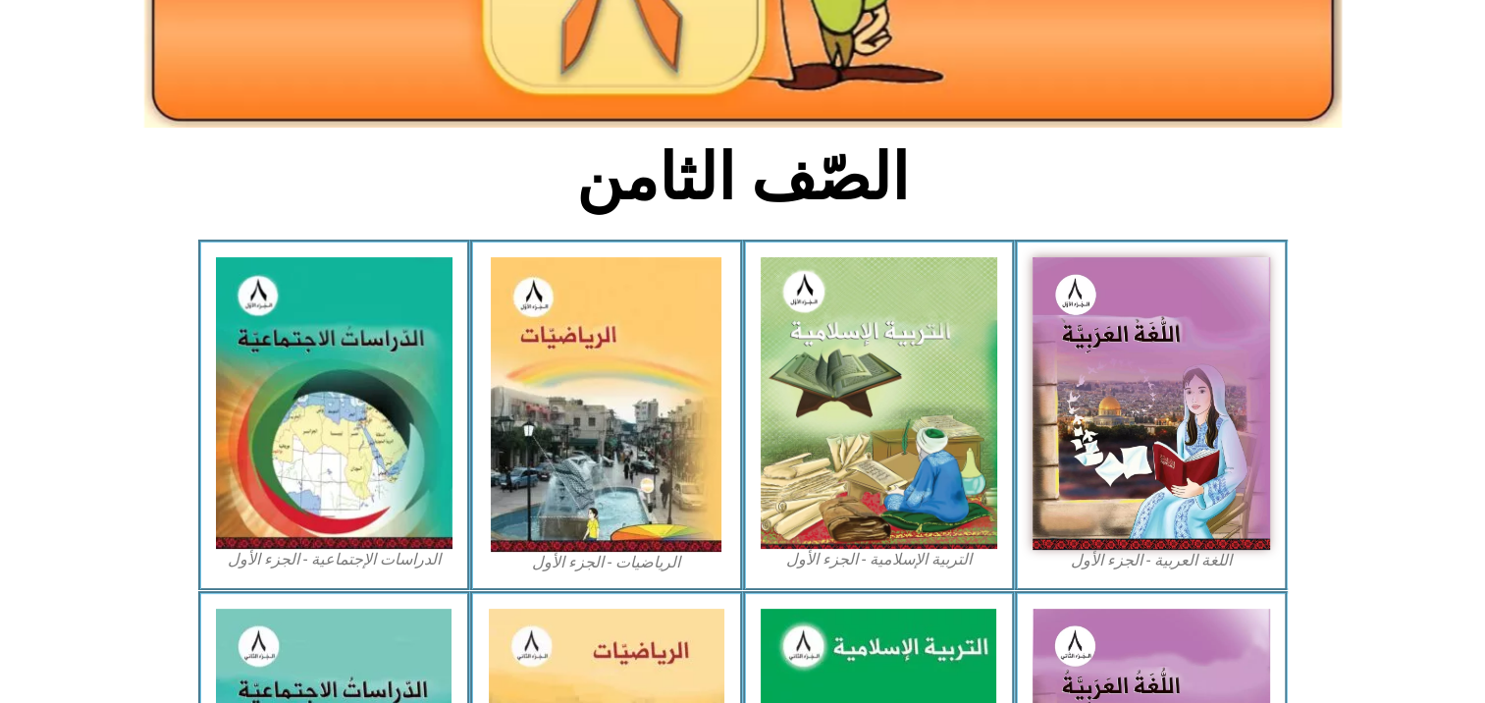
scroll to position [393, 0]
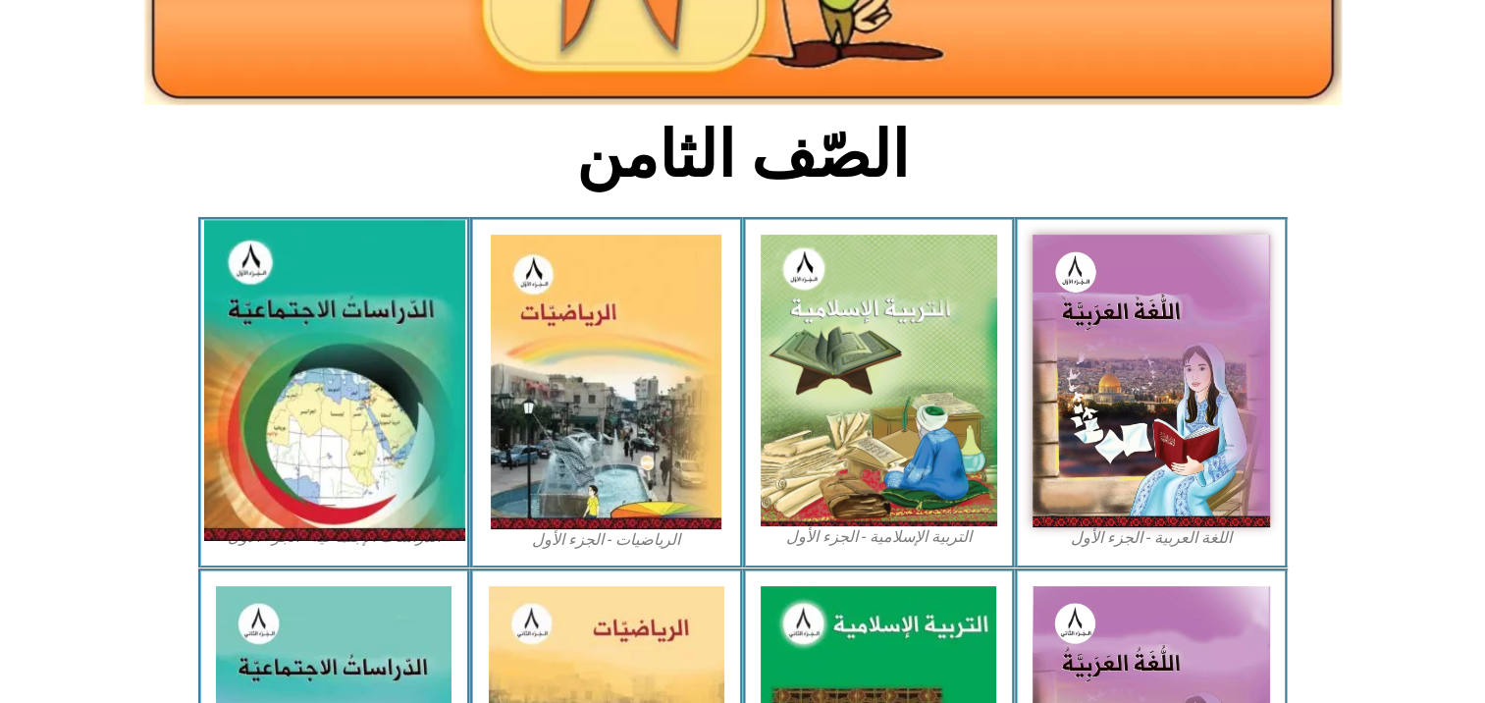
click at [463, 356] on img at bounding box center [333, 380] width 261 height 321
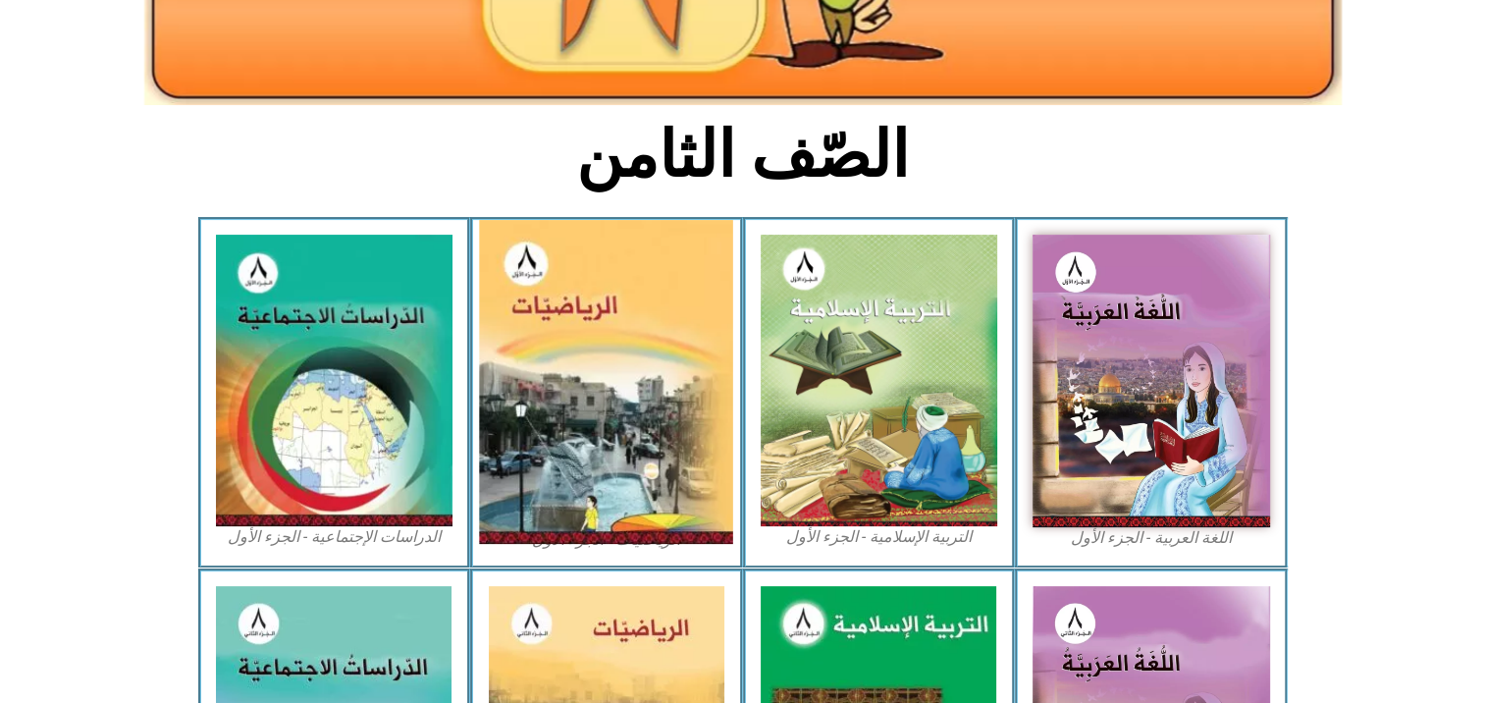
click at [597, 361] on img at bounding box center [607, 382] width 254 height 324
click at [630, 345] on img at bounding box center [607, 382] width 254 height 324
drag, startPoint x: 630, startPoint y: 345, endPoint x: 569, endPoint y: 352, distance: 61.4
click at [581, 352] on img at bounding box center [607, 382] width 254 height 324
click at [559, 340] on img at bounding box center [607, 382] width 254 height 324
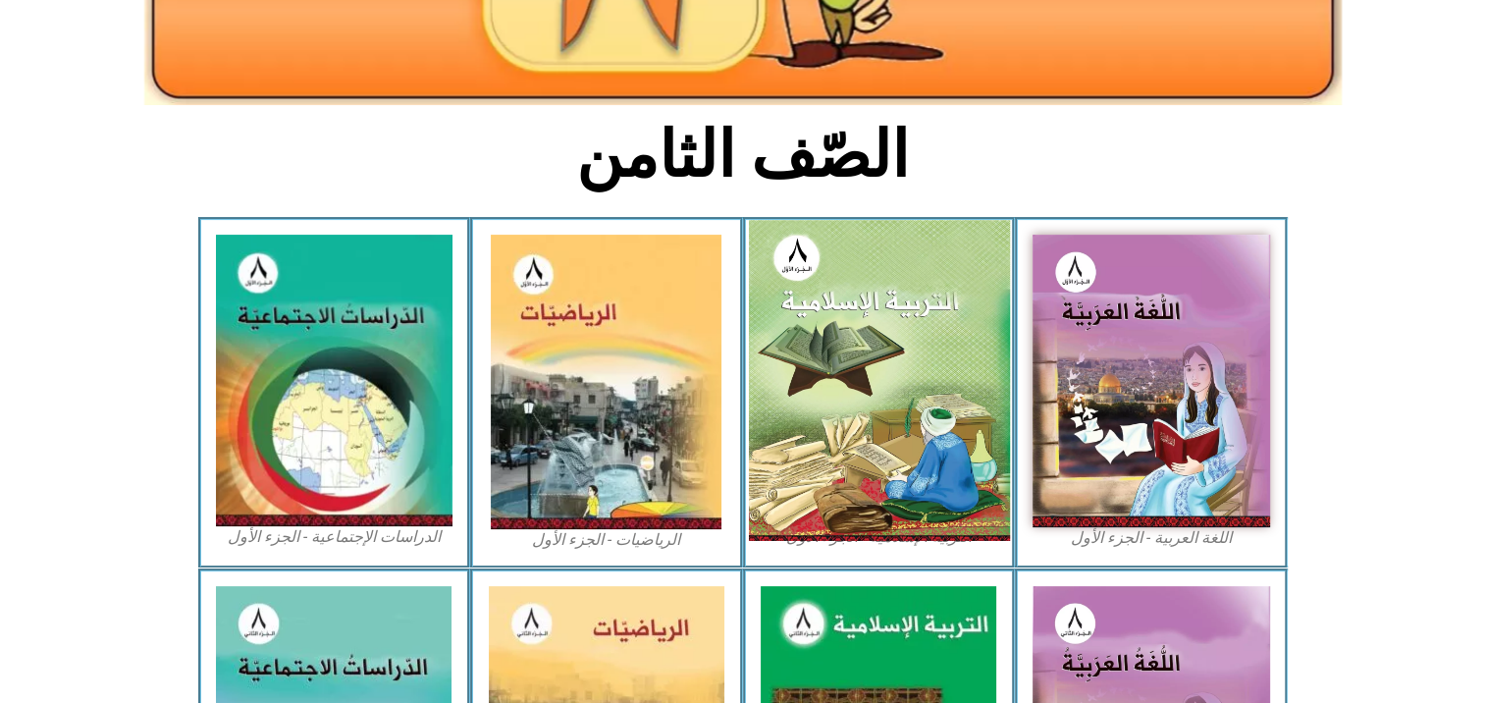
click at [995, 381] on img at bounding box center [878, 380] width 261 height 321
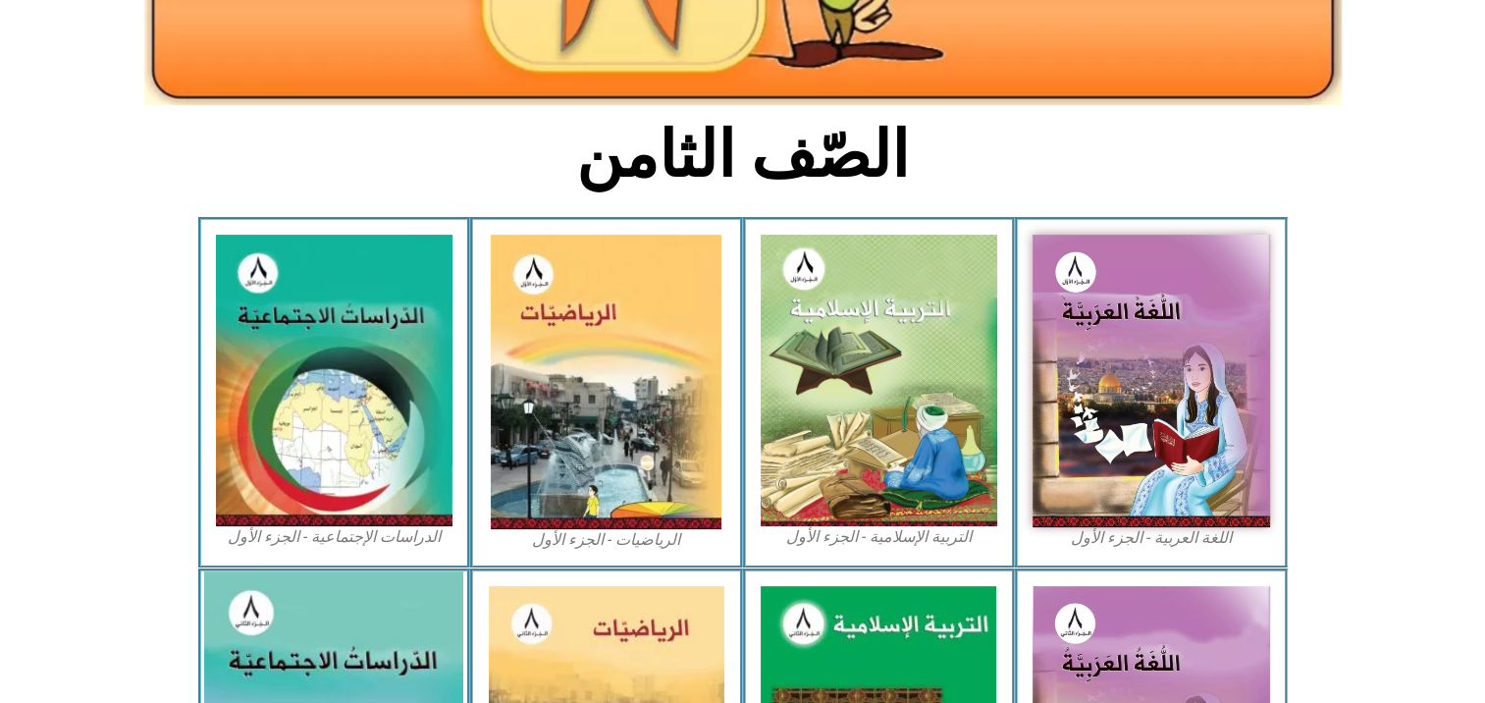
drag, startPoint x: 304, startPoint y: 594, endPoint x: 324, endPoint y: 569, distance: 31.4
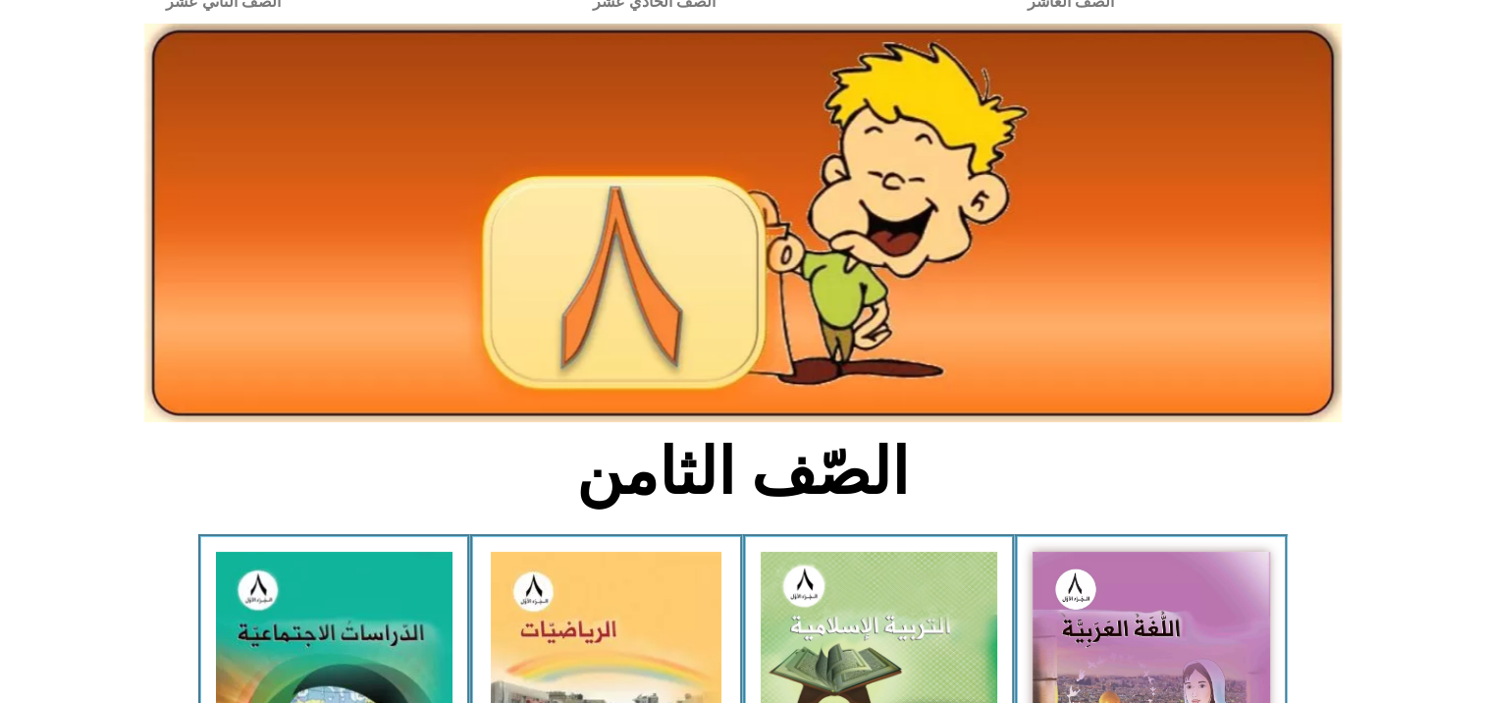
scroll to position [0, 0]
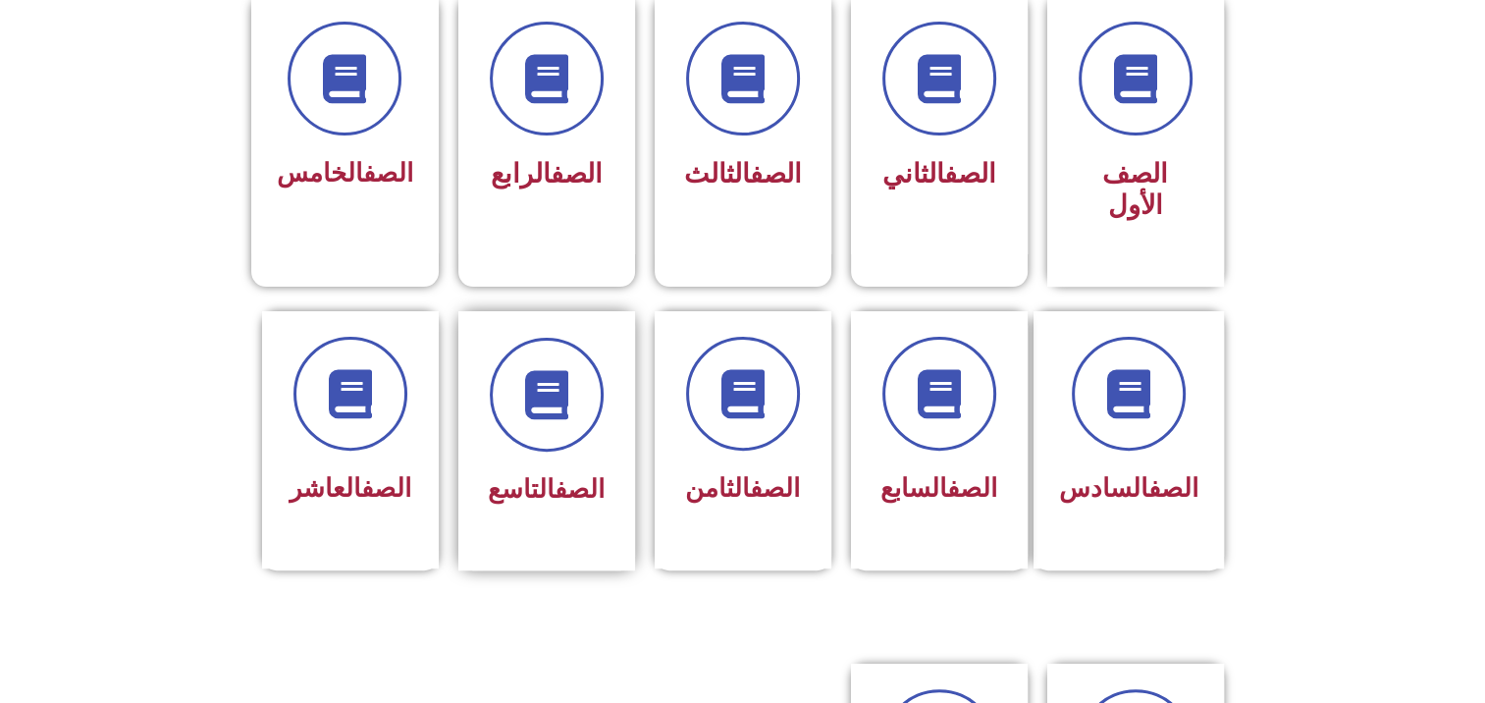
scroll to position [589, 0]
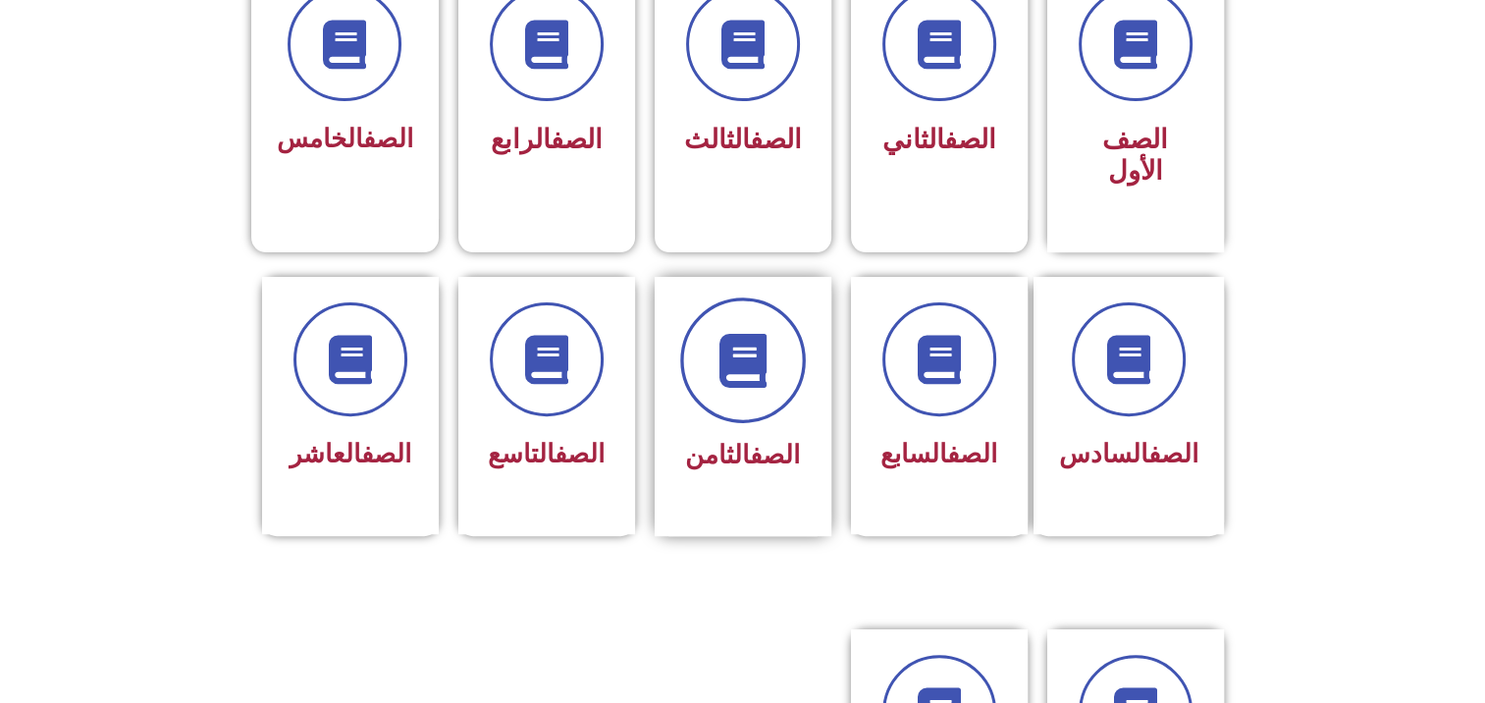
click at [712, 345] on span at bounding box center [743, 360] width 126 height 126
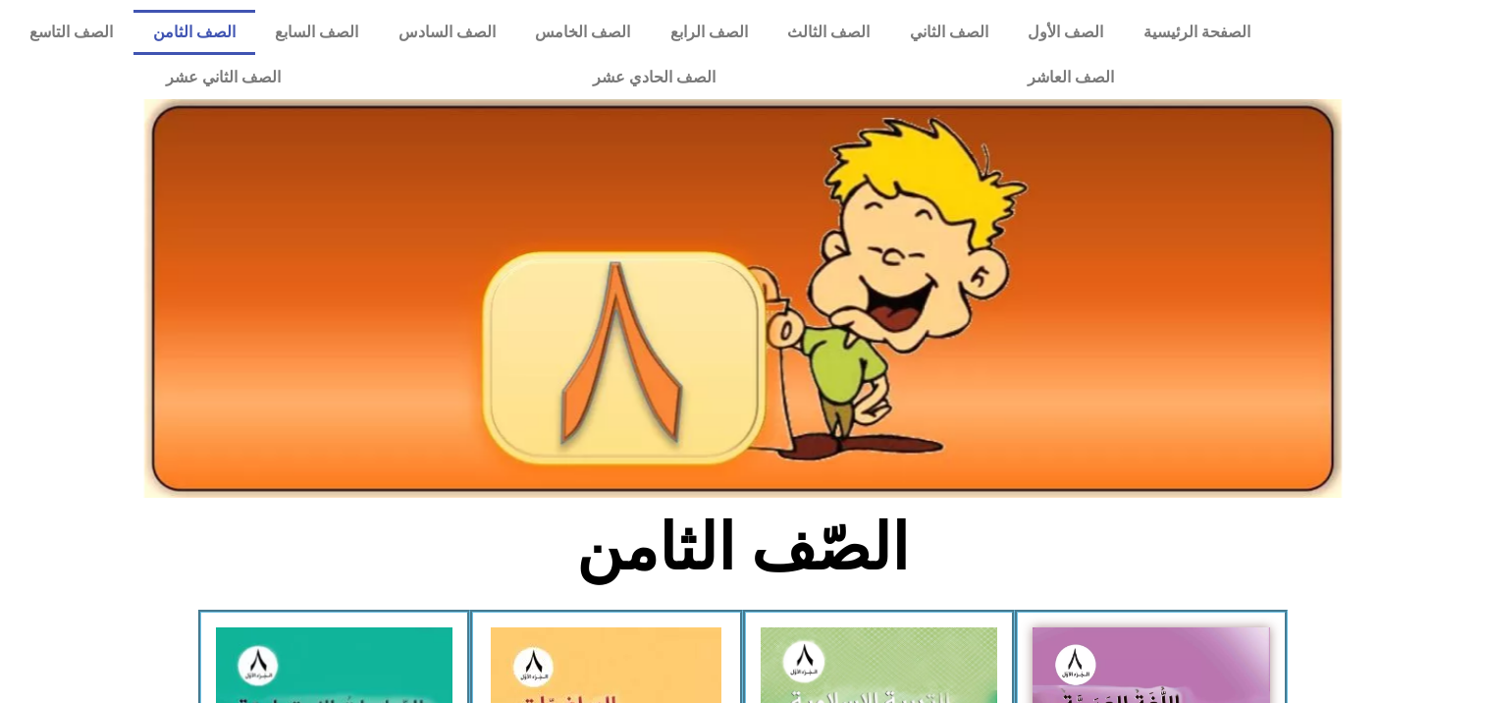
scroll to position [491, 0]
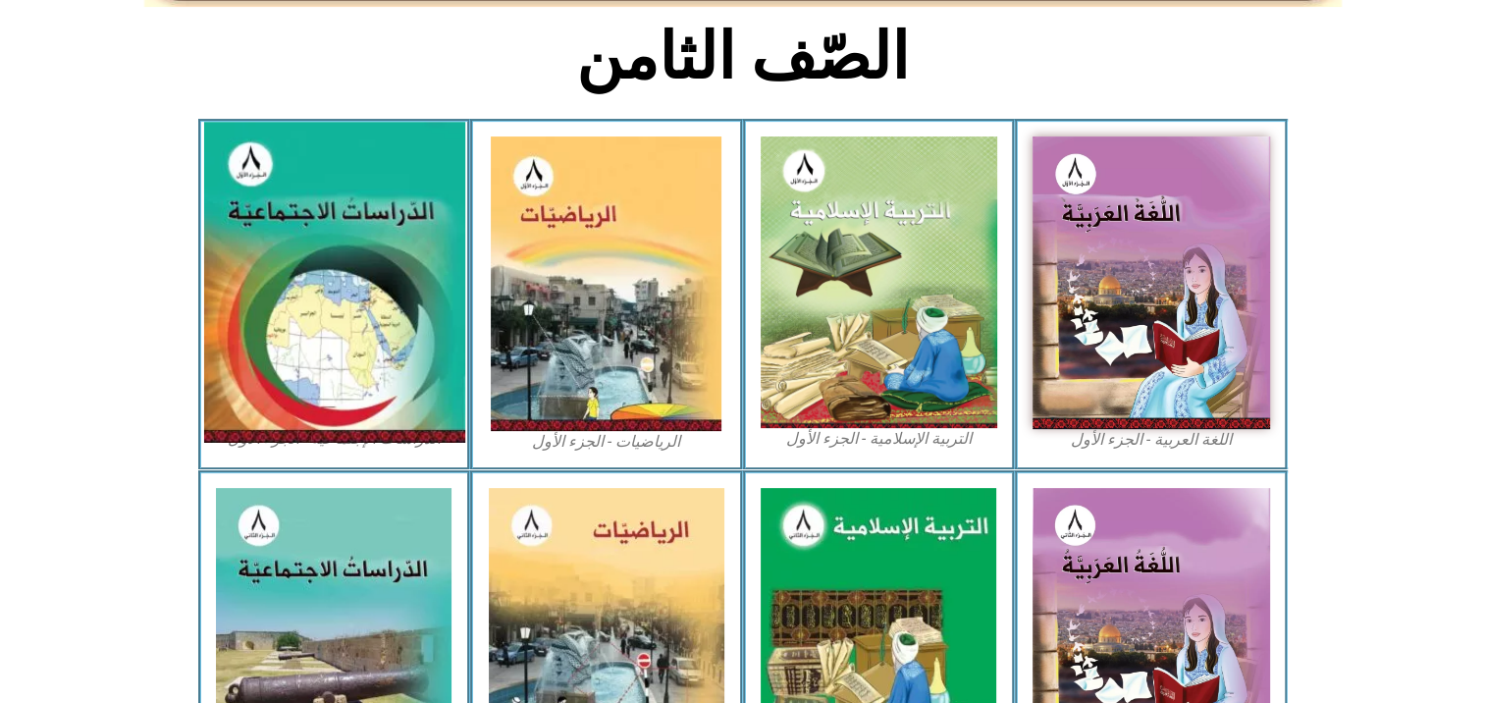
click at [322, 251] on img at bounding box center [333, 282] width 261 height 321
drag, startPoint x: 322, startPoint y: 251, endPoint x: 337, endPoint y: 247, distance: 15.2
click at [337, 247] on img at bounding box center [333, 282] width 261 height 321
click at [344, 251] on img at bounding box center [333, 282] width 261 height 321
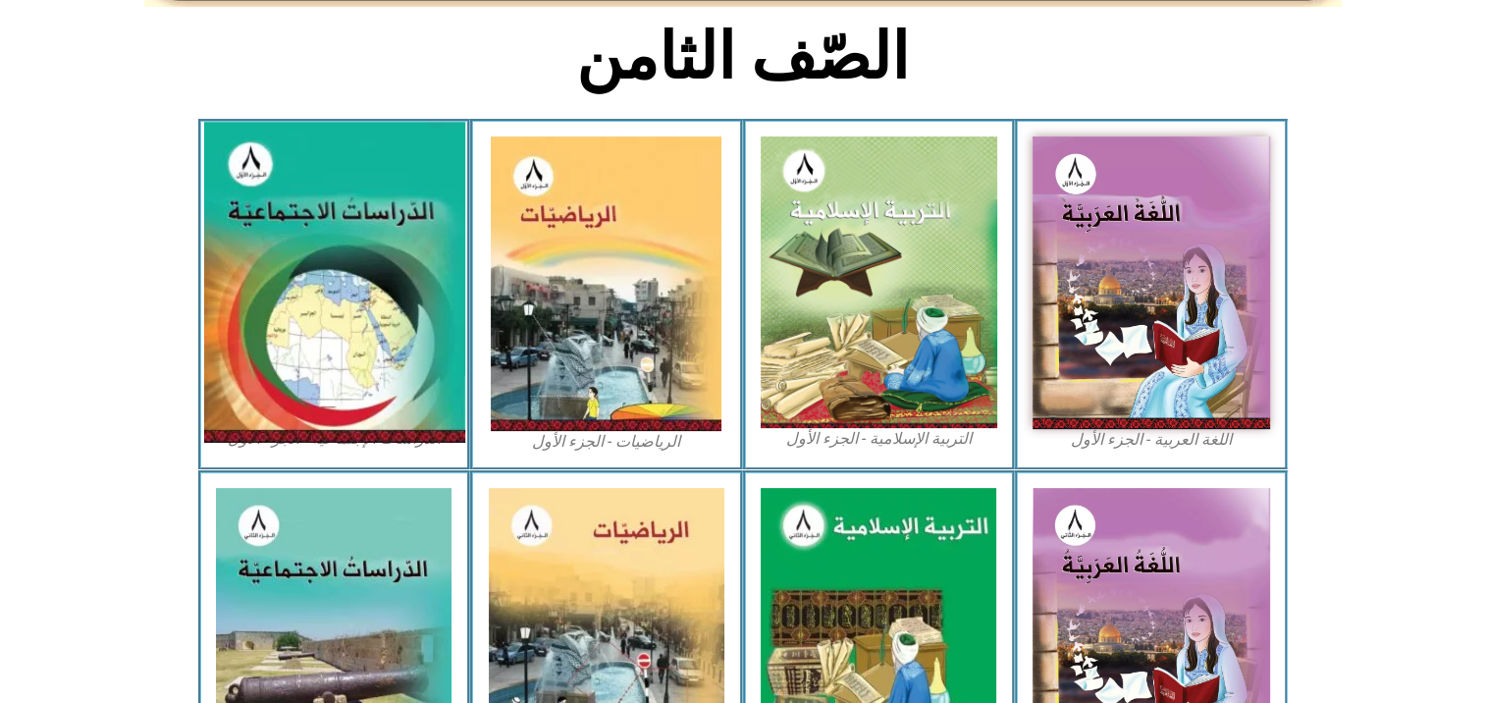
click at [345, 252] on img at bounding box center [333, 282] width 261 height 321
click at [346, 250] on img at bounding box center [333, 282] width 261 height 321
